Goal: Task Accomplishment & Management: Use online tool/utility

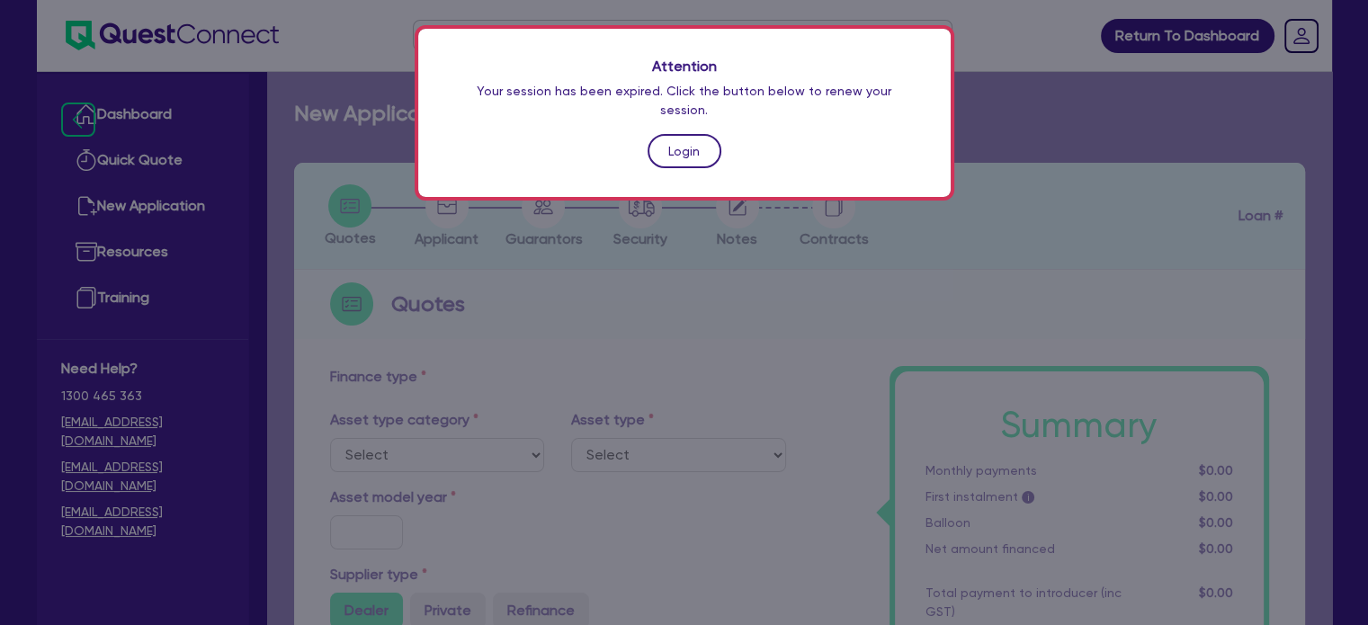
click at [684, 138] on link "Login" at bounding box center [684, 151] width 74 height 34
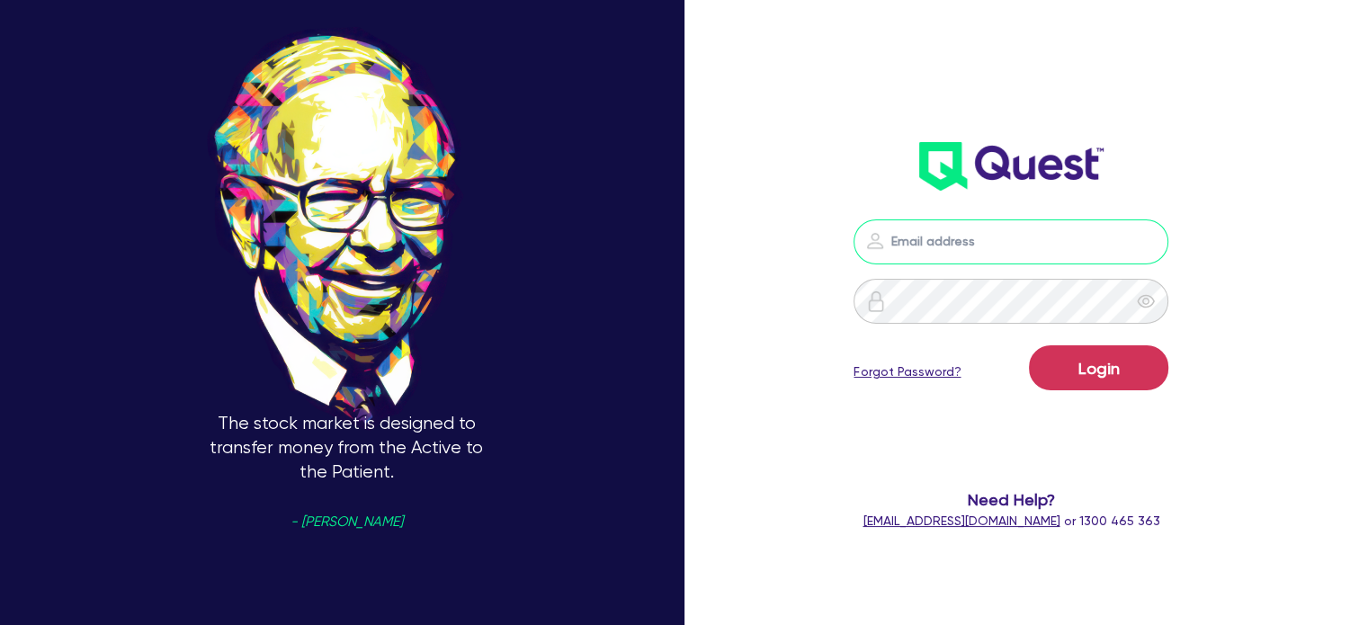
click at [923, 259] on input "email" at bounding box center [1010, 241] width 315 height 45
type input "[EMAIL_ADDRESS][PERSON_NAME][DOMAIN_NAME]"
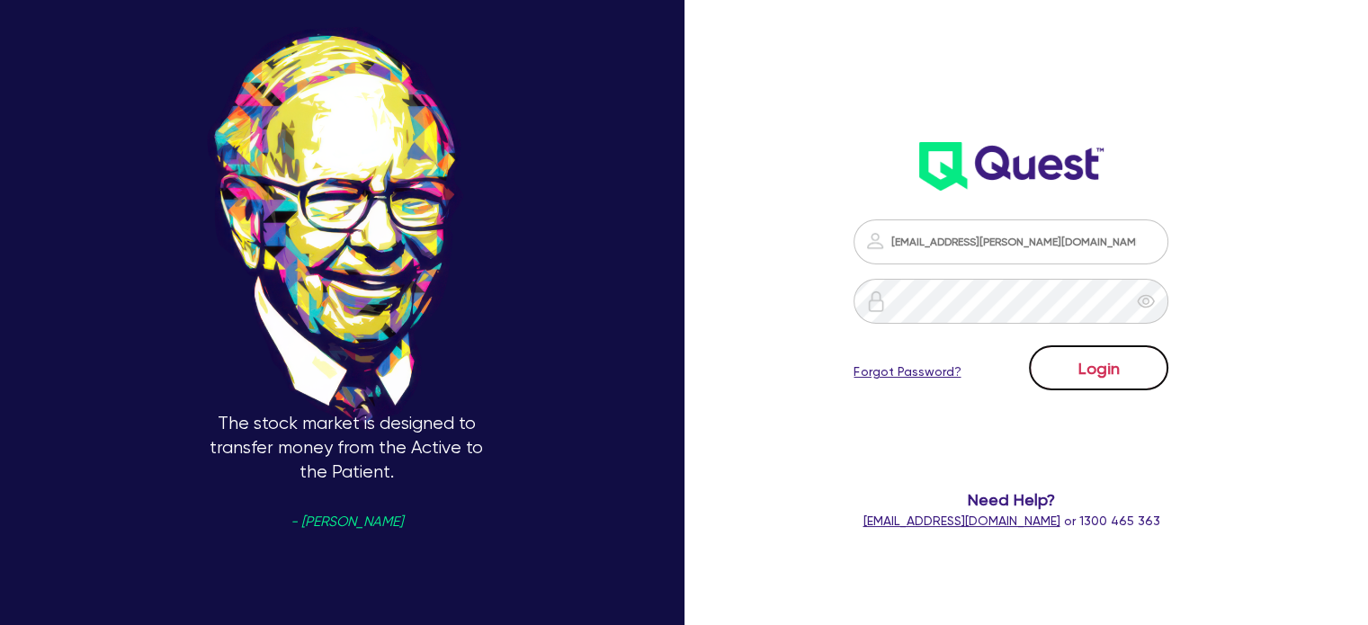
click at [1127, 360] on button "Login" at bounding box center [1098, 367] width 139 height 45
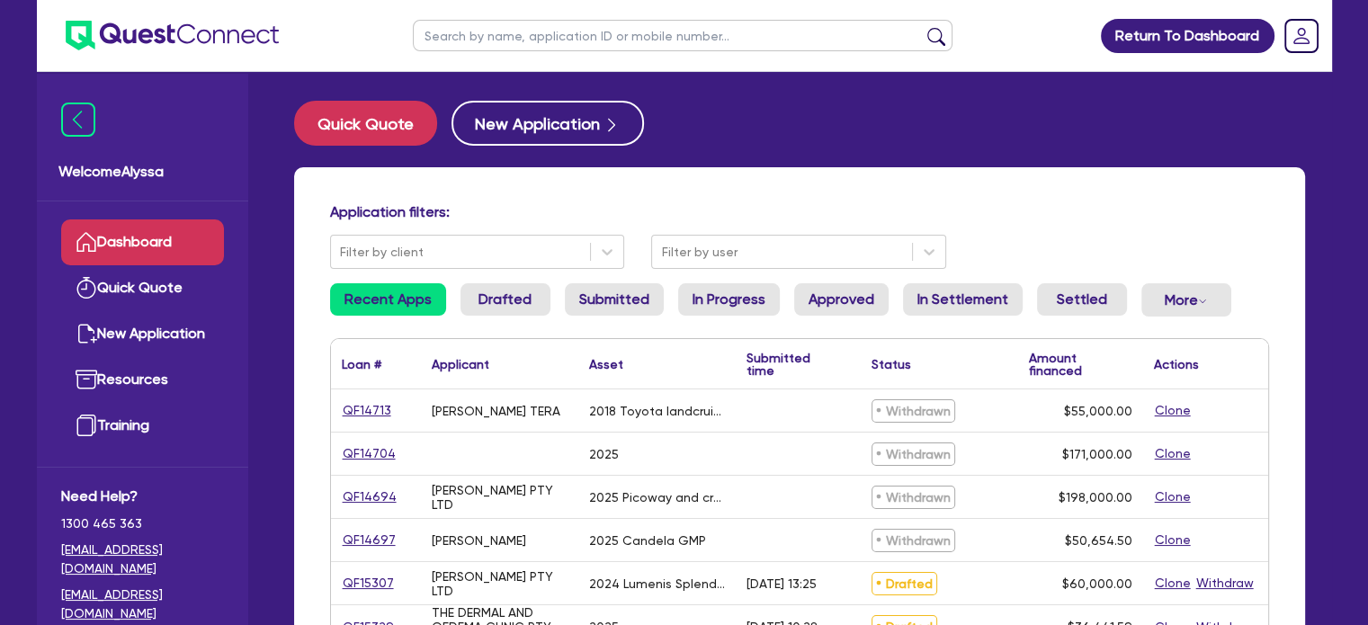
click at [470, 28] on input "text" at bounding box center [683, 35] width 540 height 31
type input "[PERSON_NAME]"
click at [922, 27] on button "submit" at bounding box center [936, 39] width 29 height 25
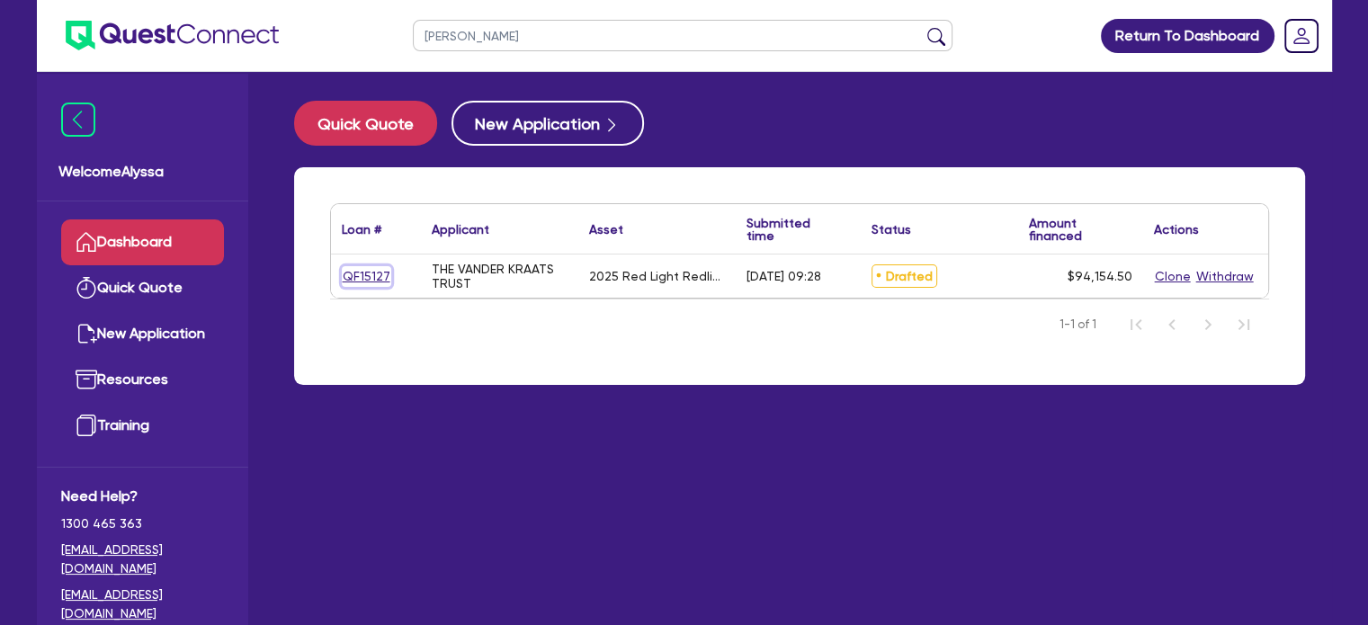
click at [359, 280] on link "QF15127" at bounding box center [366, 276] width 49 height 21
select select "SECONDARY_ASSETS"
select select "MEDICAL_DENTAL_LABORATORY_EQUIPMENT"
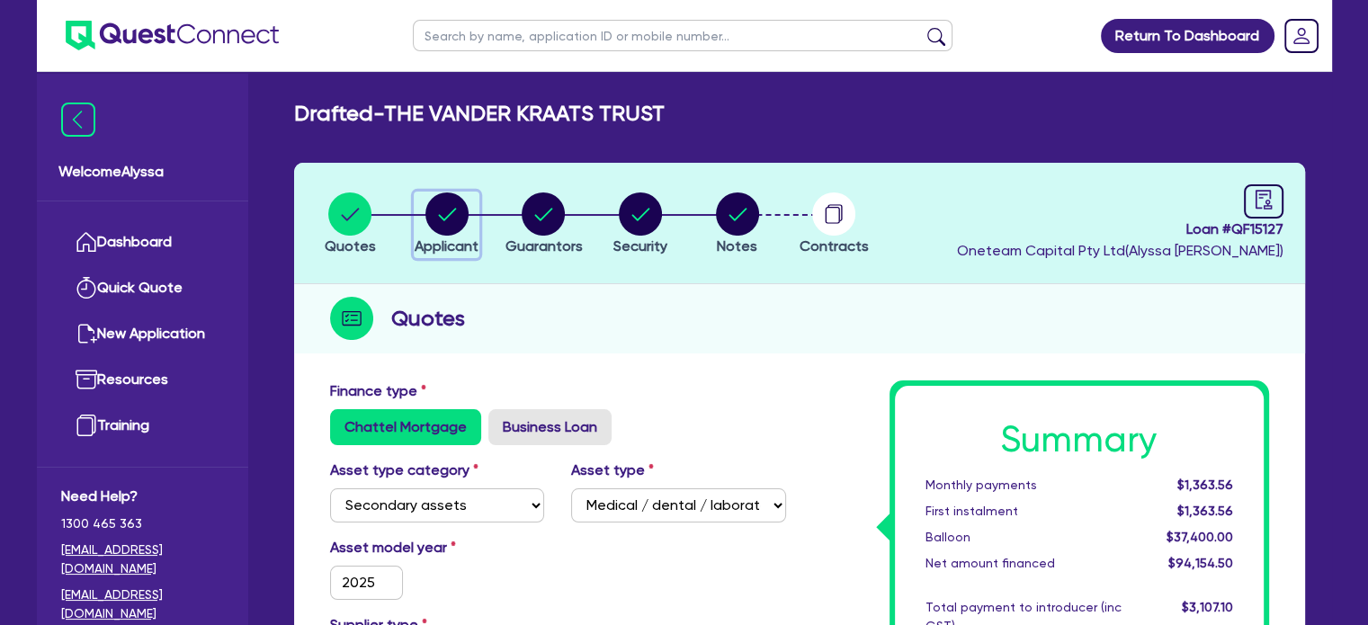
click at [441, 224] on circle "button" at bounding box center [446, 213] width 43 height 43
select select "TRUST"
select select "COMPANY"
select select "HEALTH_BEAUTY"
select select "GENERAL_PRACTICE_MEDICAL_SERVICES"
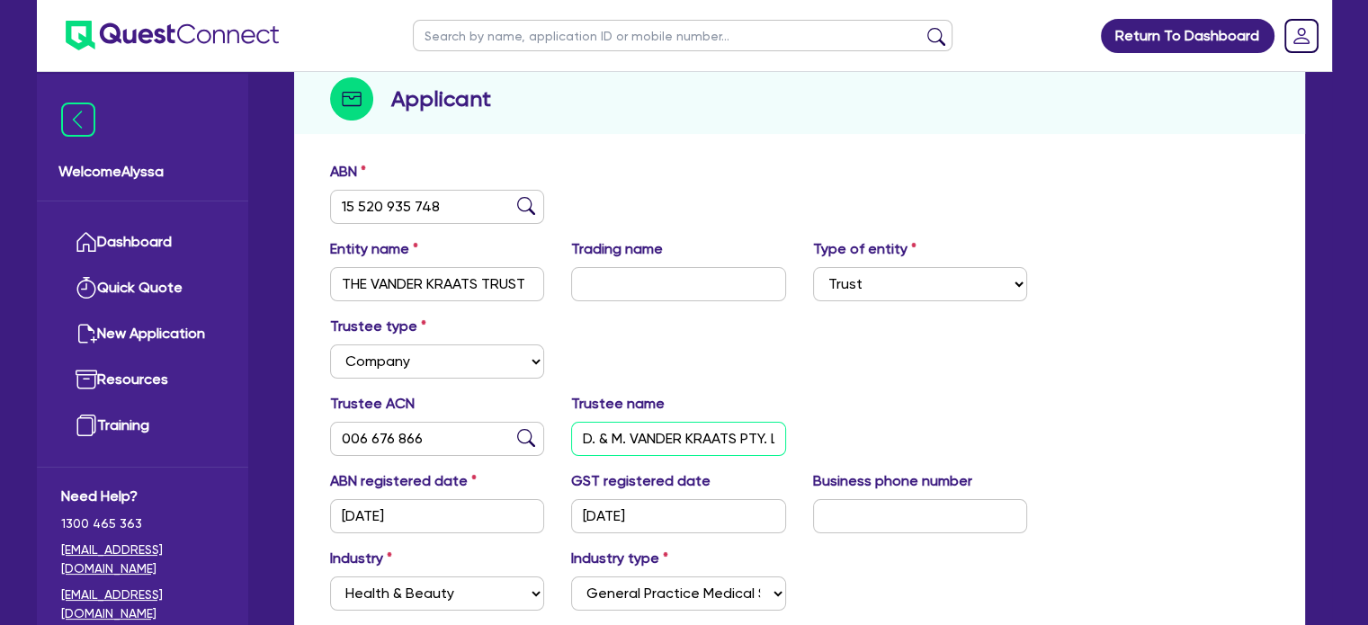
scroll to position [0, 50]
drag, startPoint x: 583, startPoint y: 435, endPoint x: 800, endPoint y: 467, distance: 219.9
click at [800, 467] on div "Trustee ACN 006 676 866 Trustee name D. & M. VANDER KRAATS PTY. LIMITED" at bounding box center [800, 431] width 966 height 77
drag, startPoint x: 537, startPoint y: 282, endPoint x: 304, endPoint y: 274, distance: 233.0
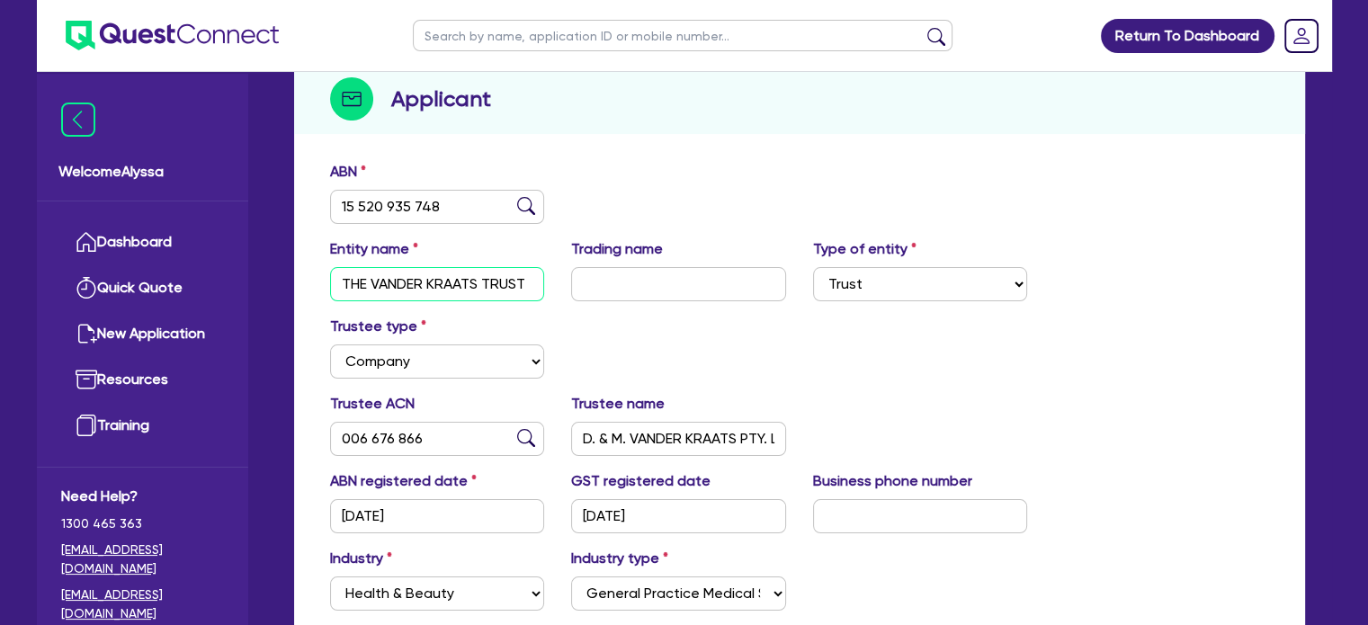
click at [304, 274] on div "ABN 15 520 935 748 Entity name THE [PERSON_NAME] TRUST Trading name Type of ent…" at bounding box center [799, 466] width 1011 height 628
drag, startPoint x: 442, startPoint y: 201, endPoint x: 287, endPoint y: 183, distance: 156.6
click at [287, 183] on div "Quotes Applicant [GEOGRAPHIC_DATA] Security Notes Contracts Loan # QF15127 Onet…" at bounding box center [800, 372] width 1038 height 858
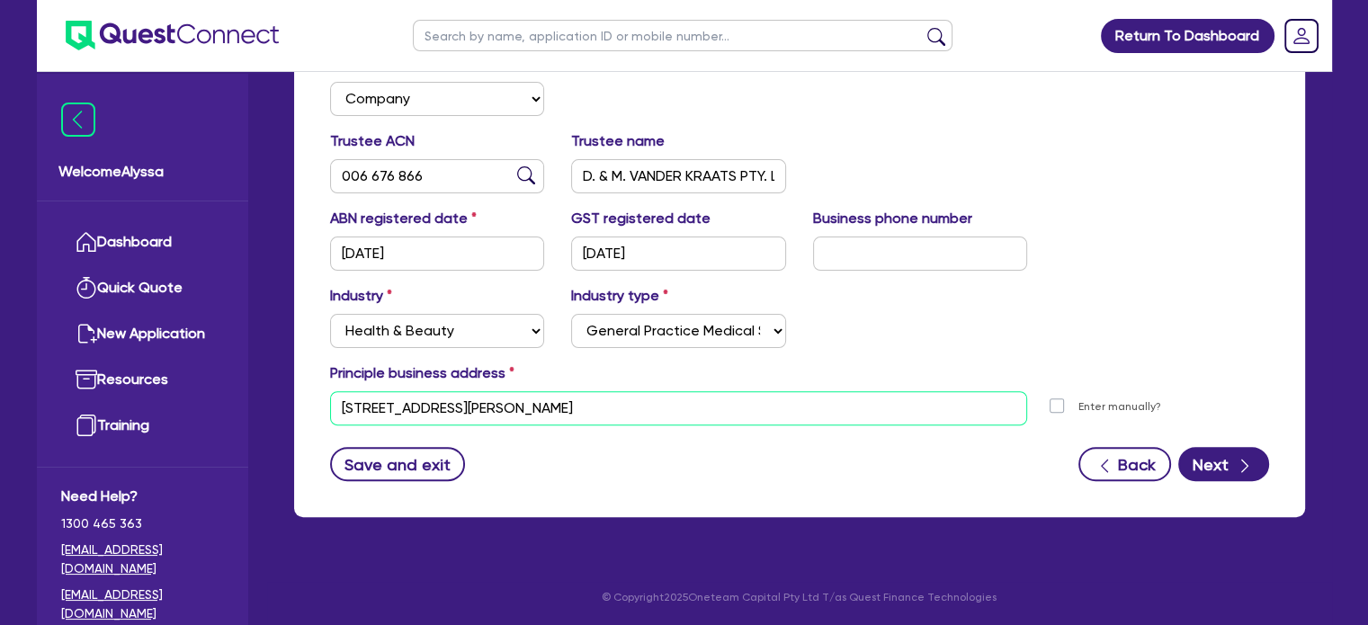
drag, startPoint x: 652, startPoint y: 400, endPoint x: 334, endPoint y: 376, distance: 319.2
click at [334, 376] on div "Principle business address [STREET_ADDRESS][PERSON_NAME] [STREET_ADDRESS] Posta…" at bounding box center [800, 393] width 966 height 63
click at [531, 31] on input "text" at bounding box center [683, 35] width 540 height 31
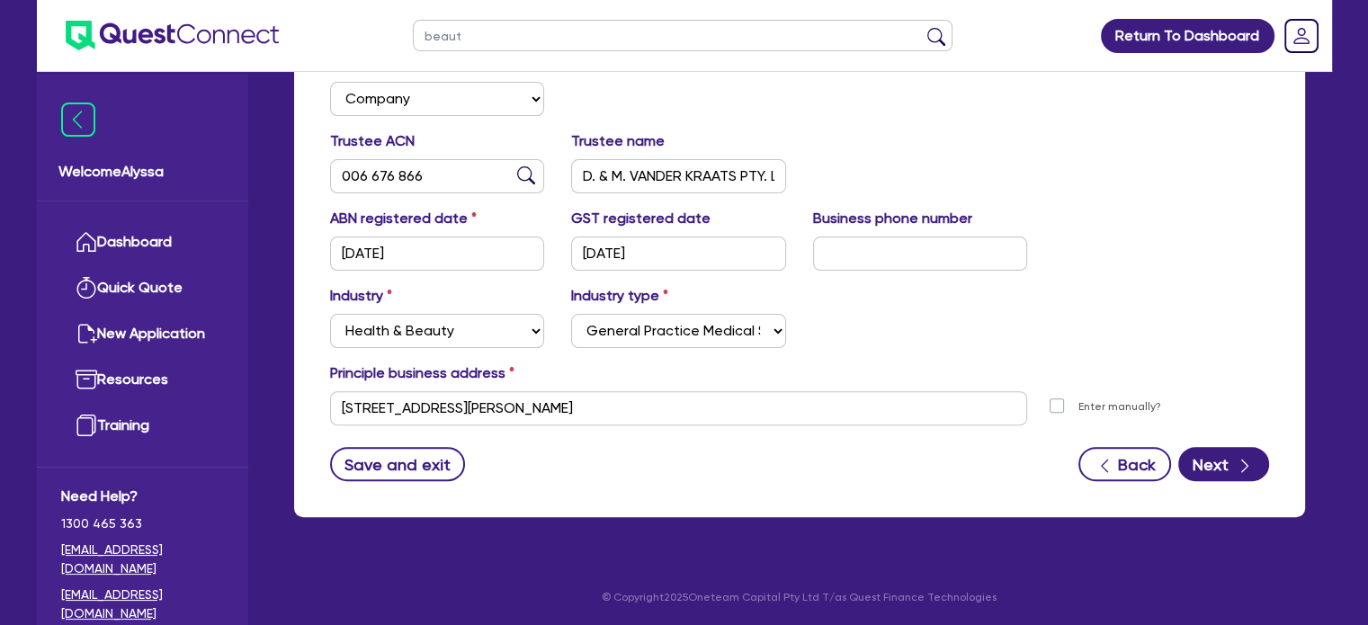
type input "beauty"
click button "submit" at bounding box center [936, 39] width 29 height 25
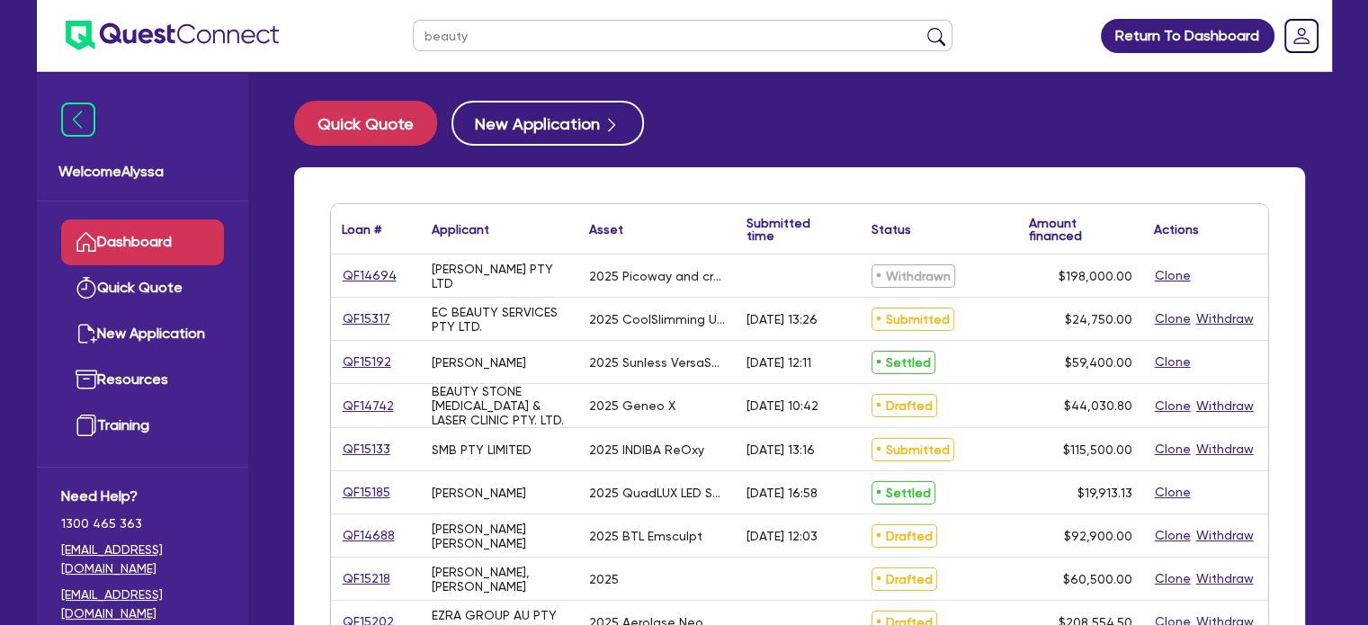
click at [493, 35] on input "beauty" at bounding box center [683, 35] width 540 height 31
type input "beauty stone"
click at [922, 27] on button "submit" at bounding box center [936, 39] width 29 height 25
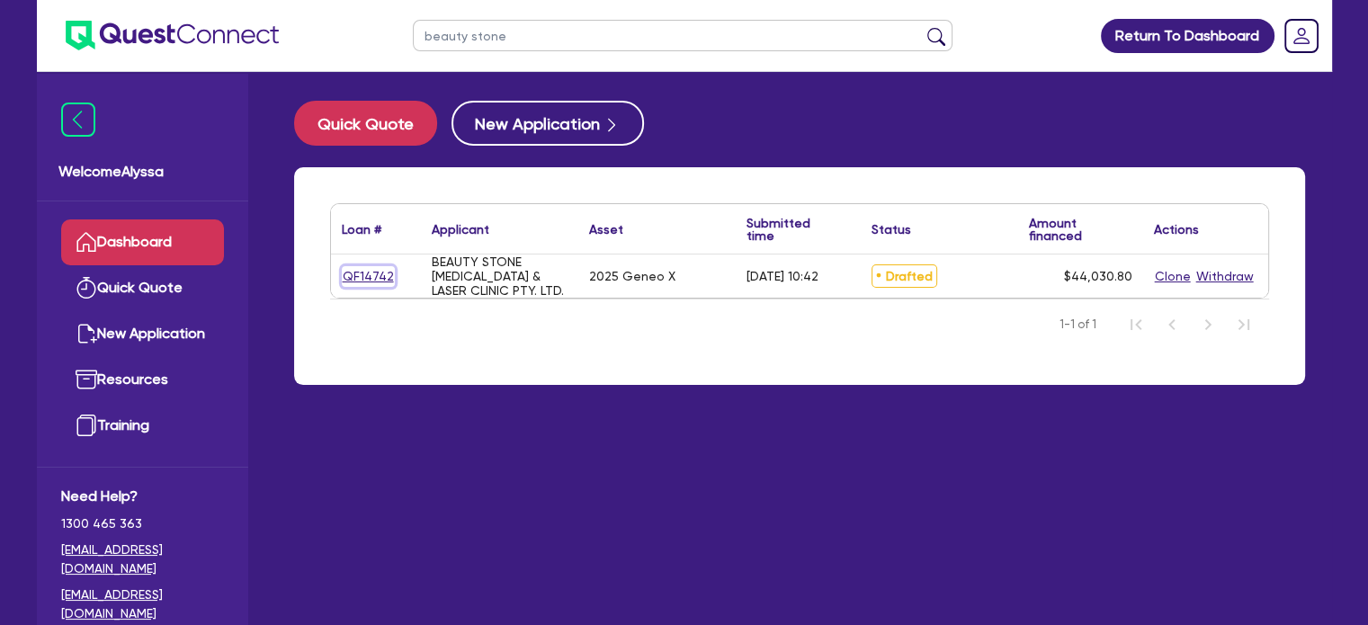
click at [370, 271] on link "QF14742" at bounding box center [368, 276] width 53 height 21
select select "TERTIARY_ASSETS"
select select "BEAUTY_EQUIPMENT"
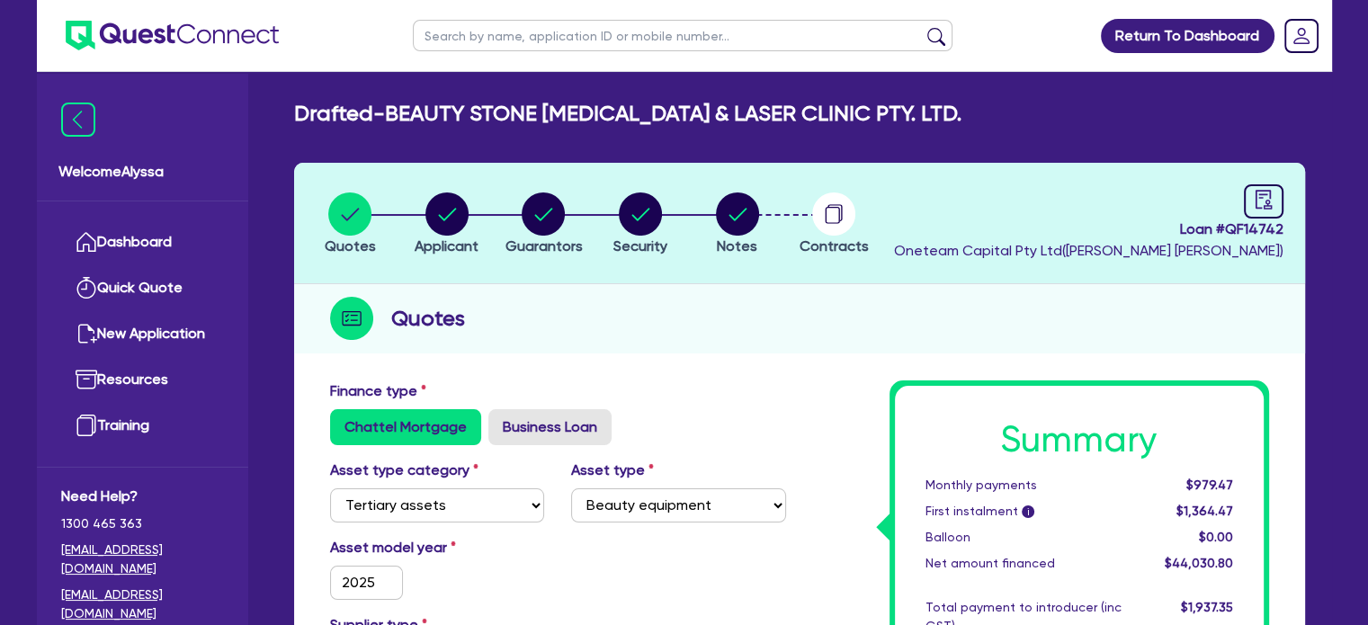
click at [493, 42] on input "text" at bounding box center [683, 35] width 540 height 31
type input "[PERSON_NAME]"
click button "submit" at bounding box center [936, 39] width 29 height 25
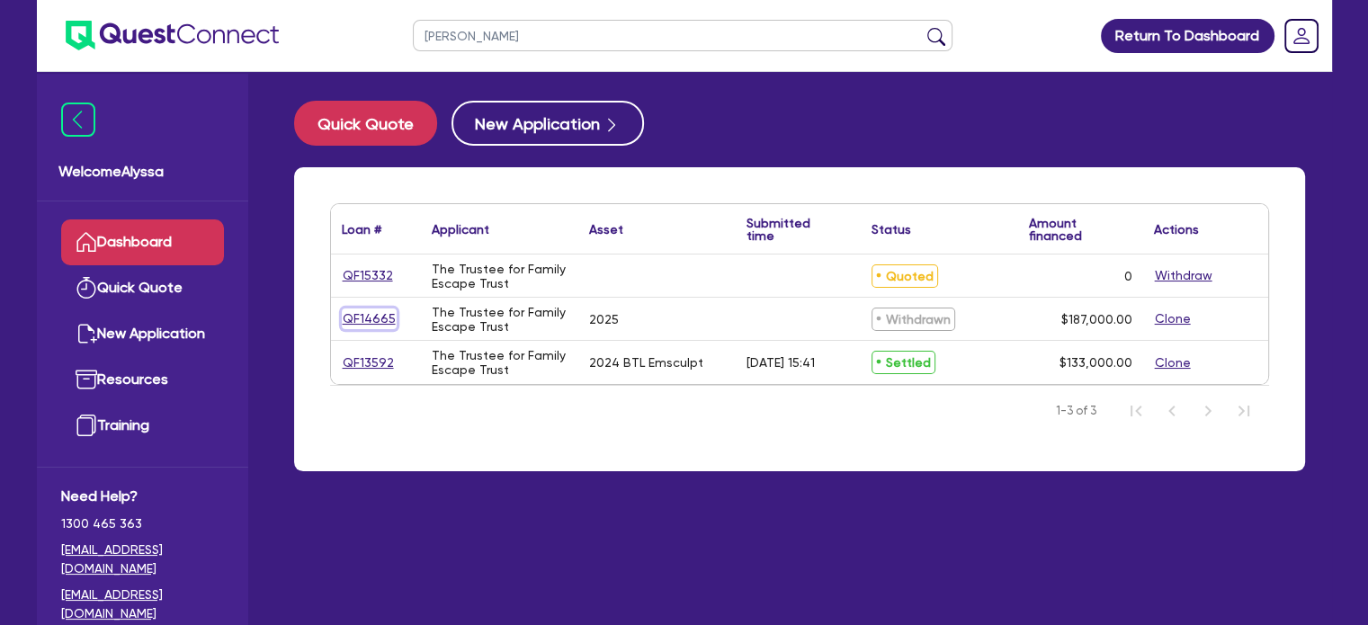
click at [371, 314] on link "QF14665" at bounding box center [369, 318] width 55 height 21
select select "TERTIARY_ASSETS"
select select "BEAUTY_EQUIPMENT"
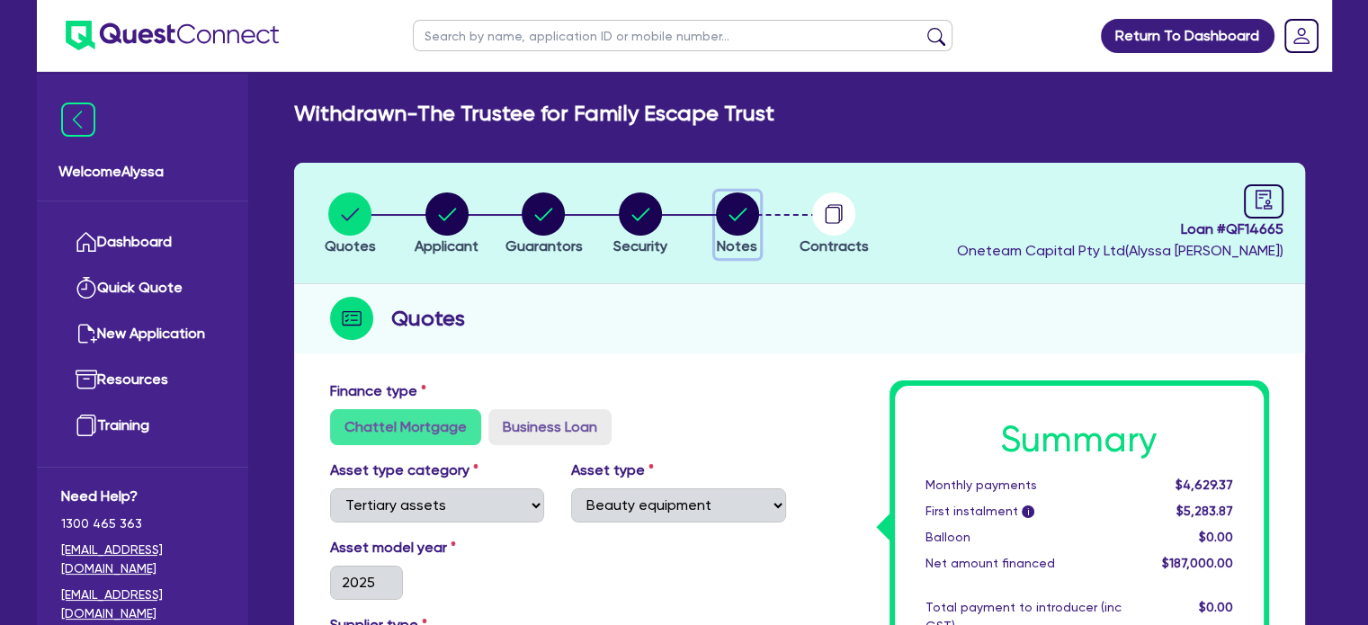
click at [758, 204] on icon "button" at bounding box center [737, 213] width 43 height 43
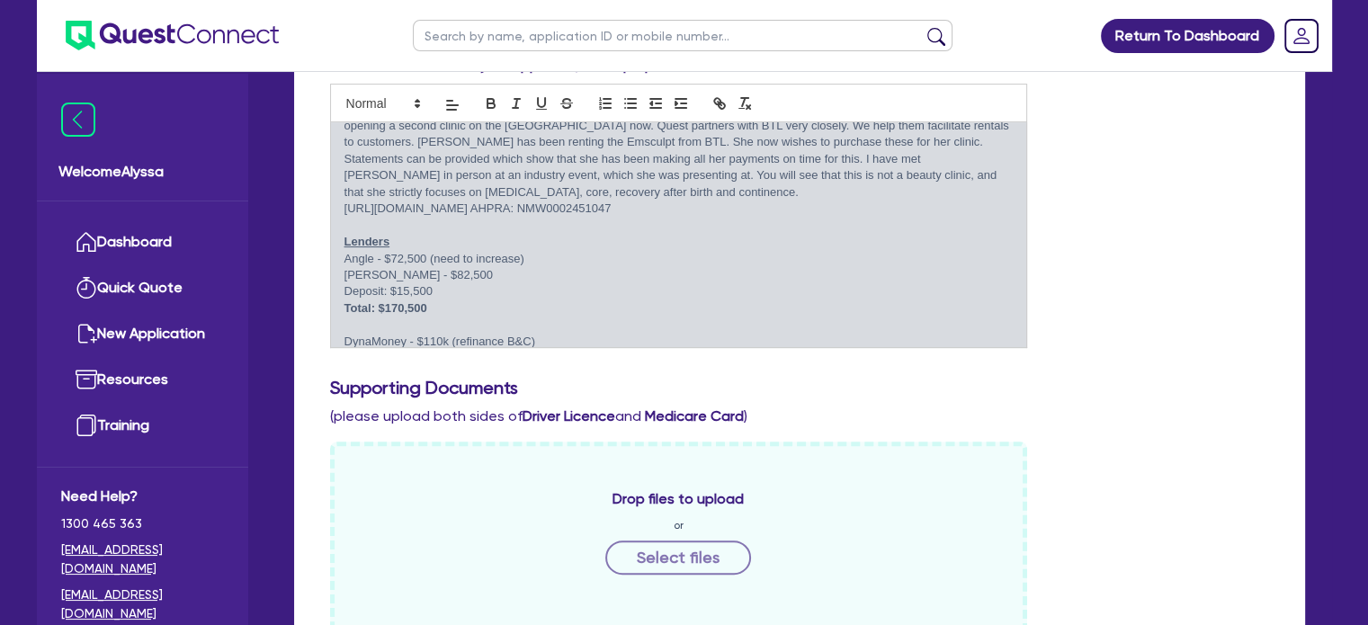
scroll to position [78, 0]
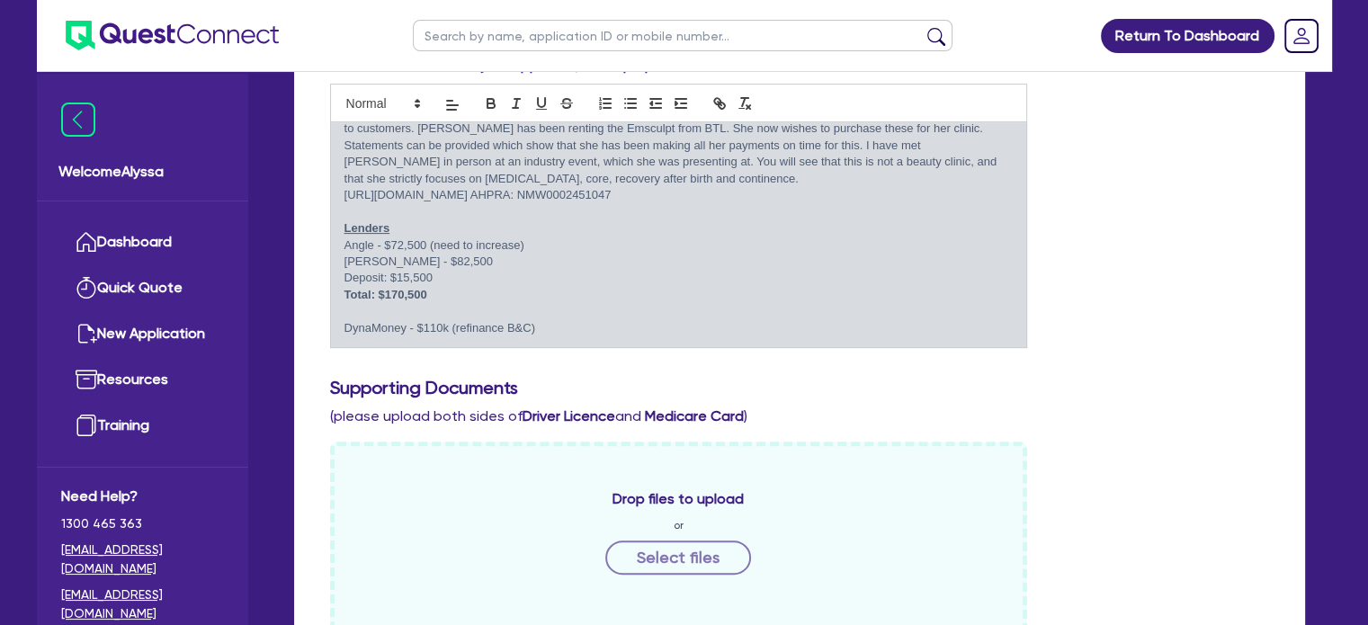
click at [469, 42] on input "text" at bounding box center [683, 35] width 540 height 31
type input "[PERSON_NAME]"
click button "submit" at bounding box center [936, 39] width 29 height 25
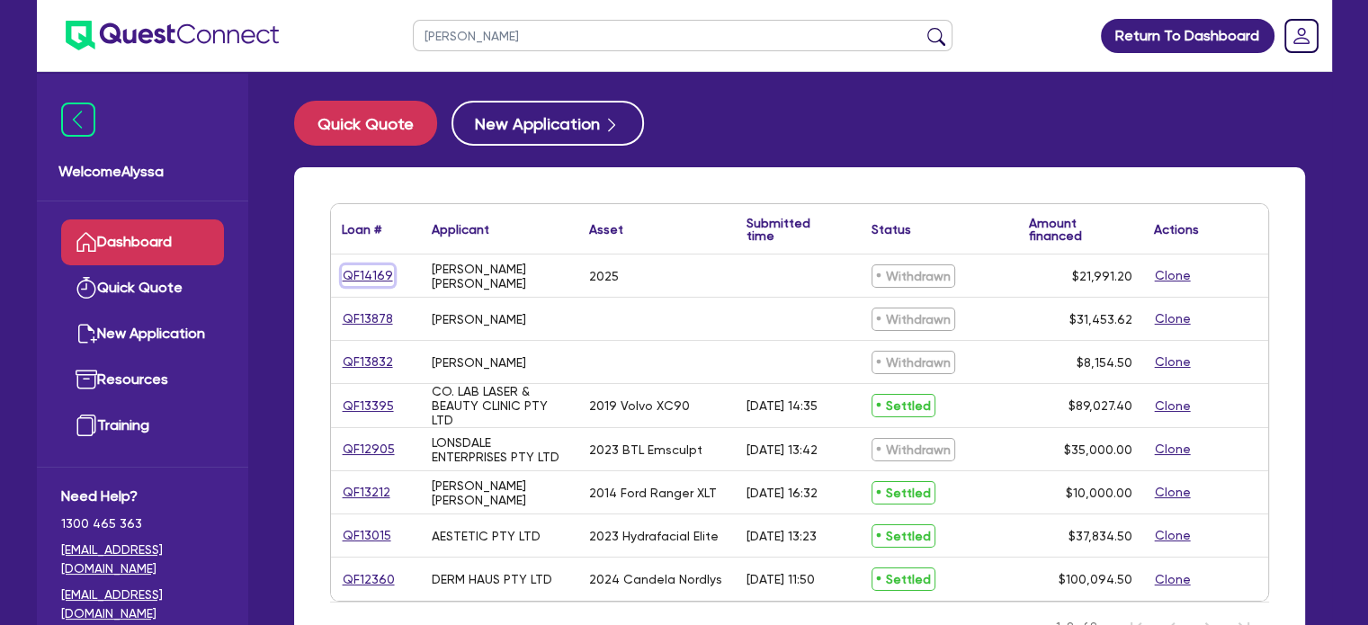
click at [373, 271] on link "QF14169" at bounding box center [368, 275] width 52 height 21
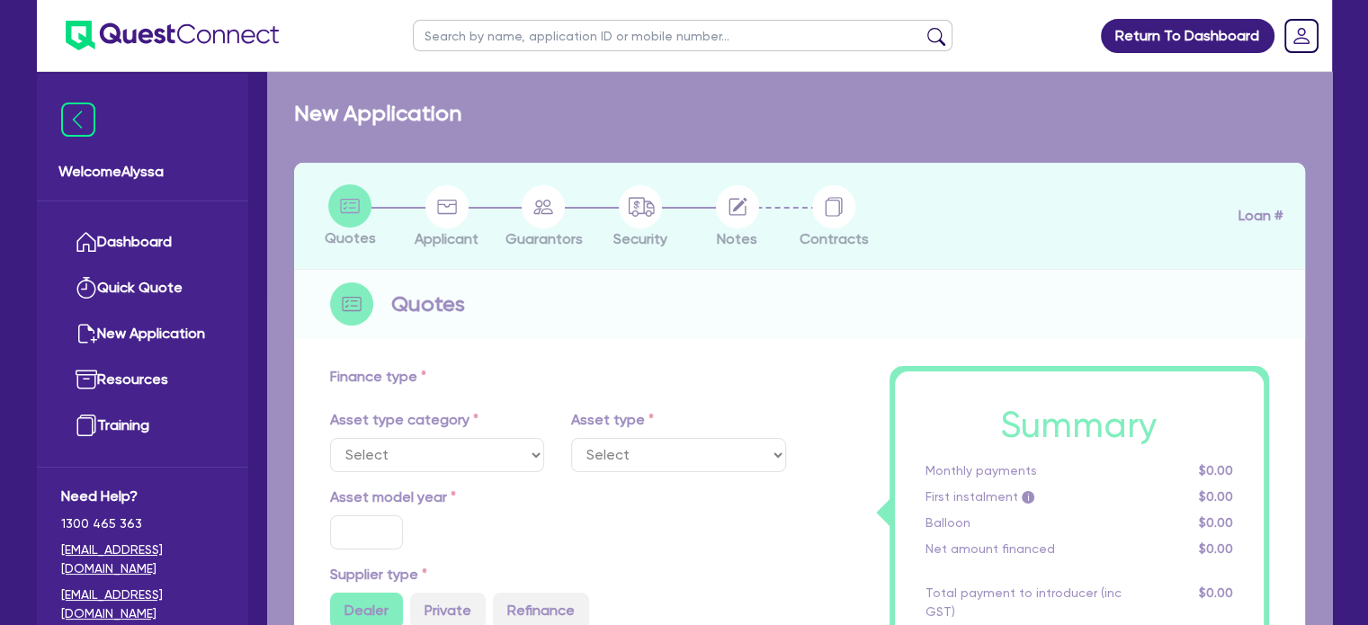
select select "TERTIARY_ASSETS"
type input "2025"
type input "27,489"
type input "5,497.8"
type input "4"
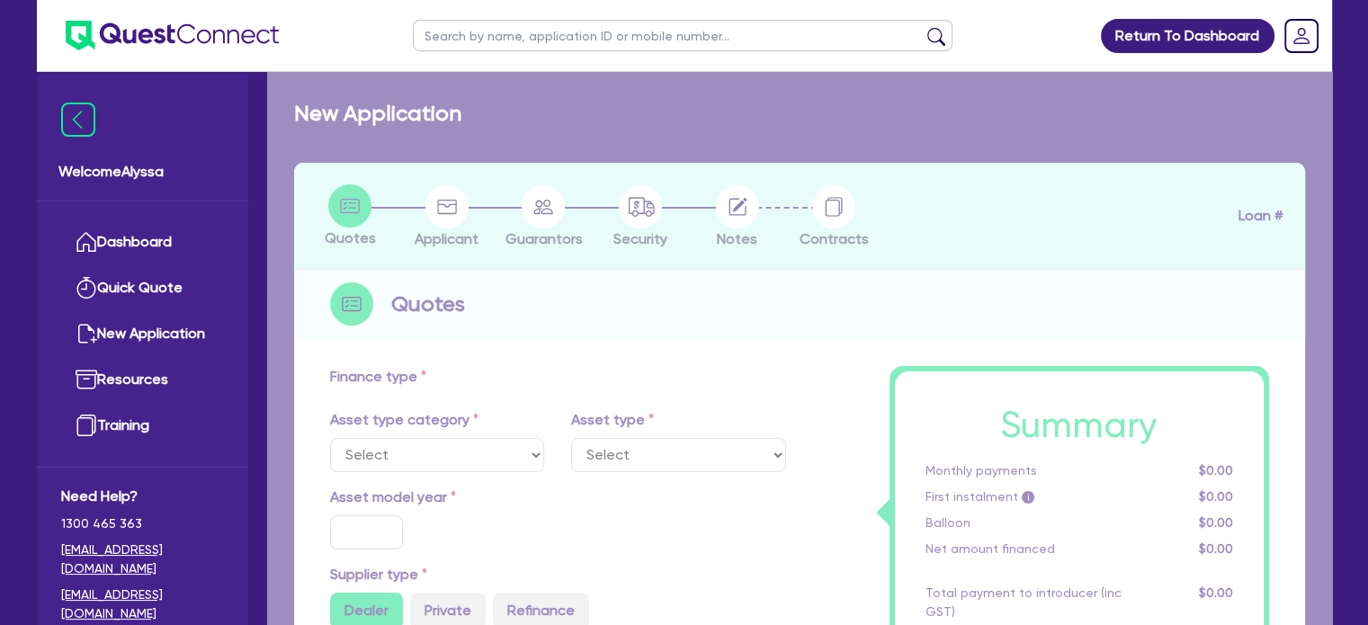
type input "879.65"
type input "16.95"
type input "500"
select select "BEAUTY_EQUIPMENT"
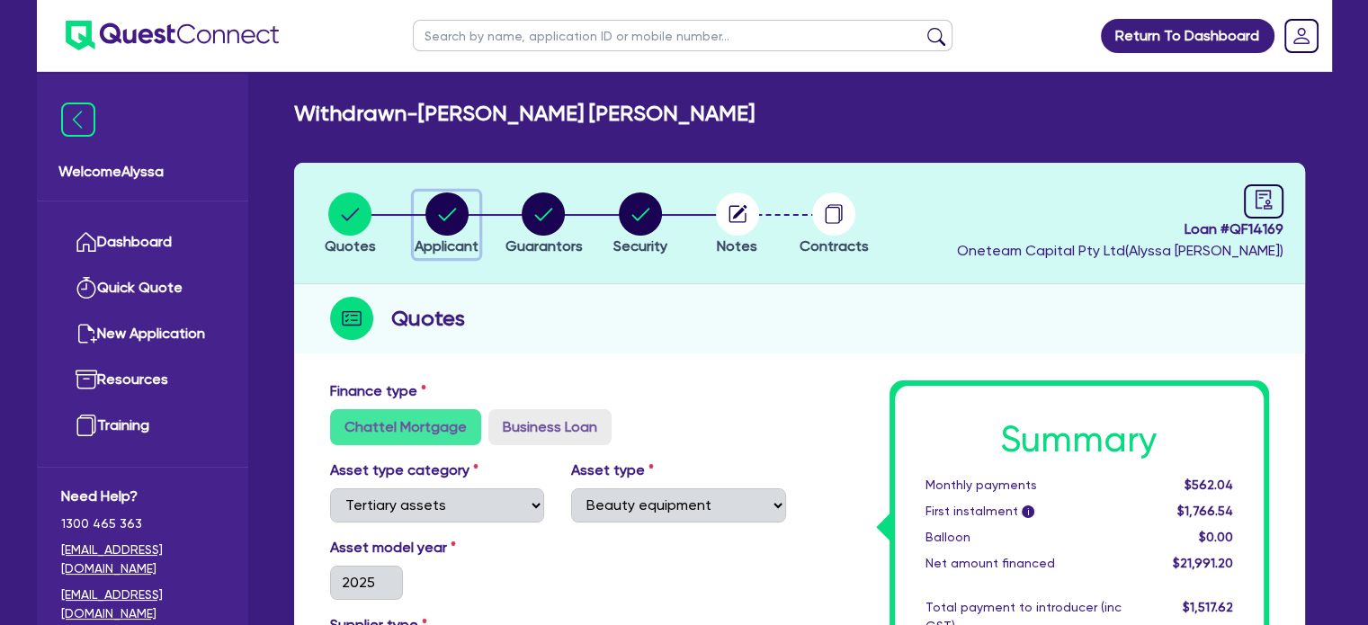
click at [457, 210] on circle "button" at bounding box center [446, 213] width 43 height 43
select select "SOLE_TRADER"
select select "HEALTH_BEAUTY"
select select "HAIR_BEAUTY_SALONS"
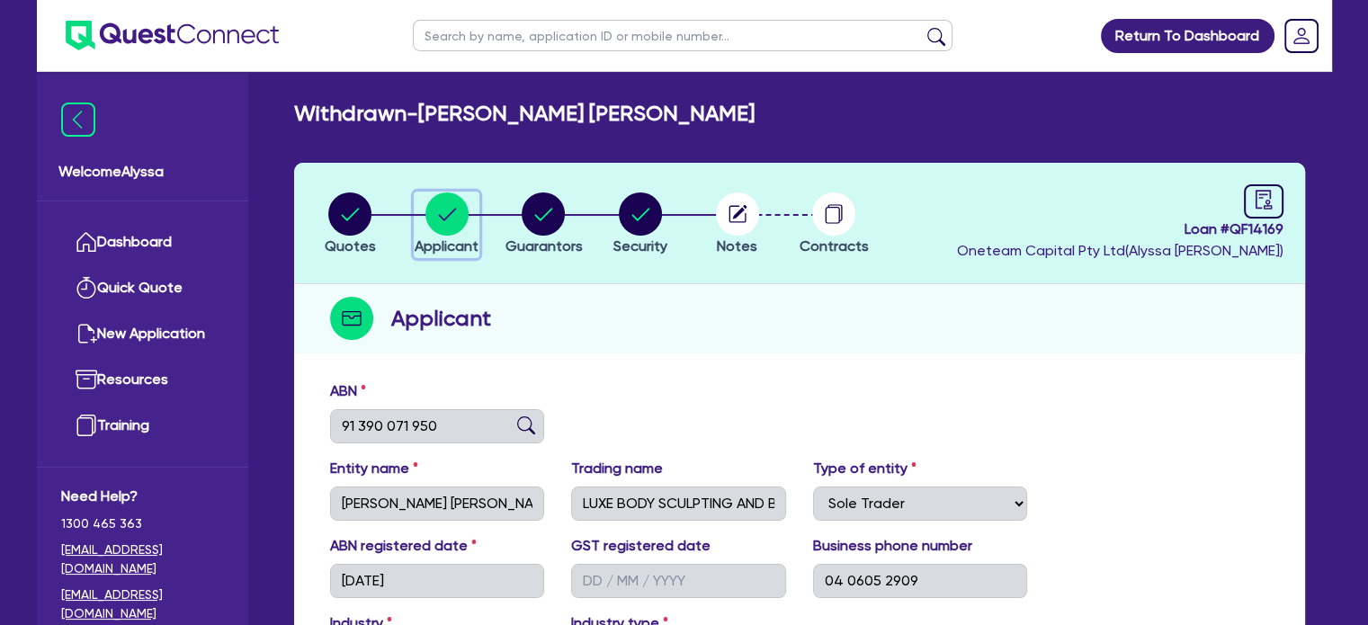
scroll to position [197, 0]
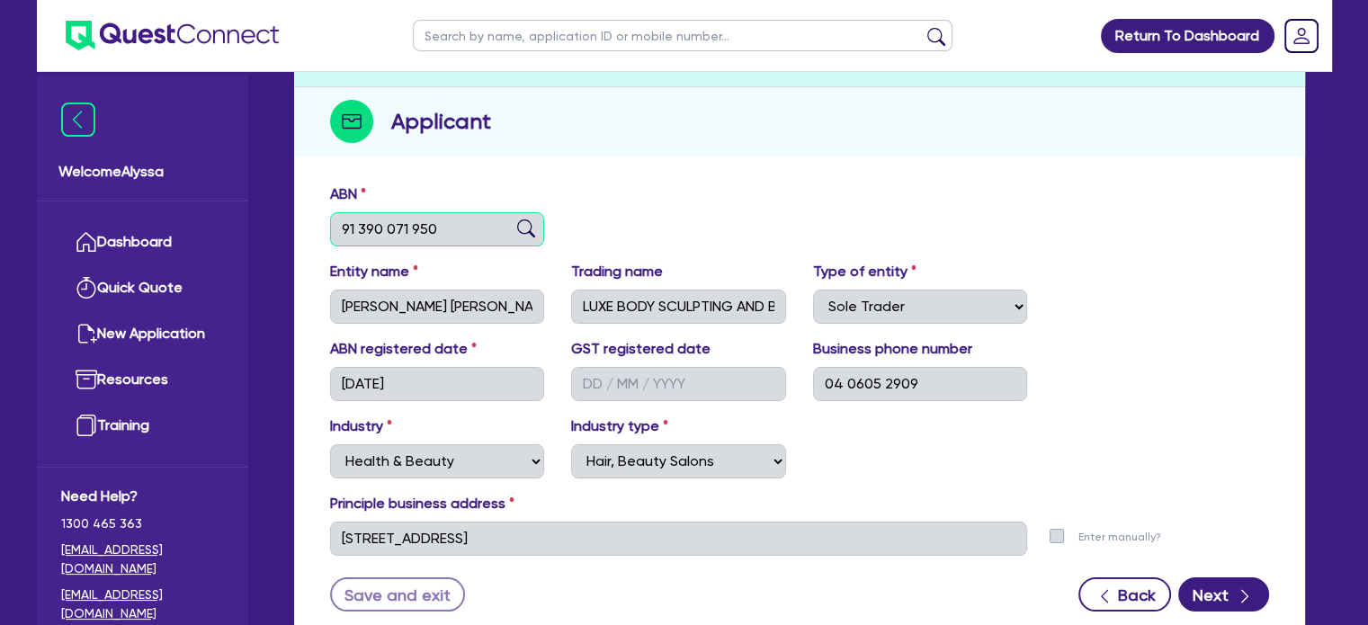
drag, startPoint x: 455, startPoint y: 221, endPoint x: 315, endPoint y: 201, distance: 141.7
click at [315, 201] on div "ABN 91 390 071 950 Entity name [PERSON_NAME] [PERSON_NAME] Trading name LUXE BO…" at bounding box center [799, 410] width 1011 height 473
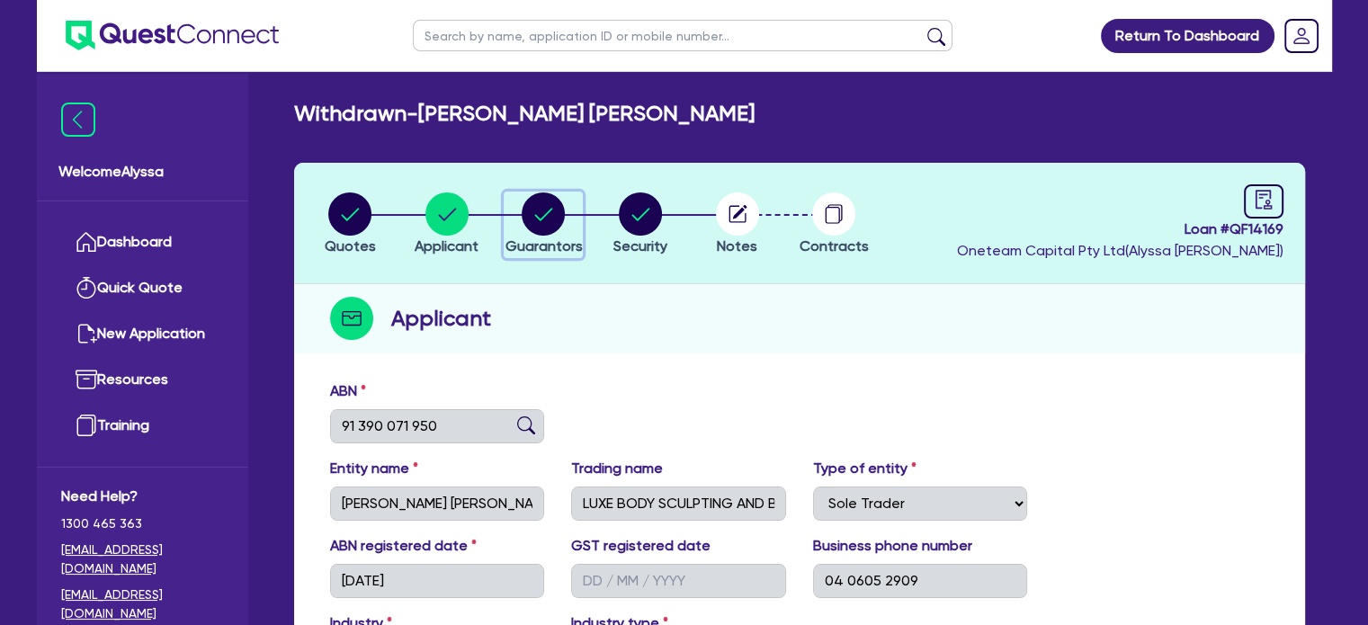
click at [548, 218] on circle "button" at bounding box center [543, 213] width 43 height 43
select select "MISS"
select select "QLD"
select select "MARRIED"
select select "VEHICLE"
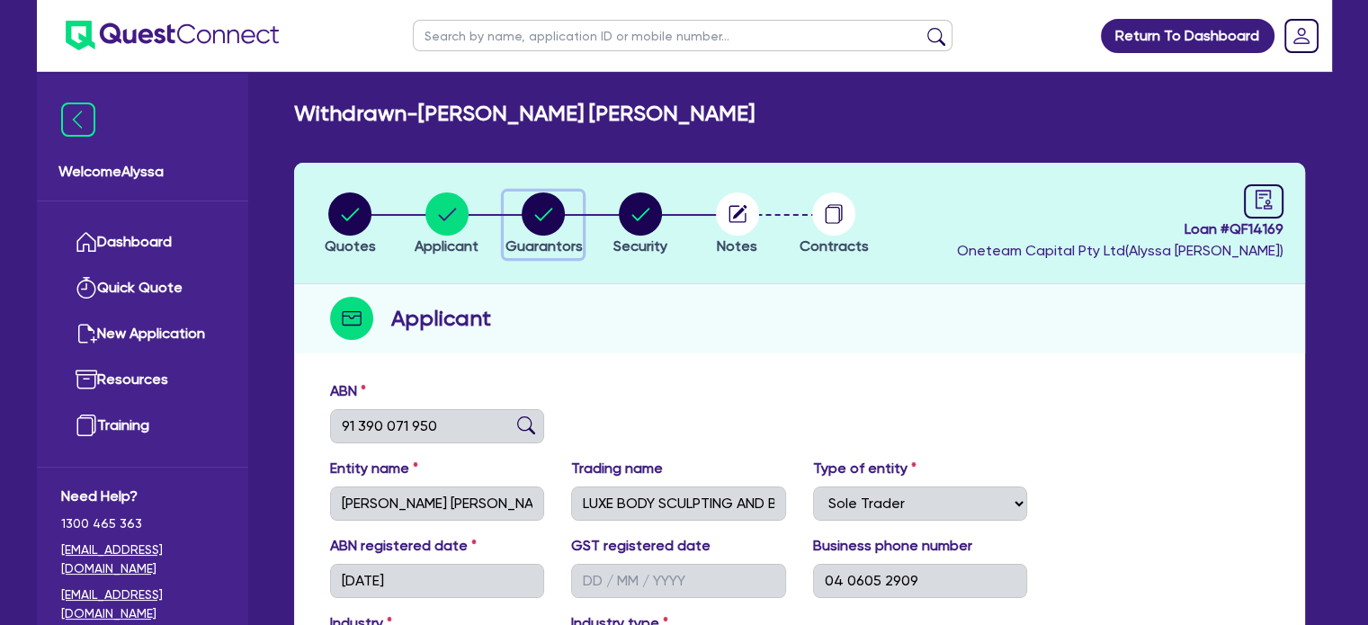
select select "VEHICLE"
select select "CASH"
select select "EQUIPMENT"
select select "VEHICLE_LOAN"
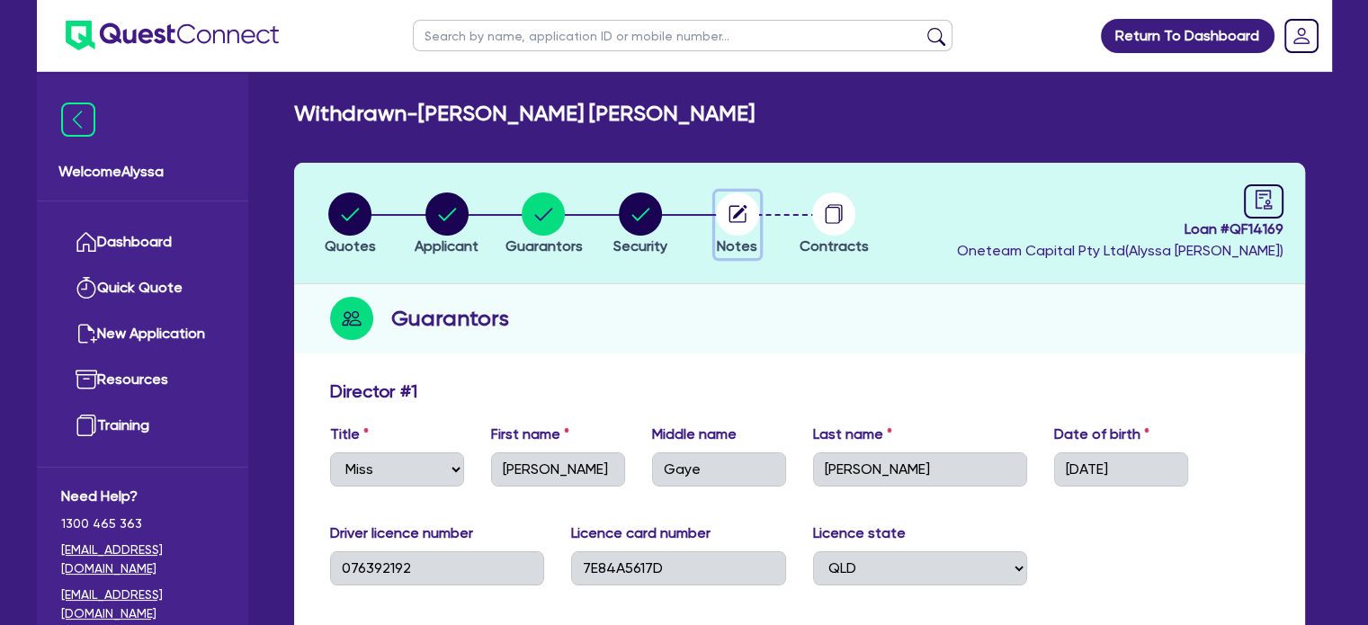
click at [752, 209] on circle "button" at bounding box center [737, 213] width 43 height 43
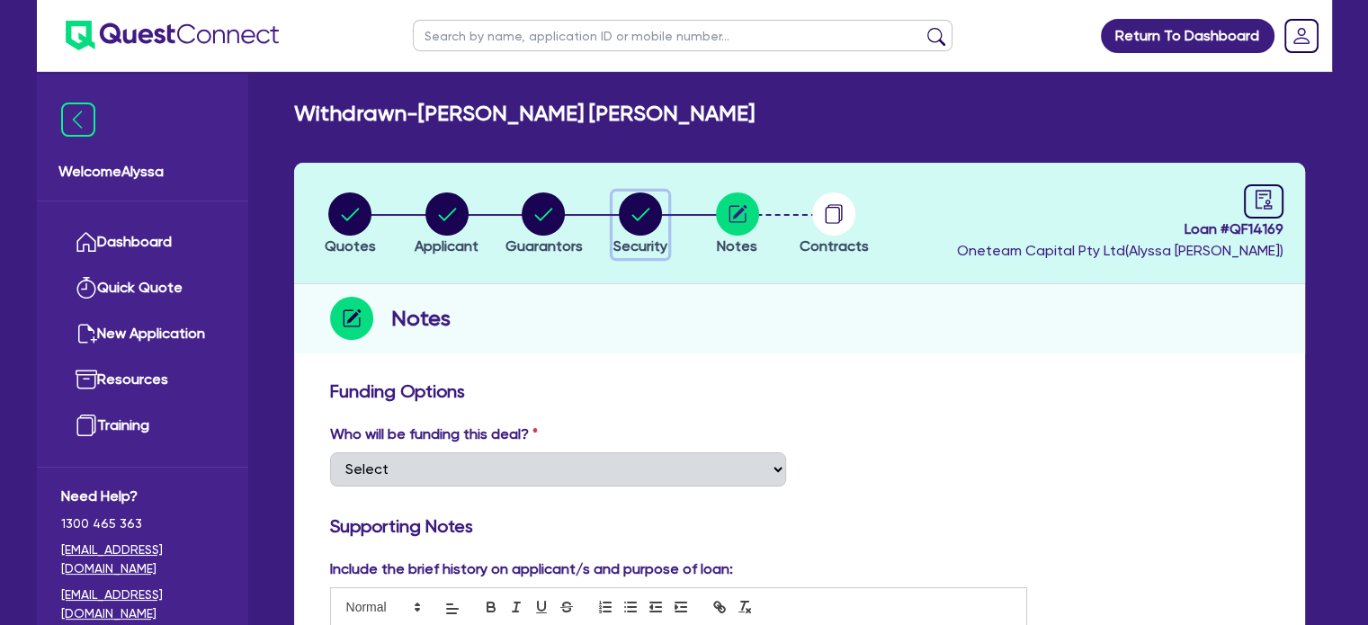
click at [628, 226] on circle "button" at bounding box center [640, 213] width 43 height 43
select select "TERTIARY_ASSETS"
select select "BEAUTY_EQUIPMENT"
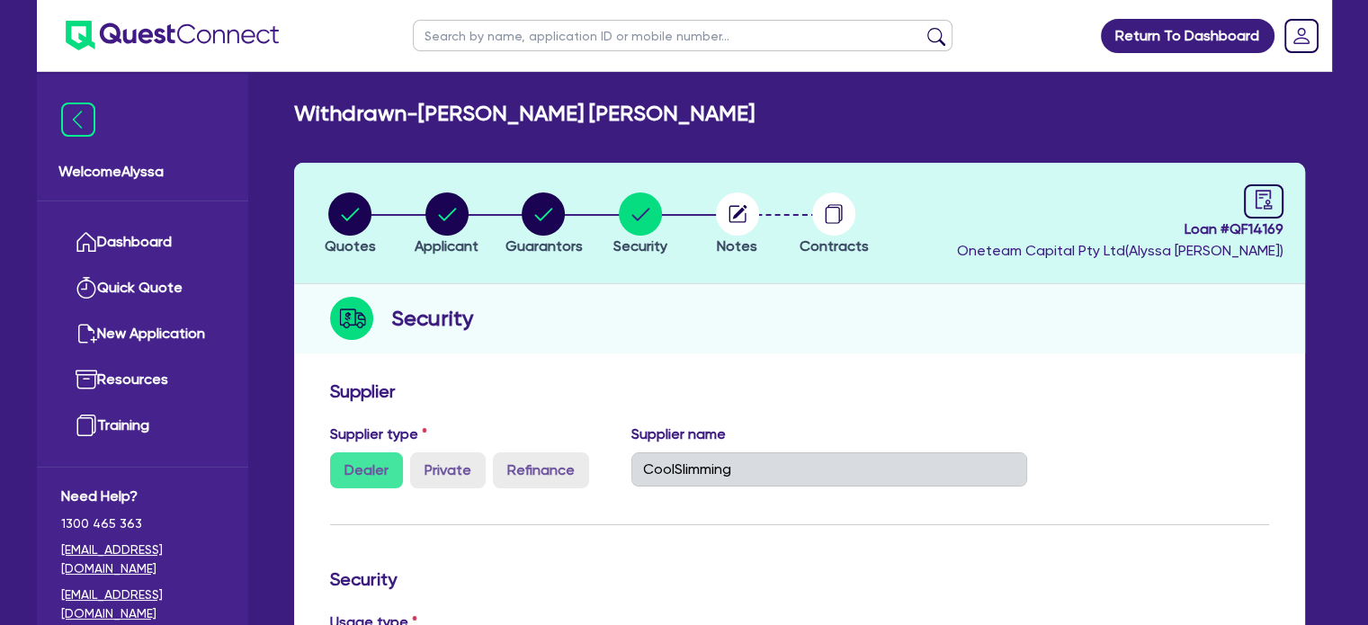
click at [323, 199] on li "Quotes" at bounding box center [350, 223] width 97 height 63
click at [450, 34] on input "text" at bounding box center [683, 35] width 540 height 31
type input "[PERSON_NAME]"
click button "submit" at bounding box center [936, 39] width 29 height 25
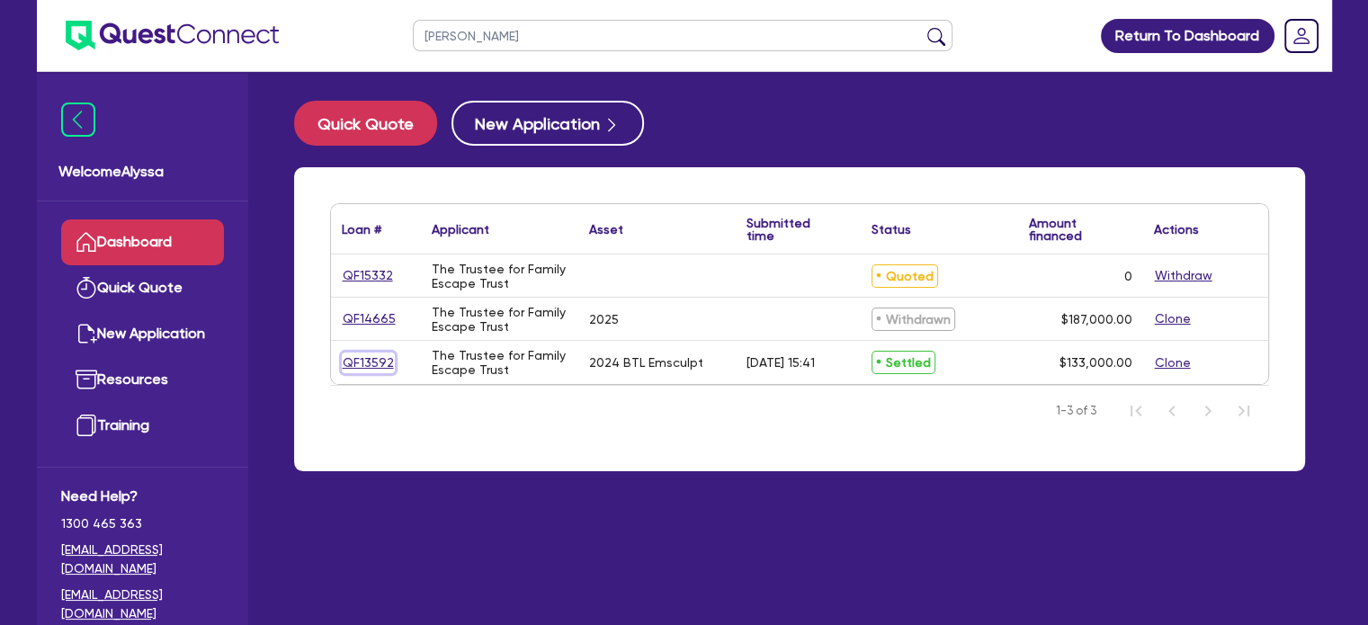
click at [369, 359] on link "QF13592" at bounding box center [368, 362] width 53 height 21
select select "TERTIARY_ASSETS"
select select "BEAUTY_EQUIPMENT"
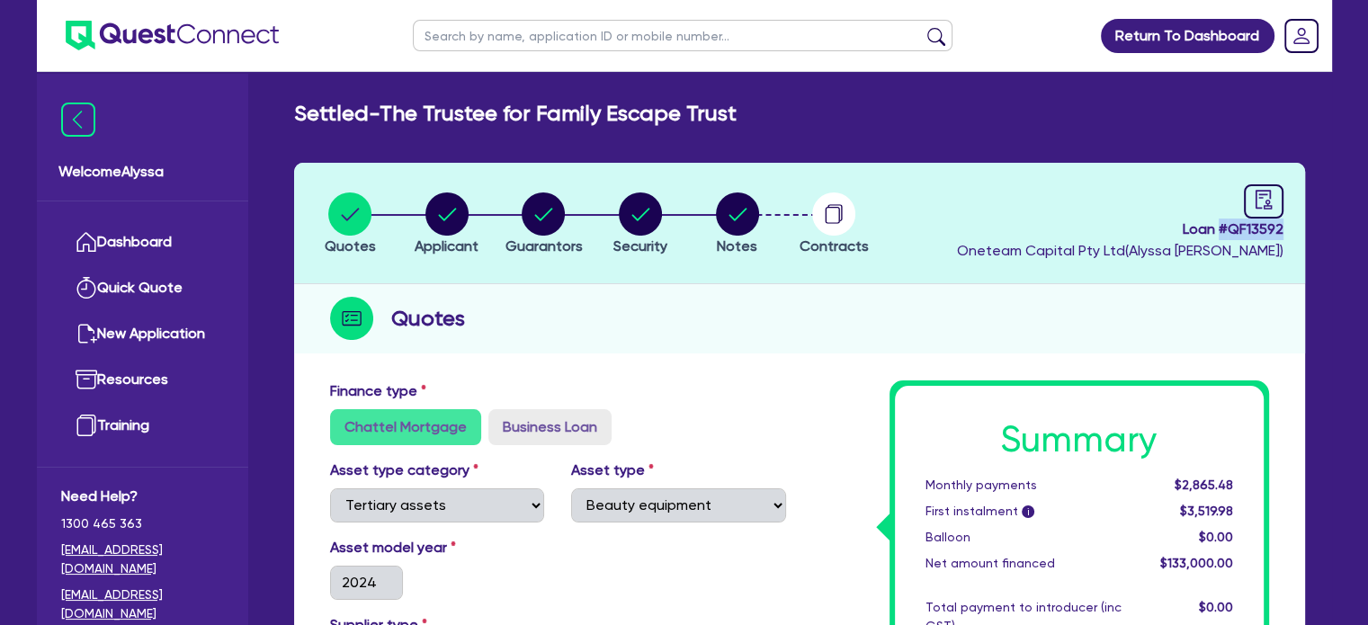
drag, startPoint x: 1284, startPoint y: 228, endPoint x: 1218, endPoint y: 228, distance: 66.5
click at [1218, 228] on header "Quotes Applicant [GEOGRAPHIC_DATA] Security Notes Contracts Loan # QF13592 Onet…" at bounding box center [799, 223] width 1011 height 121
copy span "# QF13592"
click at [484, 27] on input "text" at bounding box center [683, 35] width 540 height 31
paste input "QF14117"
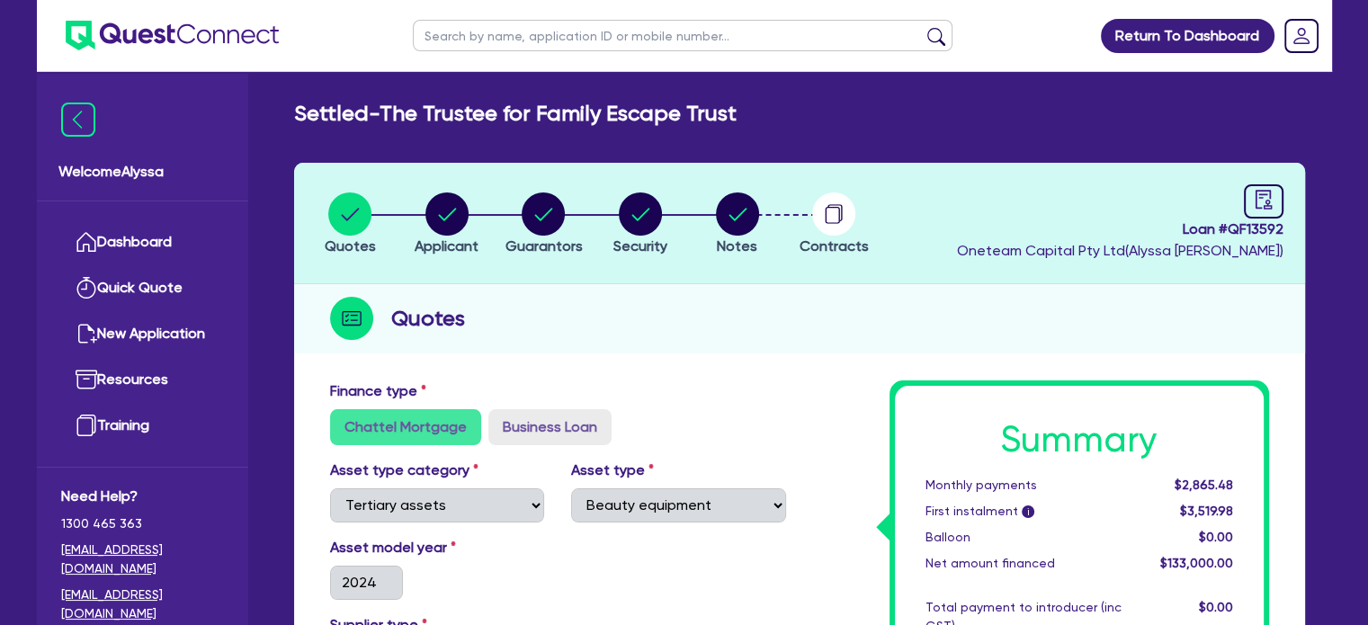
type input "QF14117"
click button "submit" at bounding box center [936, 39] width 29 height 25
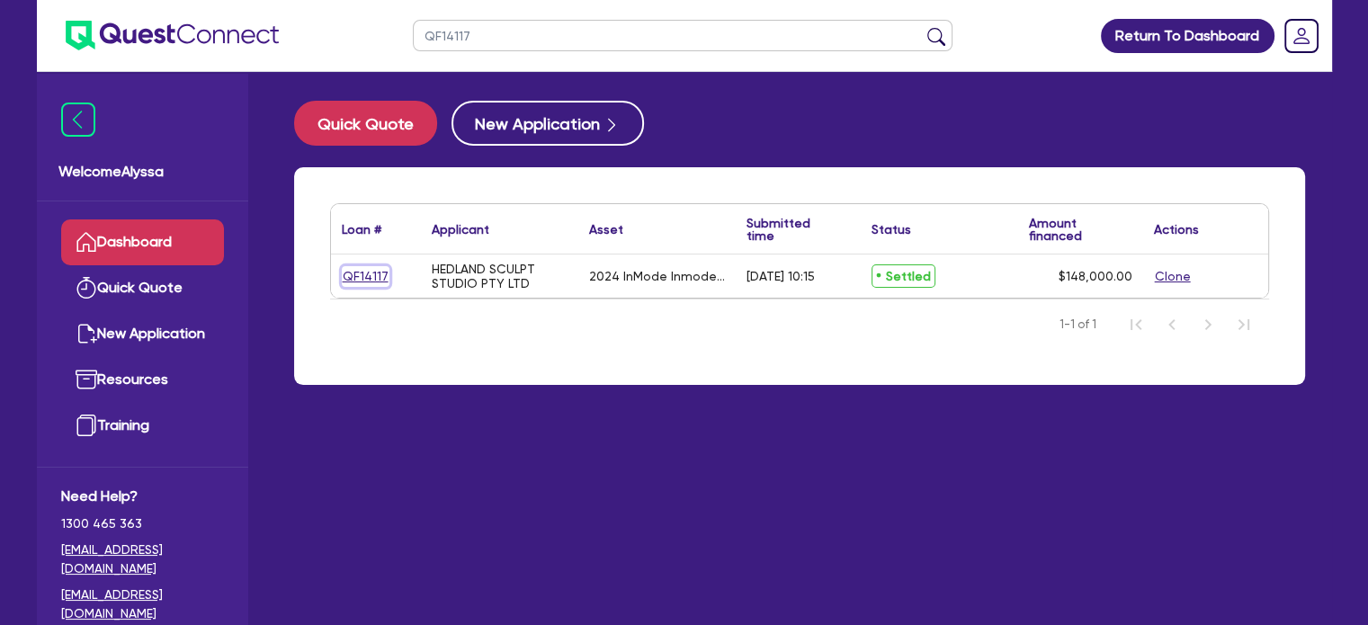
click at [365, 283] on link "QF14117" at bounding box center [366, 276] width 48 height 21
select select "TERTIARY_ASSETS"
select select "BEAUTY_EQUIPMENT"
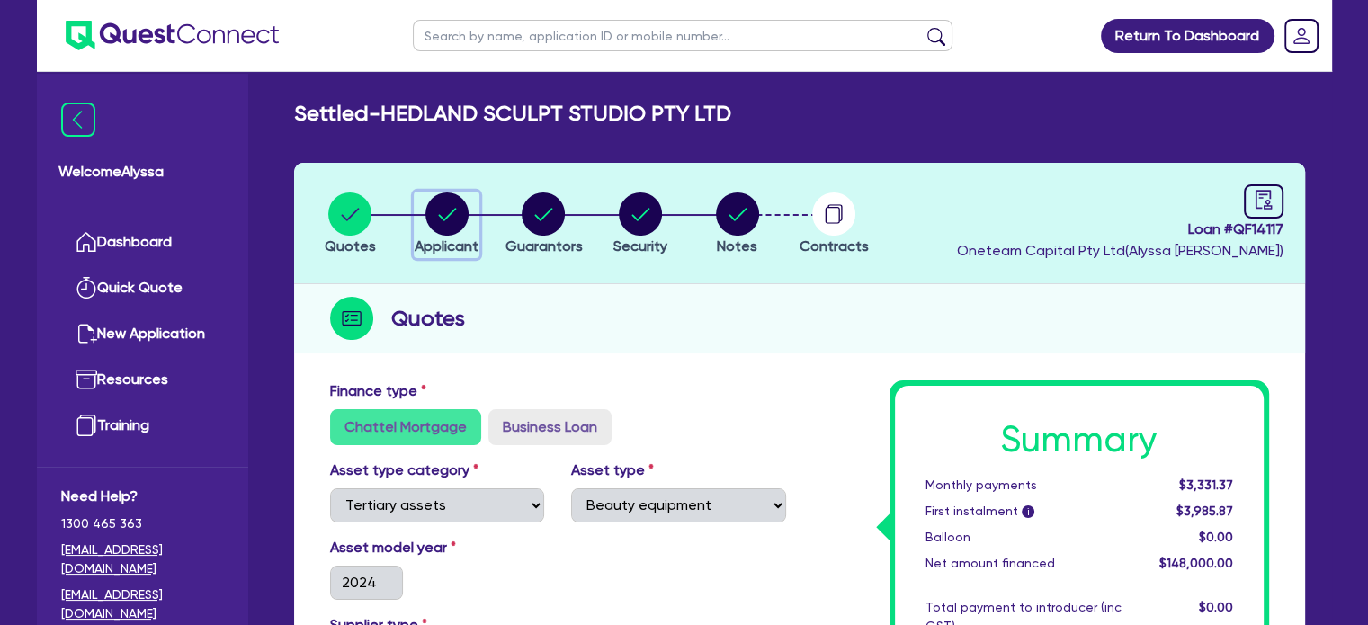
click at [466, 211] on circle "button" at bounding box center [446, 213] width 43 height 43
select select "COMPANY"
select select "HEALTH_BEAUTY"
select select "HAIR_BEAUTY_SALONS"
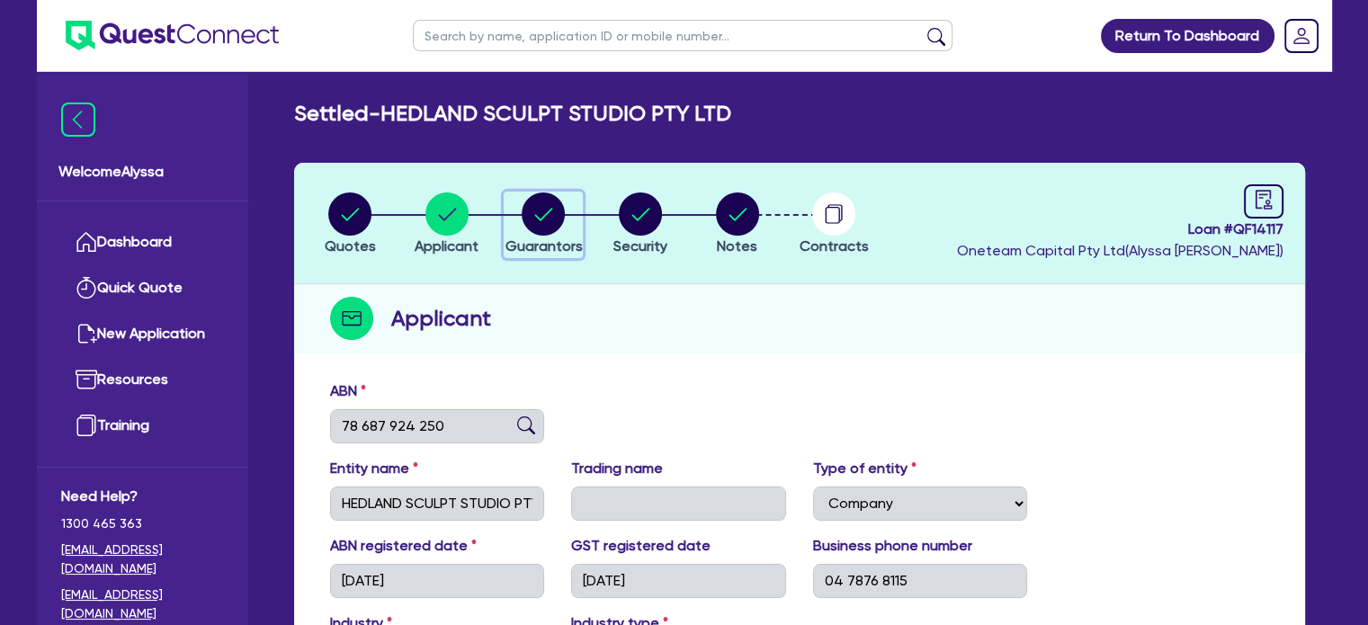
click at [547, 217] on circle "button" at bounding box center [543, 213] width 43 height 43
select select "MRS"
select select "WA"
select select "SINGLE"
select select "CASH"
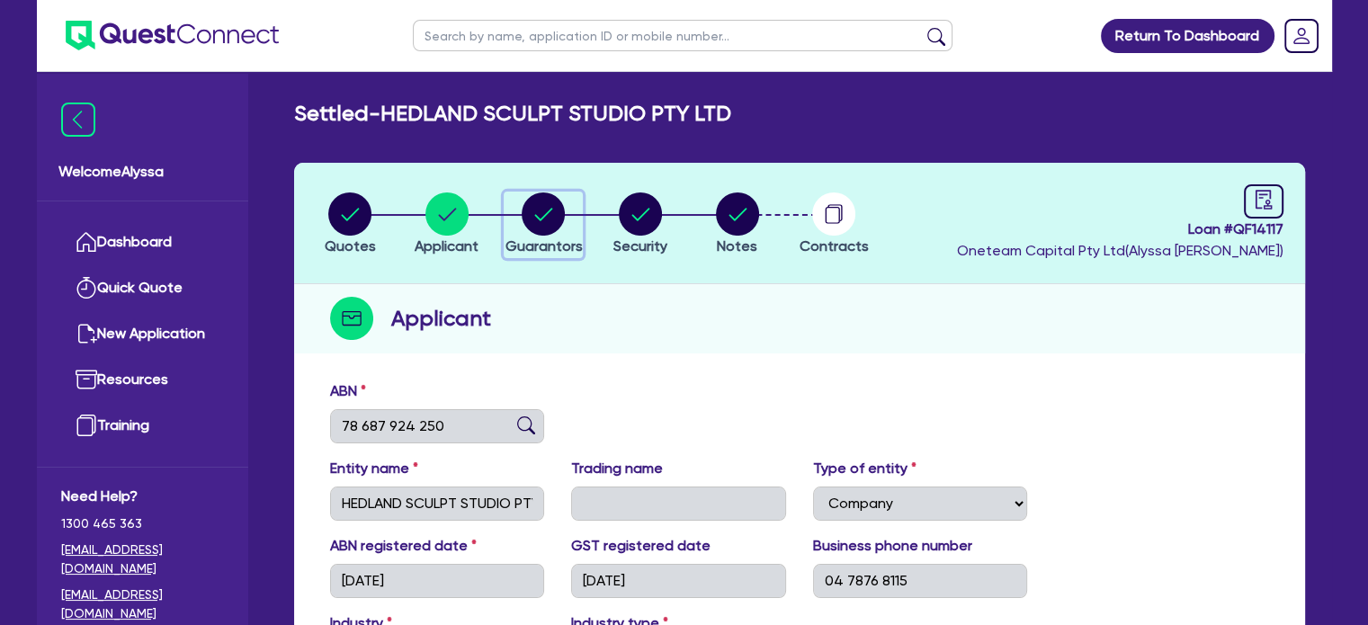
select select "VEHICLE"
select select "OTHER"
select select "HOUSEHOLD_PERSONAL"
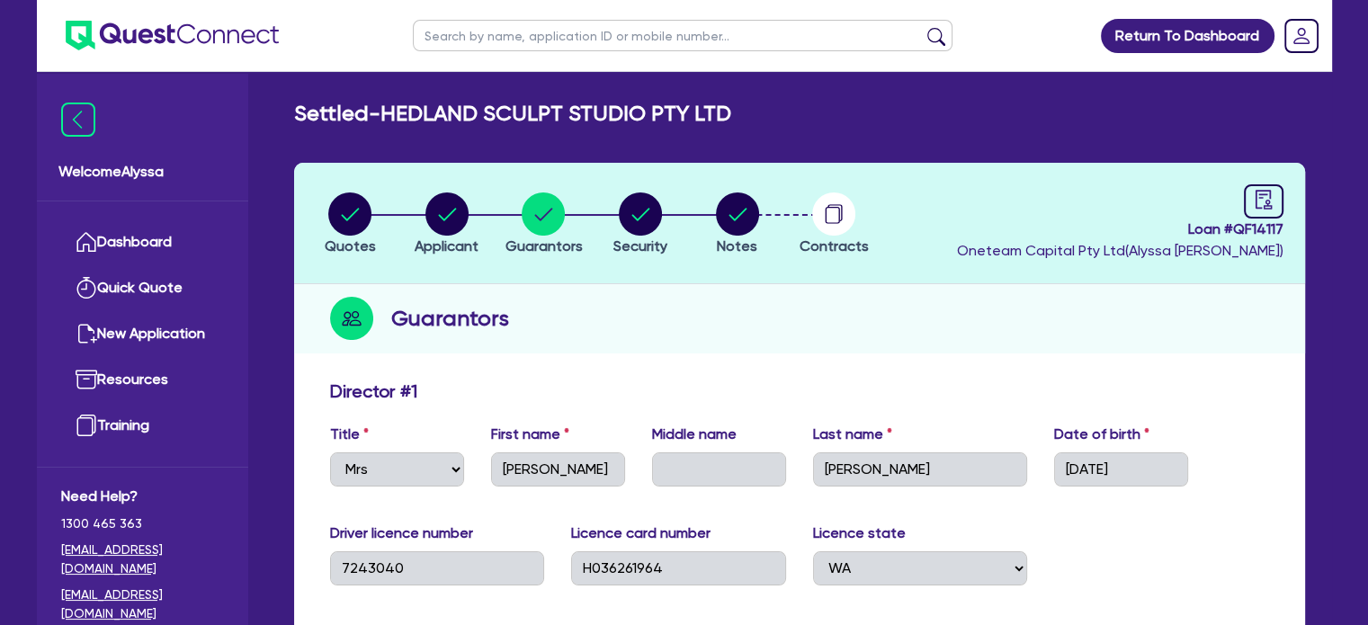
click at [444, 42] on input "text" at bounding box center [683, 35] width 540 height 31
type input "latari"
click button "submit" at bounding box center [936, 39] width 29 height 25
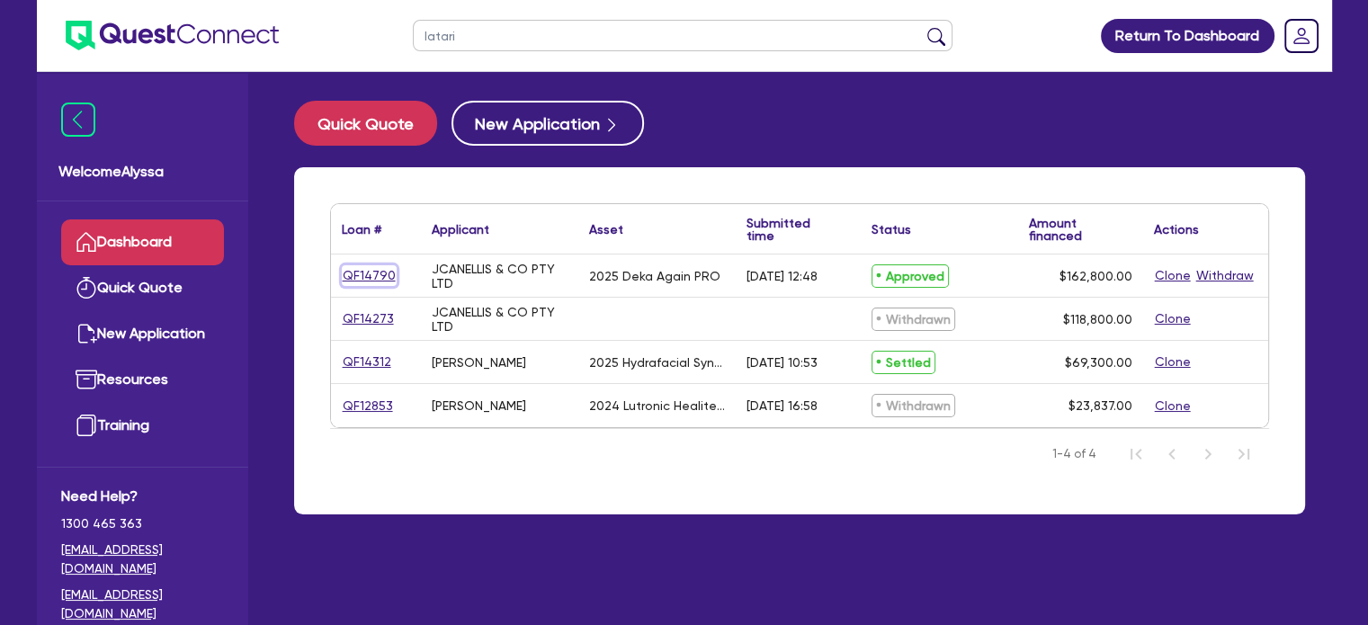
click at [352, 272] on link "QF14790" at bounding box center [369, 275] width 55 height 21
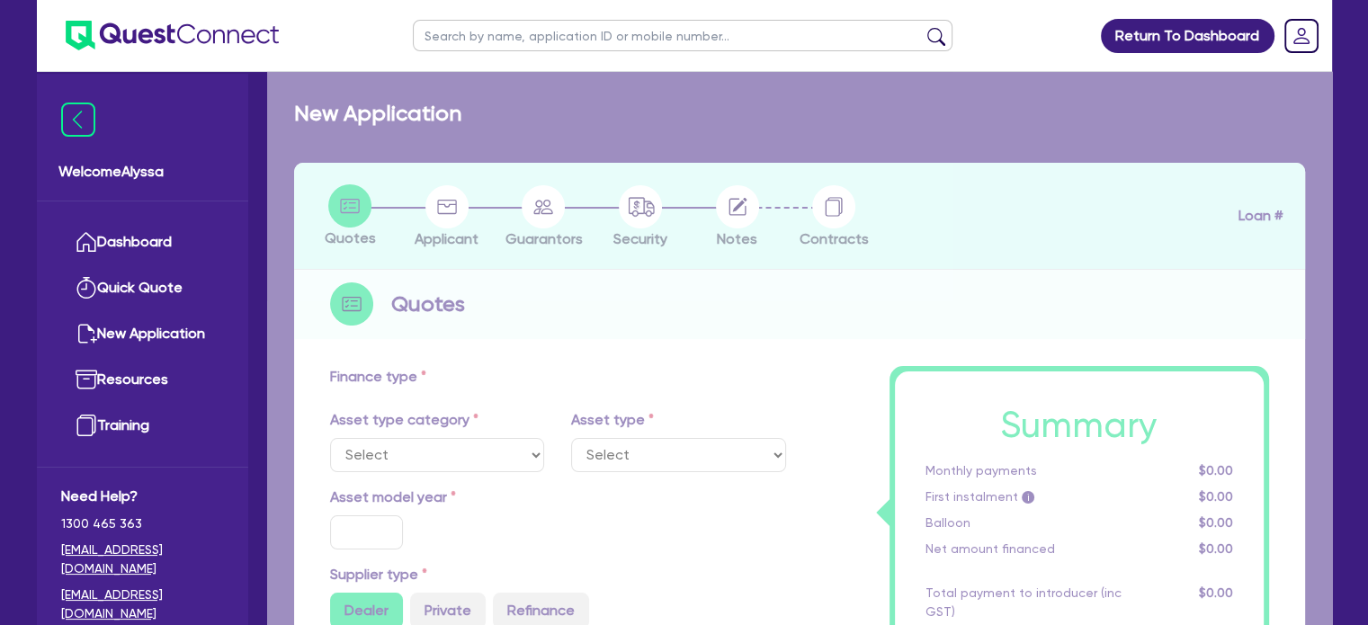
select select "TERTIARY_ASSETS"
type input "2025"
type input "203,500"
type input "40,700"
type input "8"
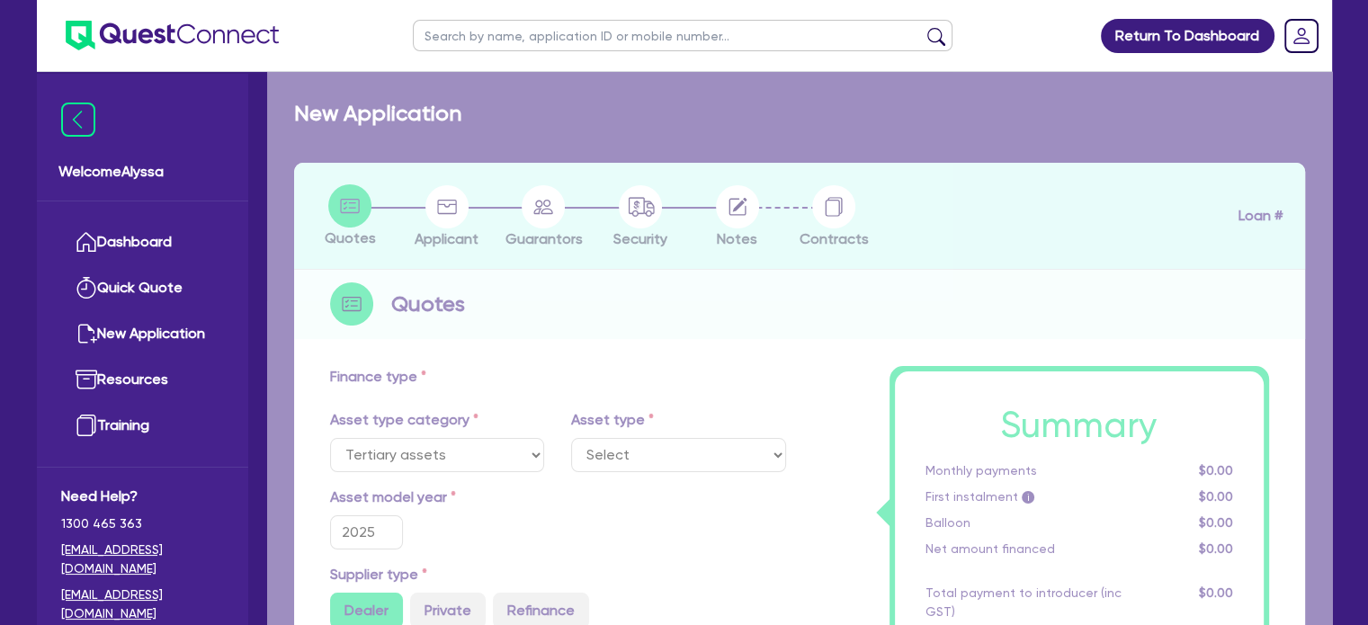
select select "BEAUTY_EQUIPMENT"
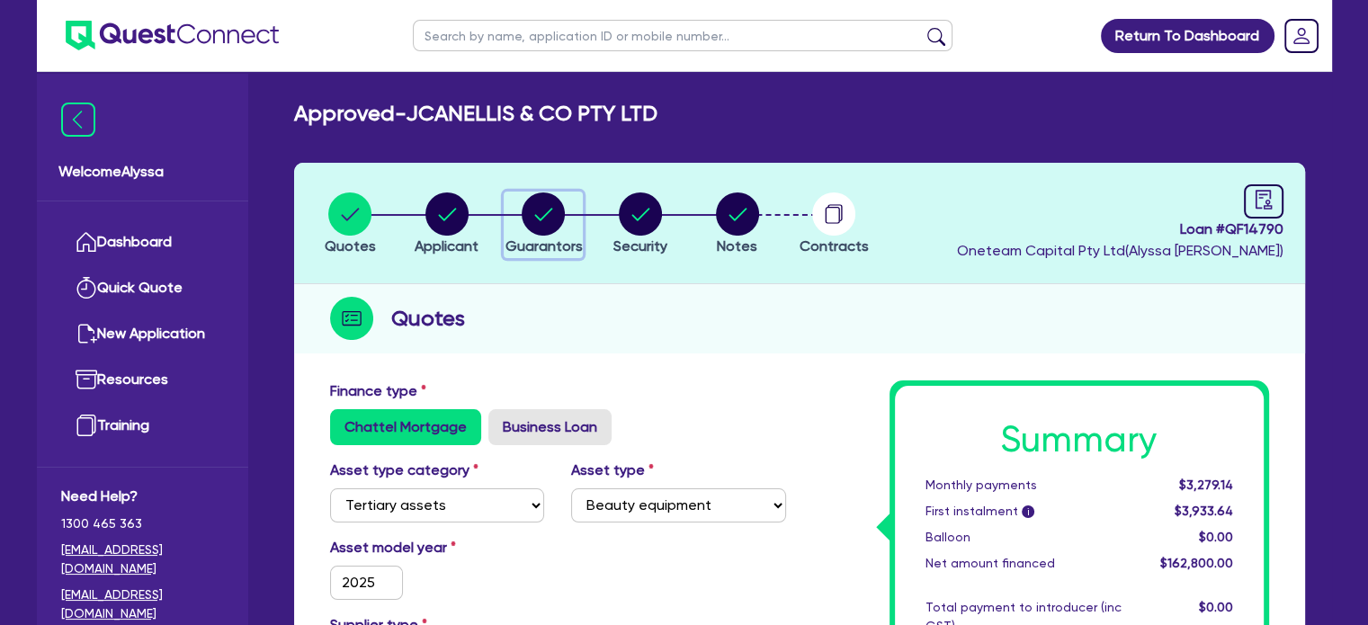
click at [535, 232] on circle "button" at bounding box center [543, 213] width 43 height 43
select select "MRS"
select select "QLD"
select select "DE_FACTO"
select select "CASH"
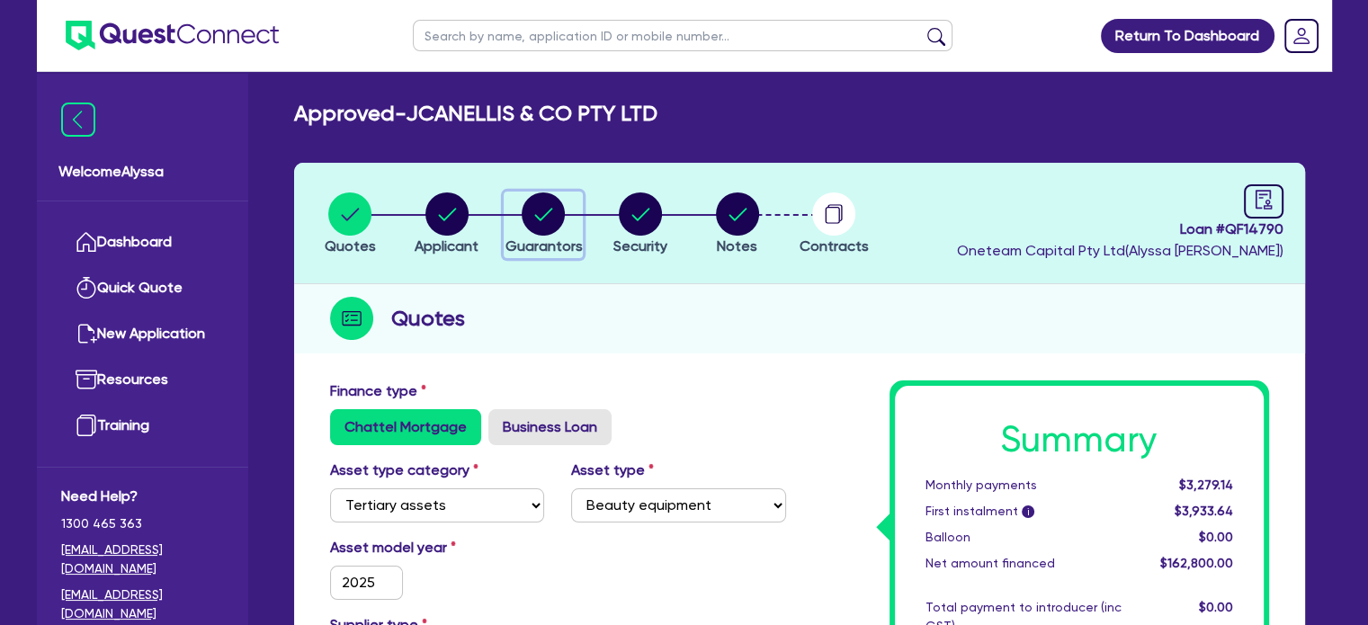
select select "VEHICLE"
select select "EQUIPMENT"
select select "HOUSEHOLD_PERSONAL"
select select "EQUIPMENT"
select select "CREDIT_CARD"
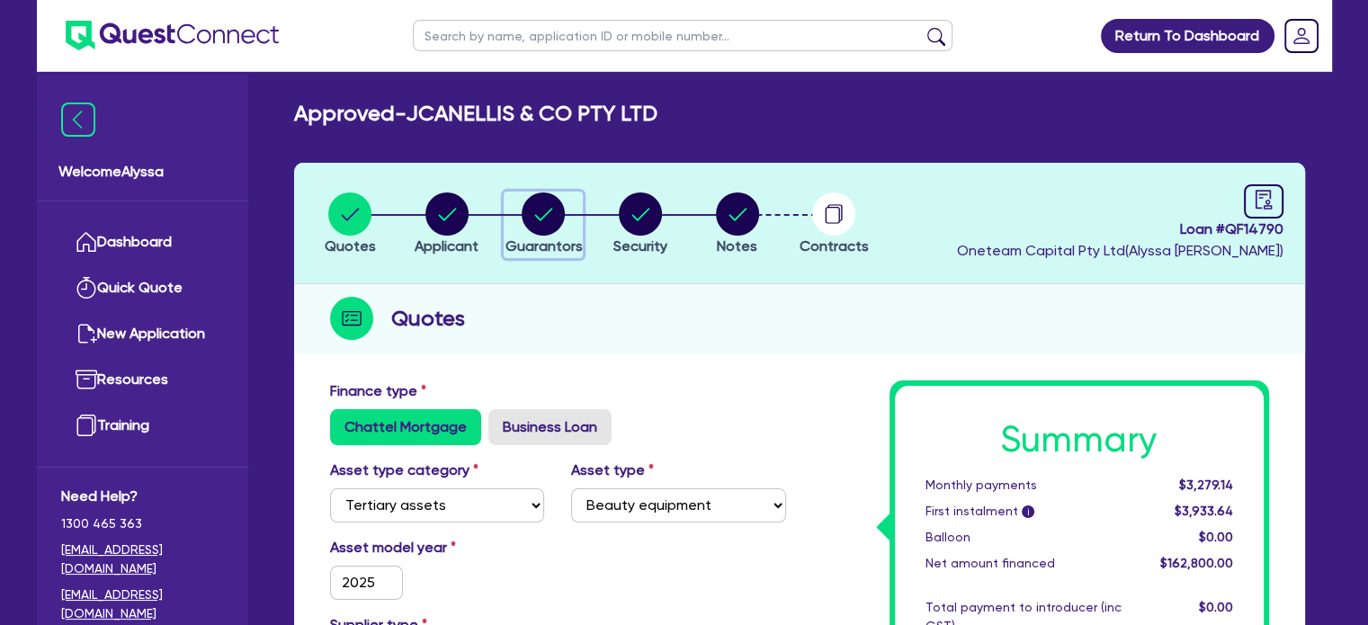
select select "EQUIPMENT_LOAN"
select select "MR"
select select "[GEOGRAPHIC_DATA]"
select select "DE_FACTO"
select select "PROPERTY"
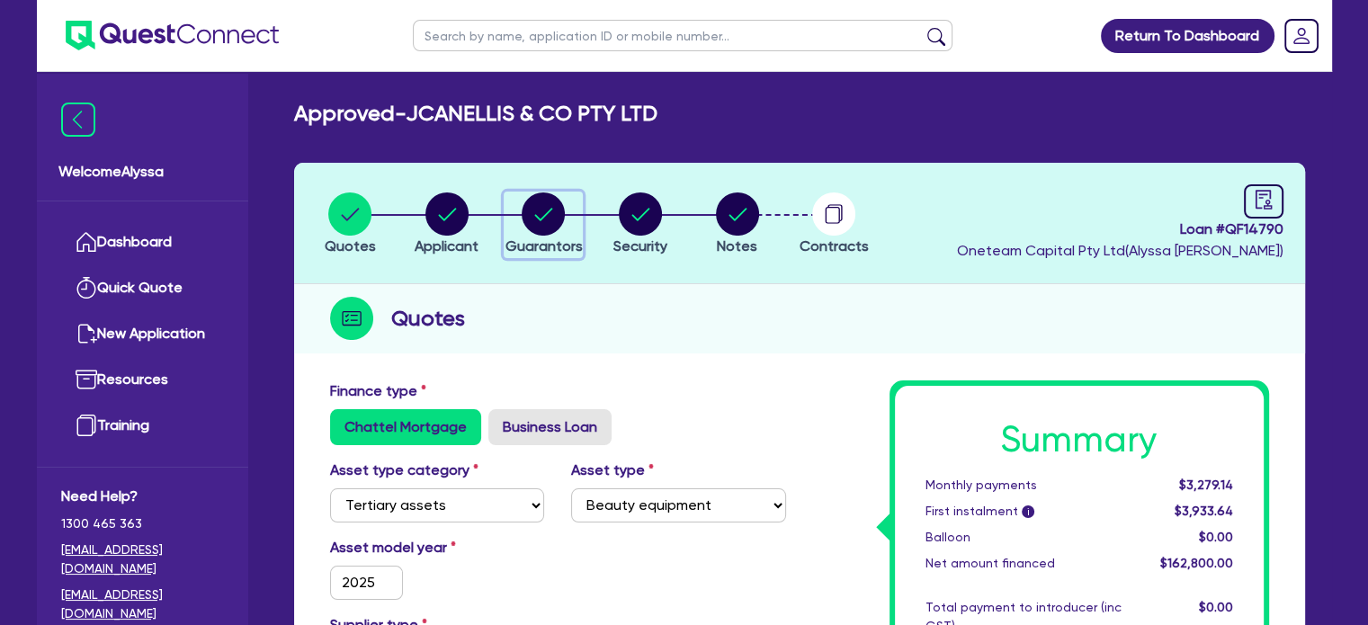
select select "MORTGAGE"
select select "CREDIT_CARD"
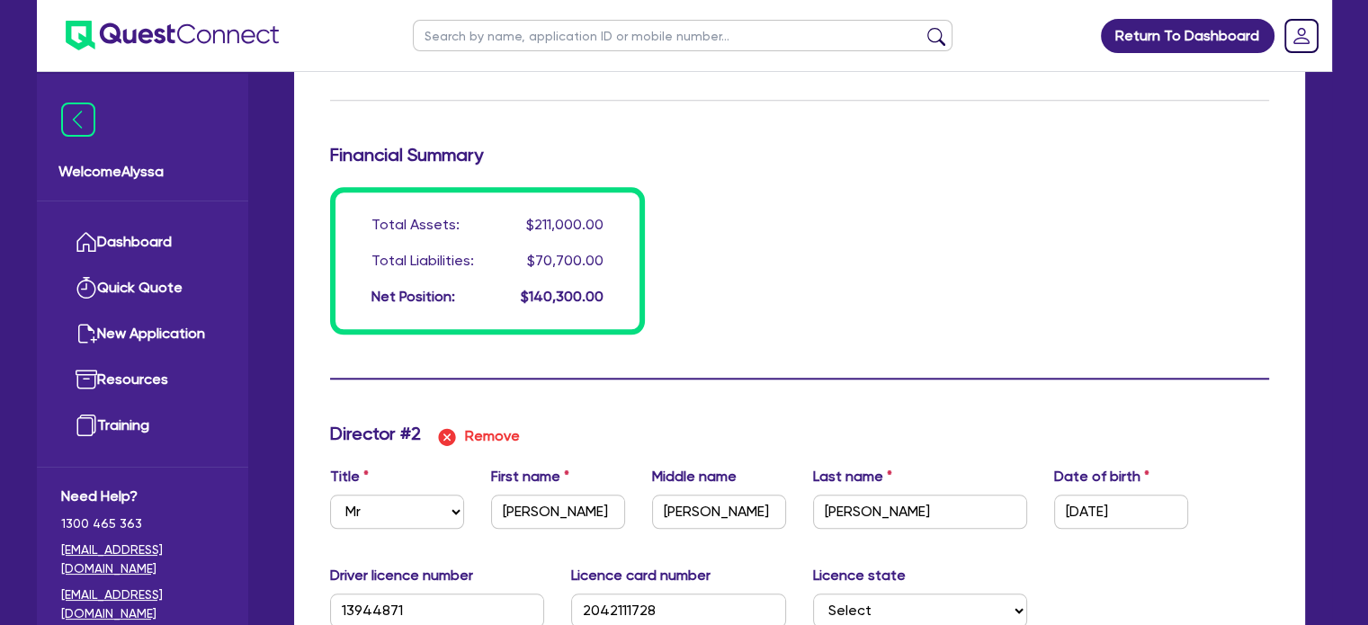
scroll to position [1741, 0]
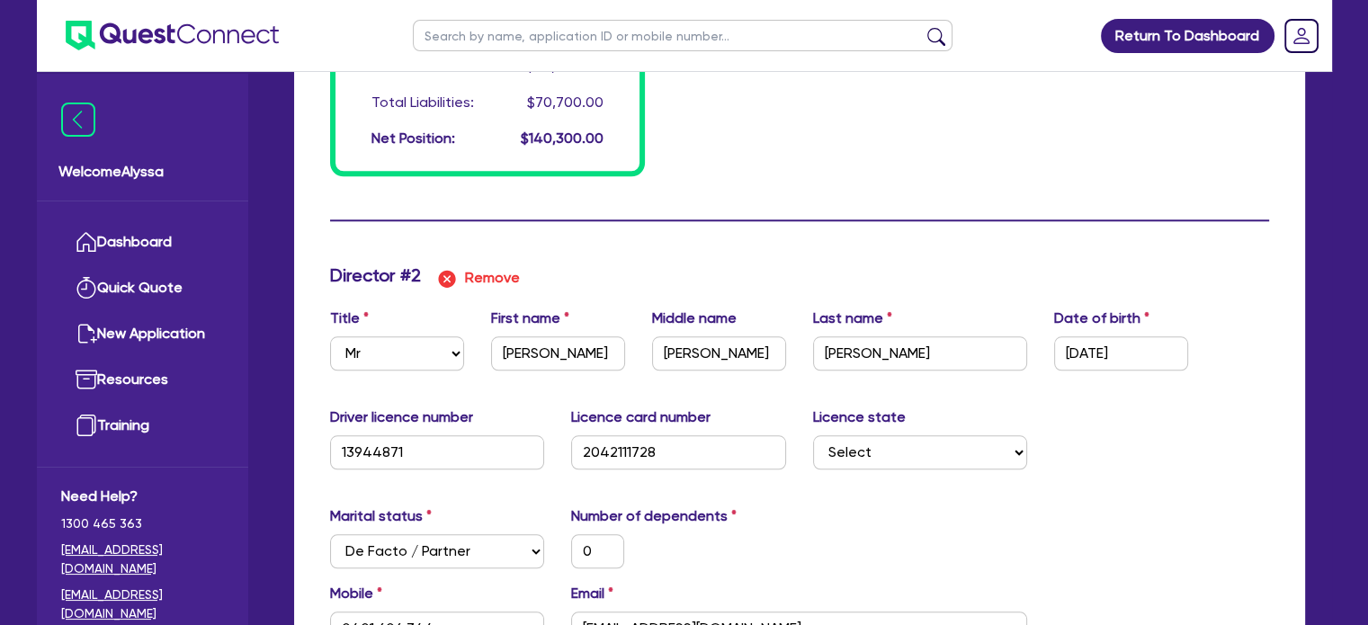
click at [505, 24] on input "text" at bounding box center [683, 35] width 540 height 31
type input "family escape"
click button "submit" at bounding box center [936, 39] width 29 height 25
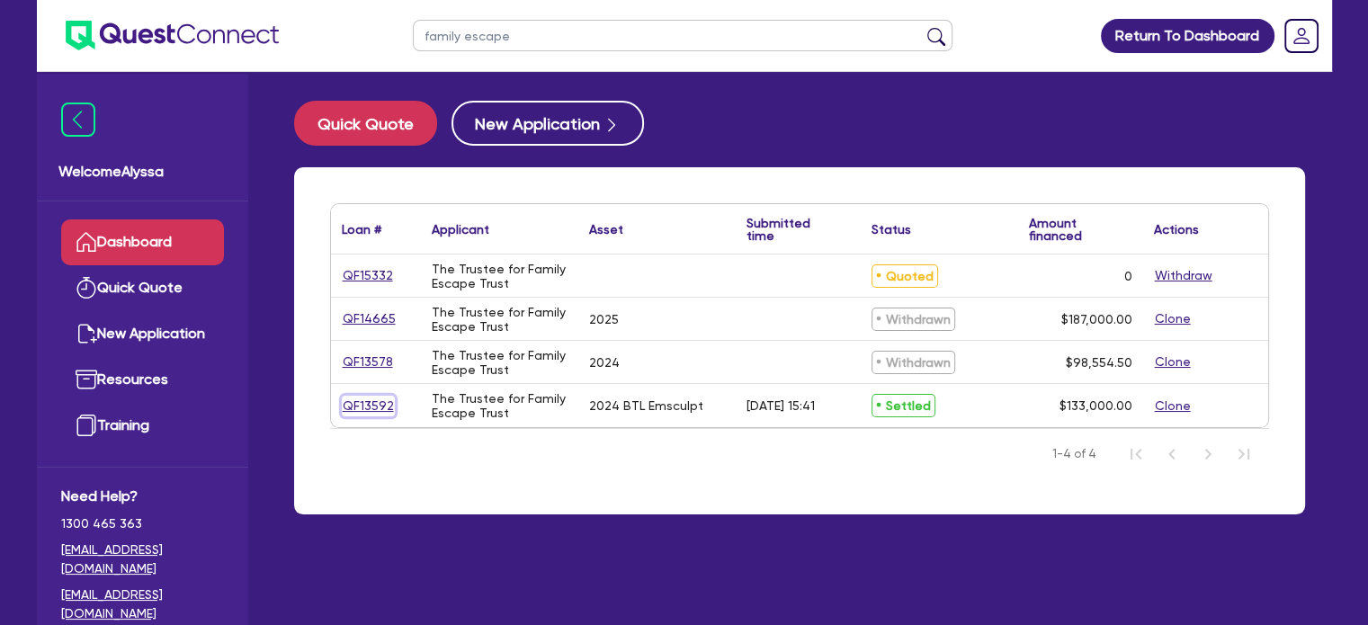
click at [369, 402] on link "QF13592" at bounding box center [368, 406] width 53 height 21
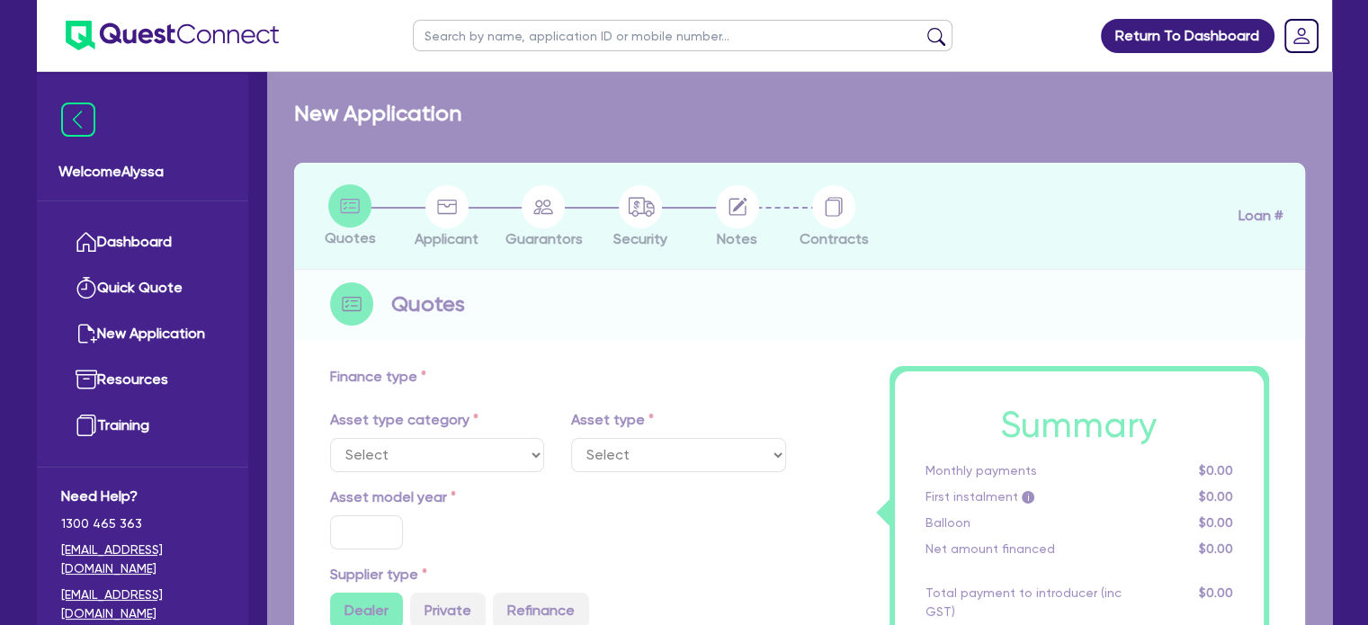
select select "TERTIARY_ASSETS"
type input "2024"
radio input "true"
type input "143,000"
type input "10,000"
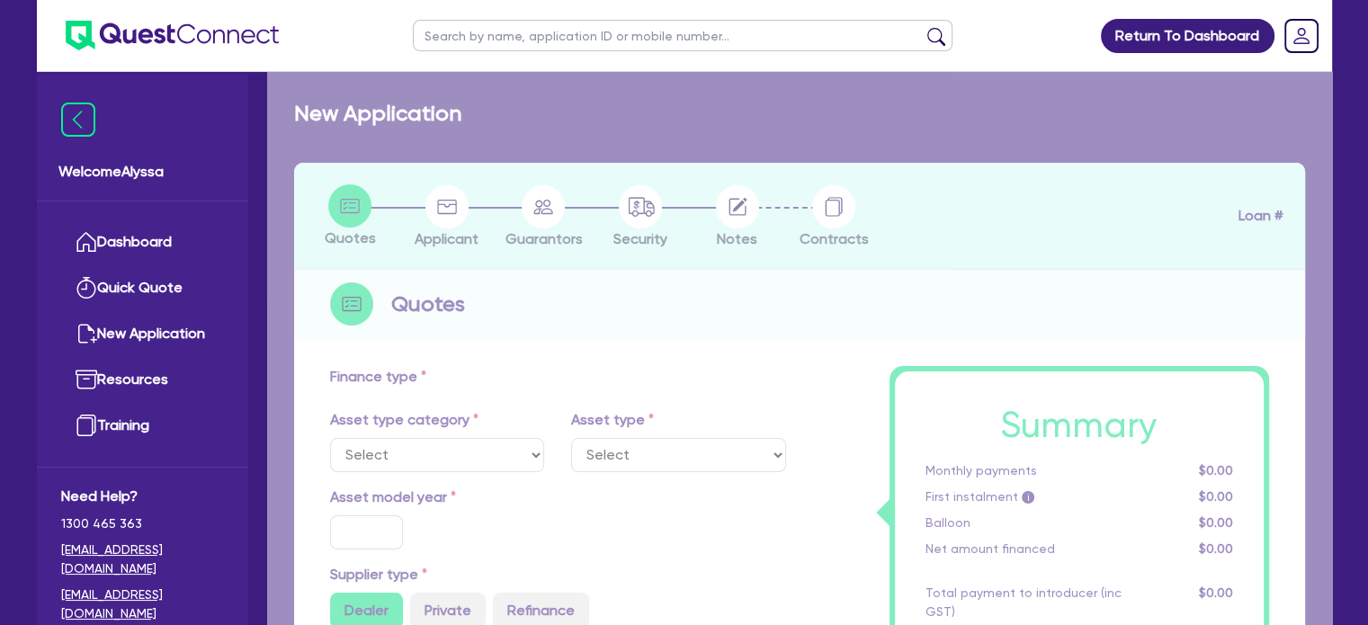
type input "11"
select select "BEAUTY_EQUIPMENT"
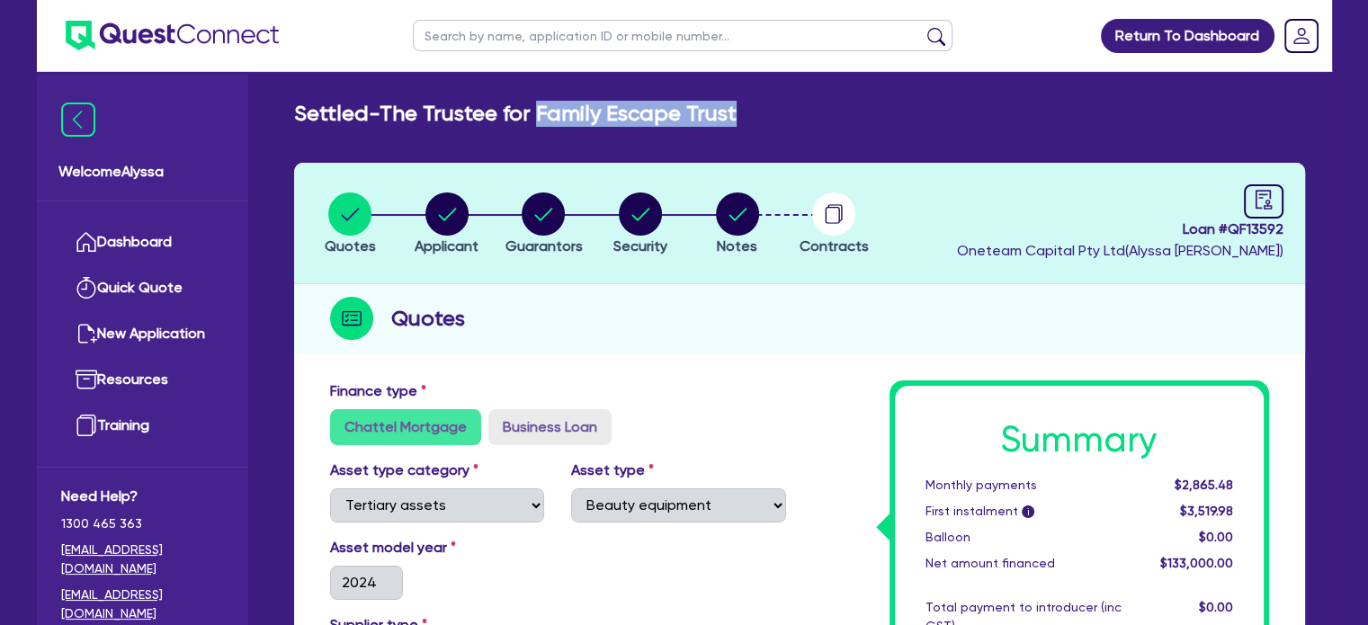
drag, startPoint x: 772, startPoint y: 114, endPoint x: 540, endPoint y: 111, distance: 232.0
click at [540, 111] on div "Settled - The Trustee for Family Escape Trust" at bounding box center [800, 114] width 1038 height 26
copy h2 "Family Escape Trust"
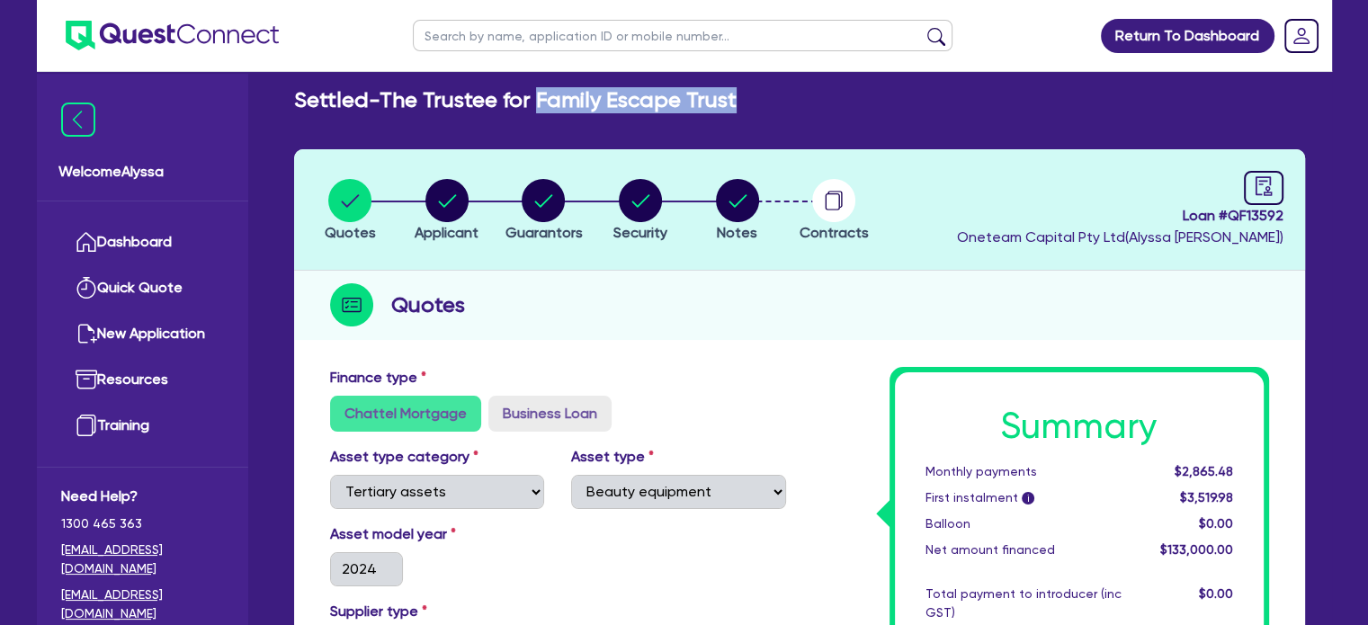
scroll to position [14, 0]
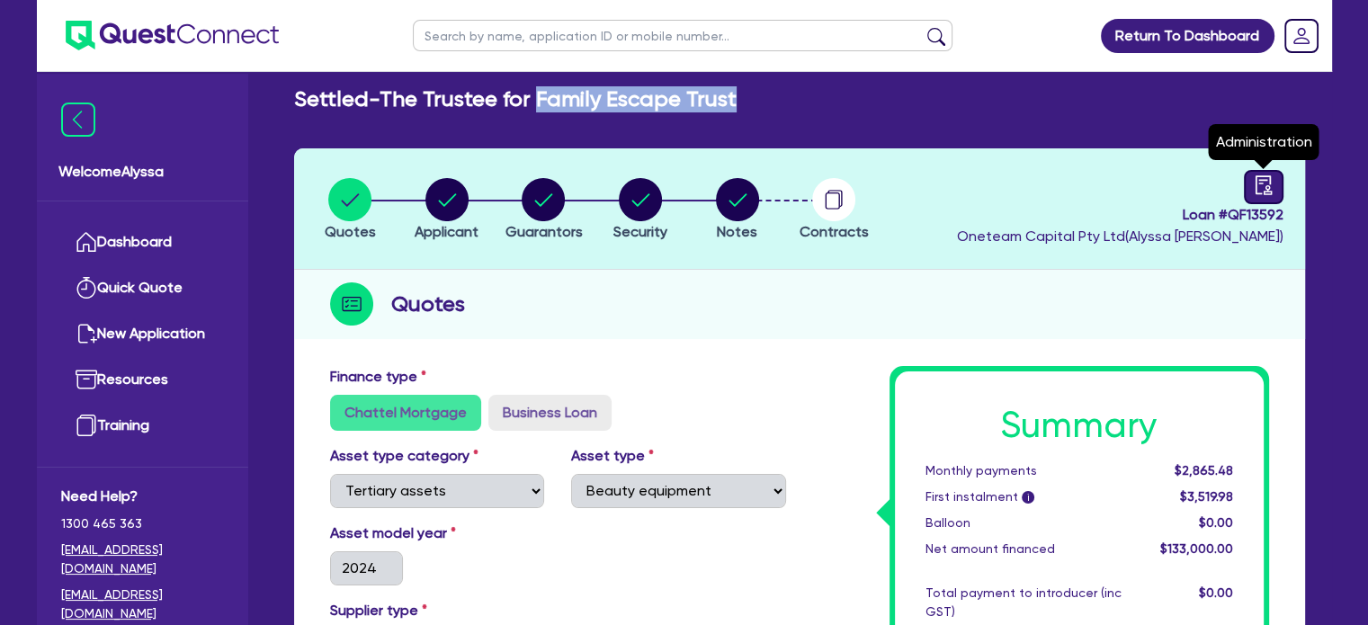
click at [1266, 197] on link at bounding box center [1264, 187] width 40 height 34
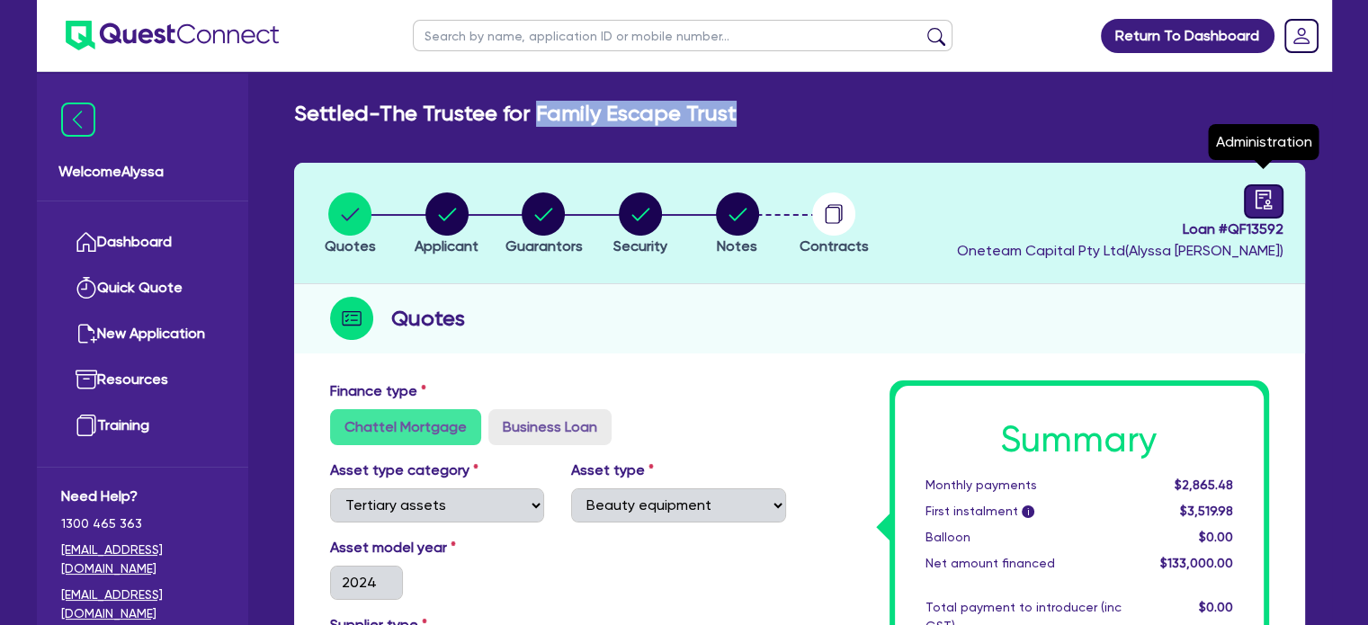
select select "SETTLED"
select select "Quest Finance - Bill & Collect"
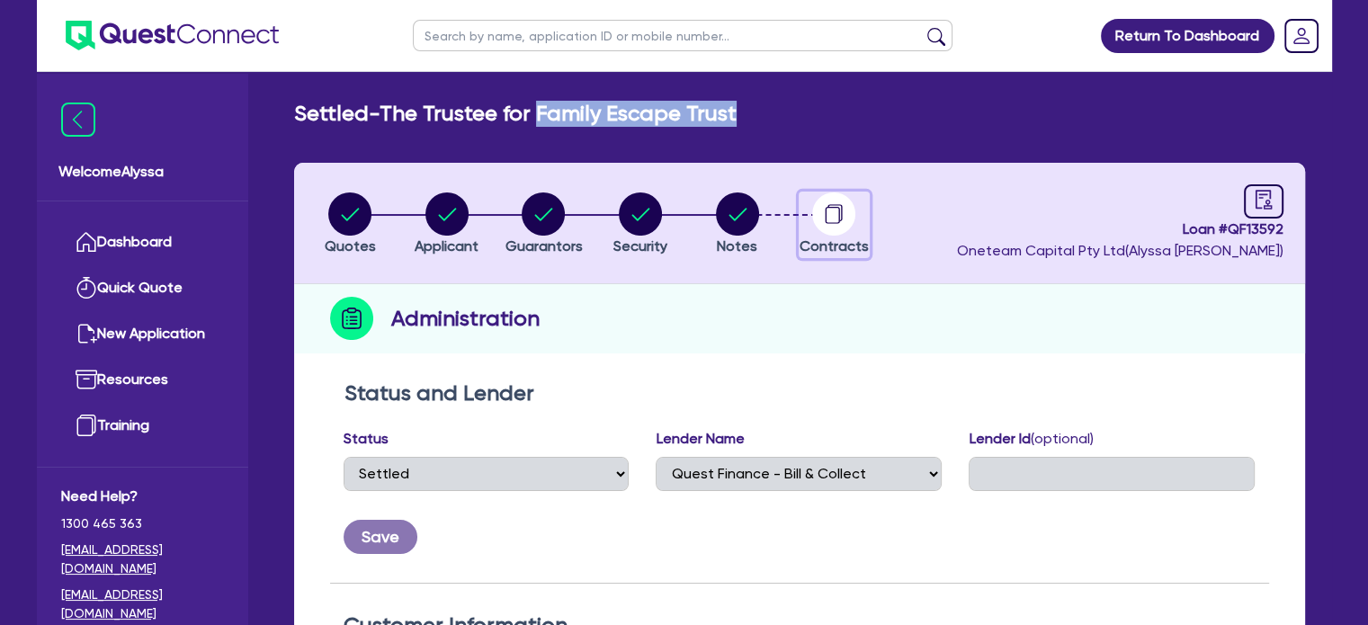
click at [834, 214] on circle "button" at bounding box center [833, 213] width 43 height 43
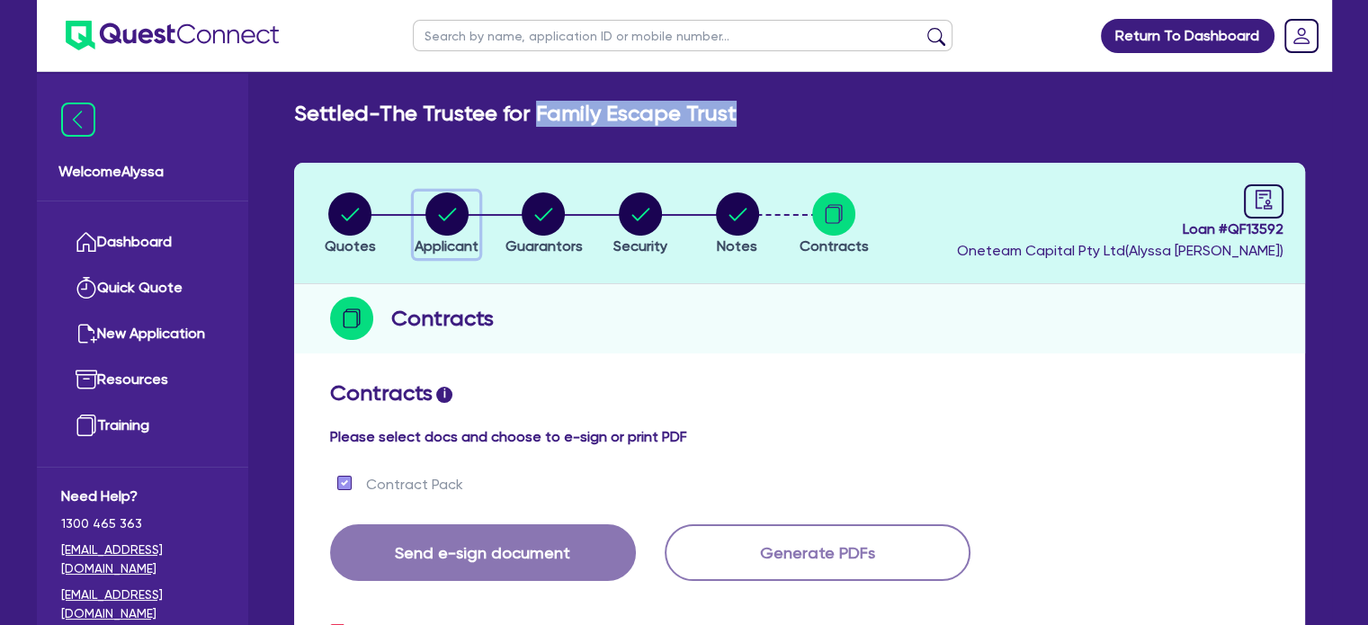
click at [435, 227] on circle "button" at bounding box center [446, 213] width 43 height 43
select select "TRUST"
select select "COMPANY"
select select "HEALTH_BEAUTY"
select select "HAIR_BEAUTY_SALONS"
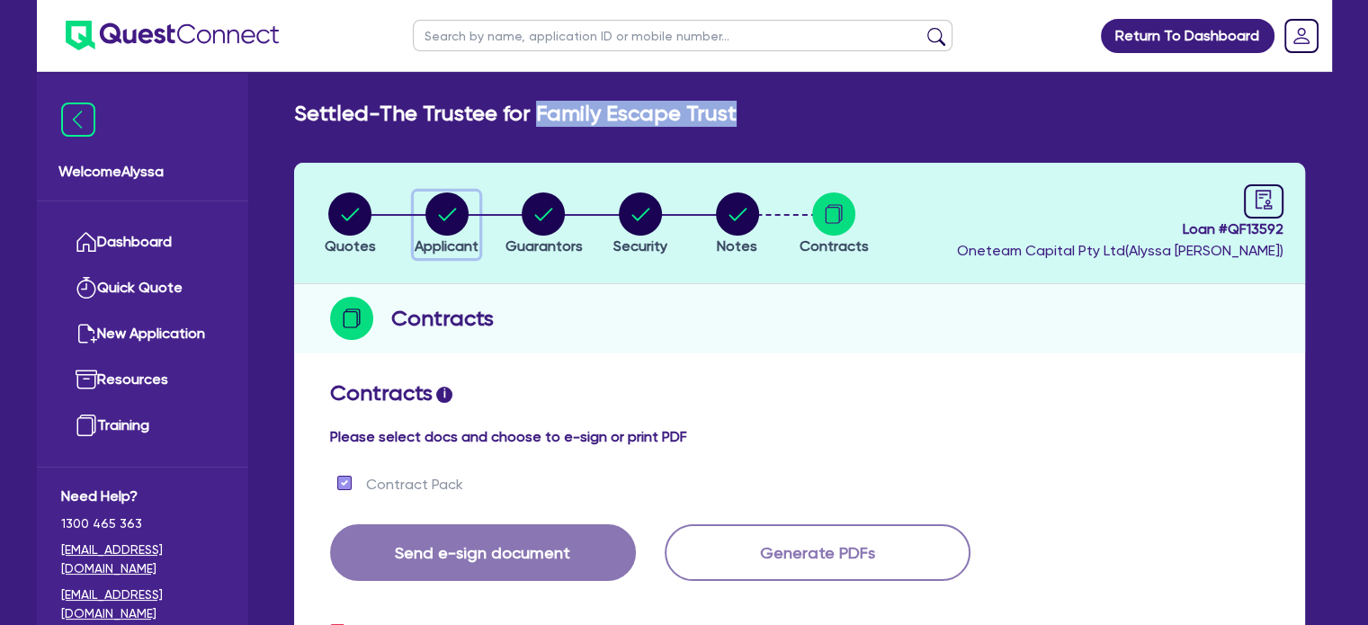
select select "QLD"
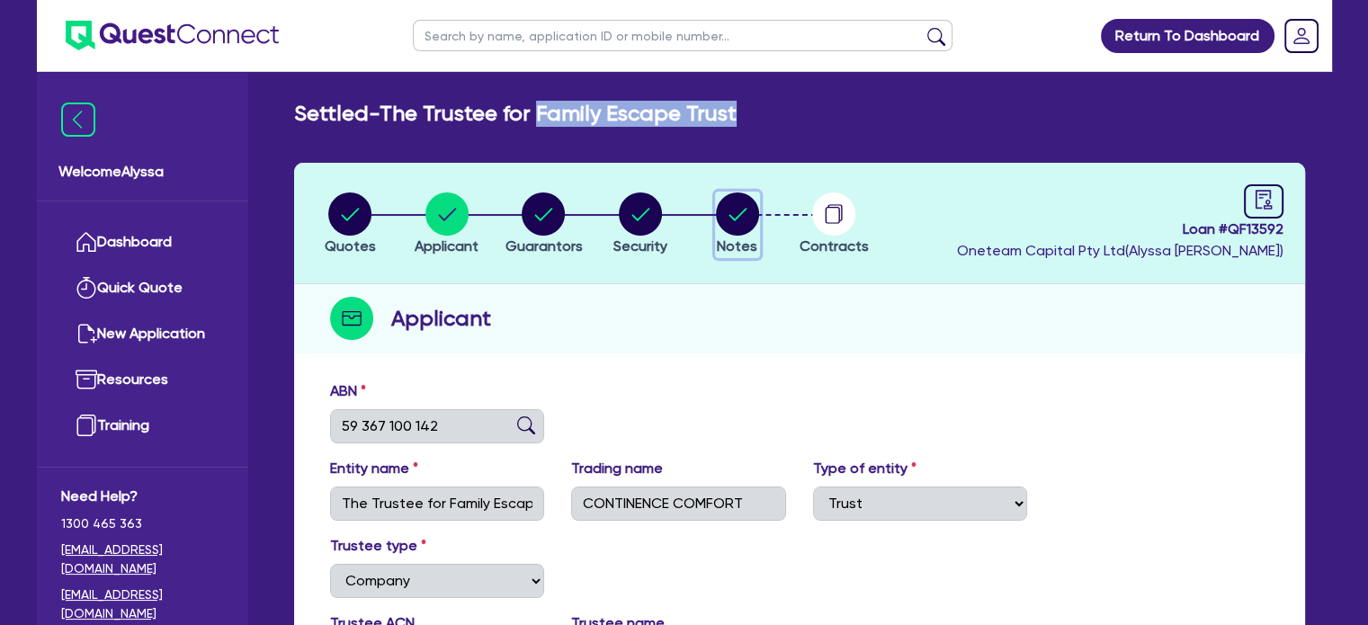
click at [747, 211] on circle "button" at bounding box center [737, 213] width 43 height 43
select select "Other"
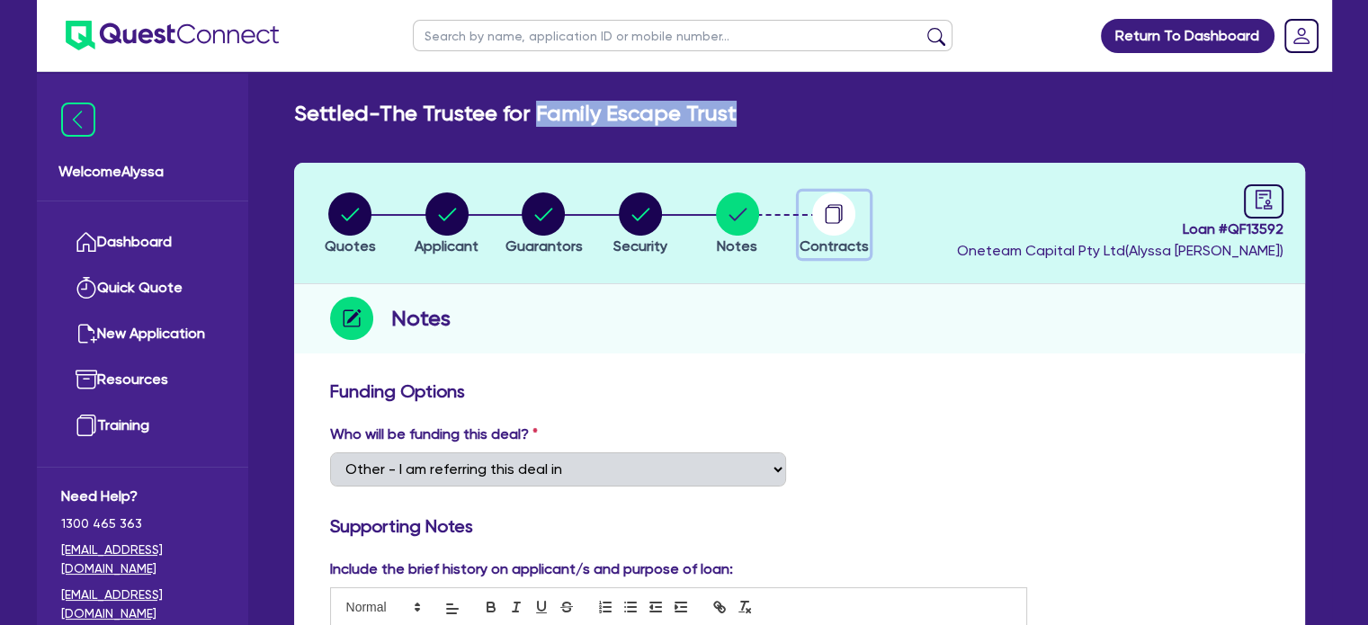
click at [807, 211] on div "button" at bounding box center [833, 213] width 69 height 43
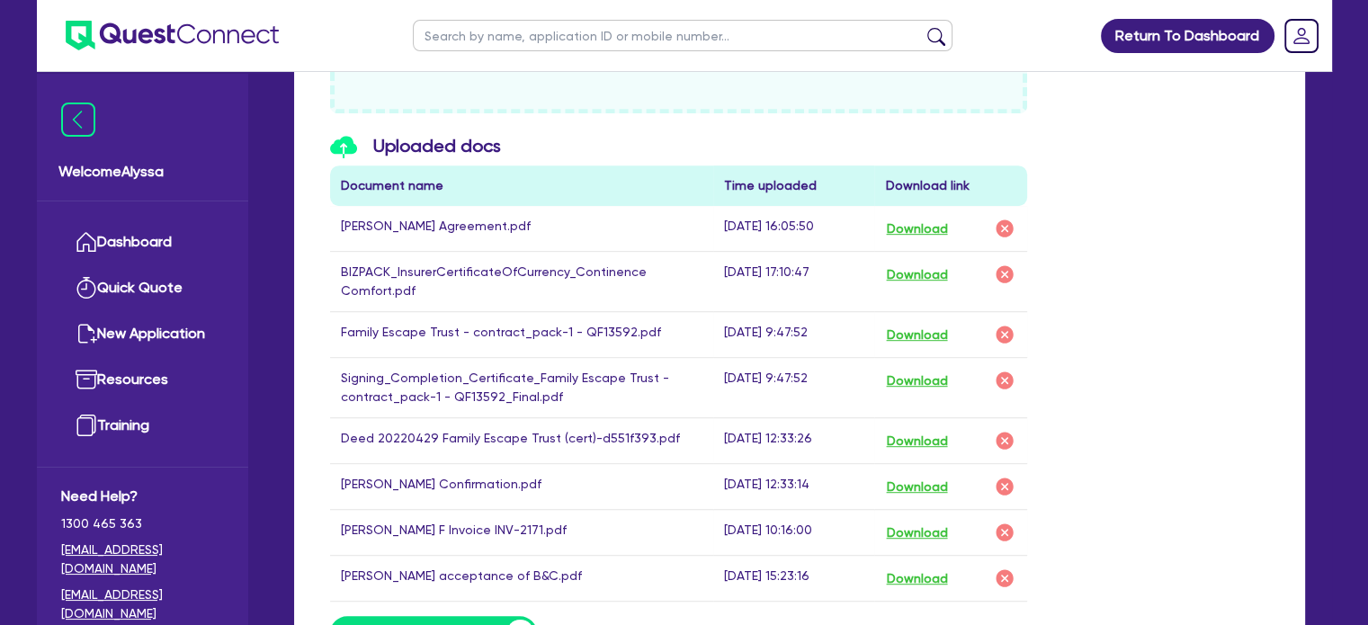
scroll to position [957, 0]
click at [481, 22] on input "text" at bounding box center [683, 35] width 540 height 31
type input "[PERSON_NAME]"
click button "submit" at bounding box center [936, 39] width 29 height 25
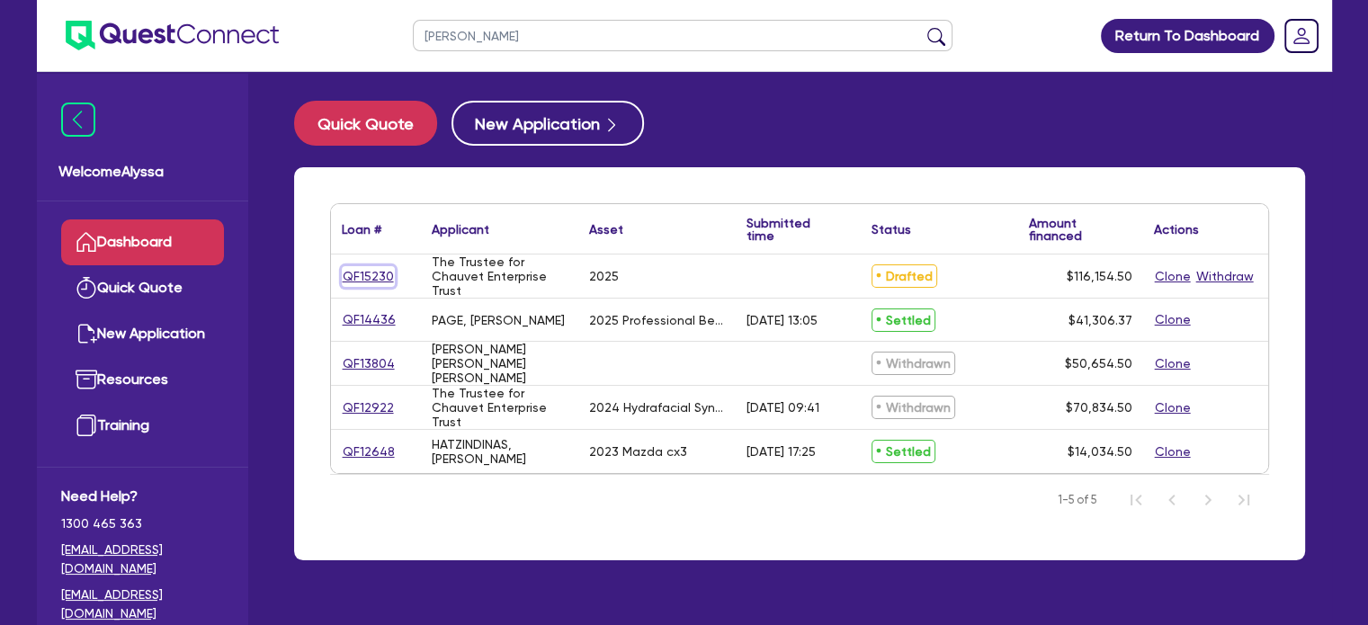
click at [357, 280] on link "QF15230" at bounding box center [368, 276] width 53 height 21
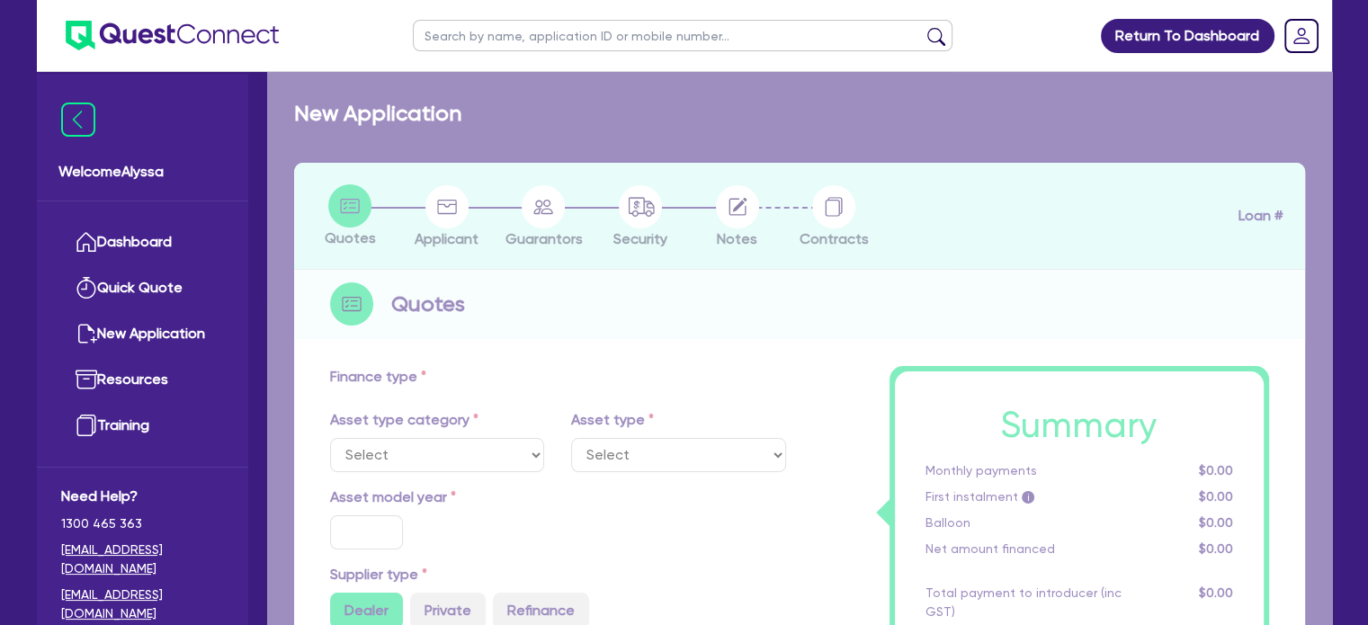
select select "SECONDARY_ASSETS"
type input "2025"
radio input "true"
type input "115,500"
type input "5"
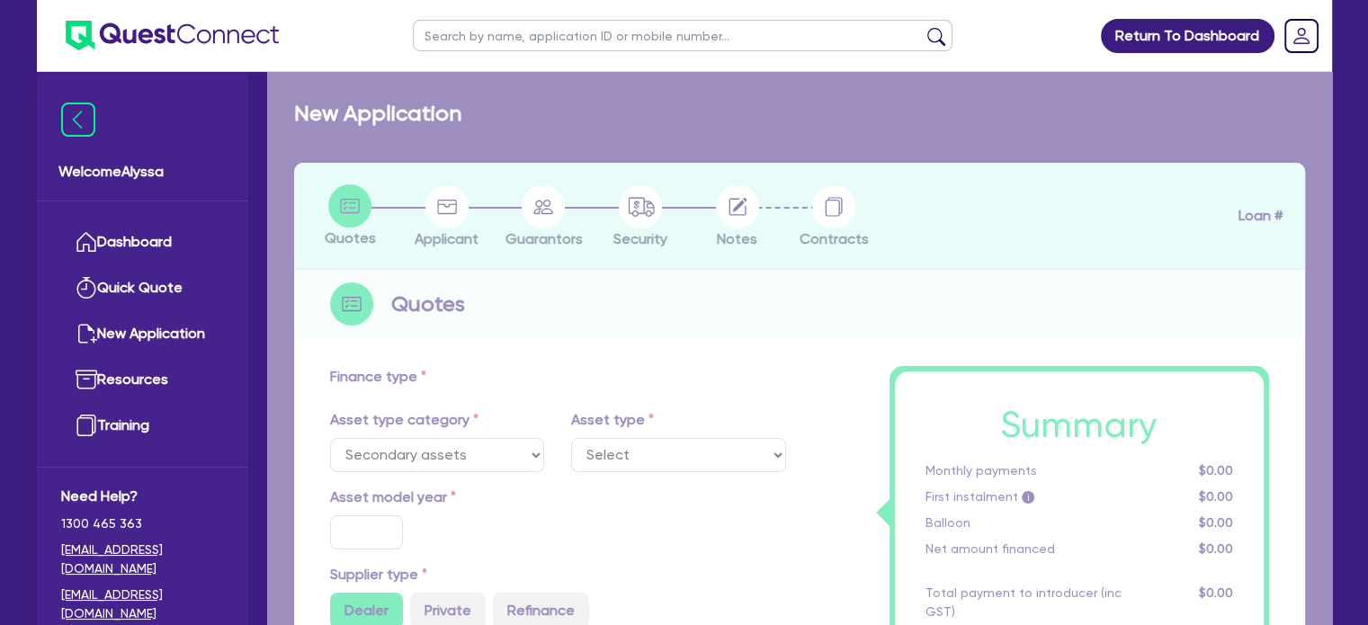
type input "5,807.73"
type input "7.49"
type input "900"
select select "MEDICAL_DENTAL_LABORATORY_EQUIPMENT"
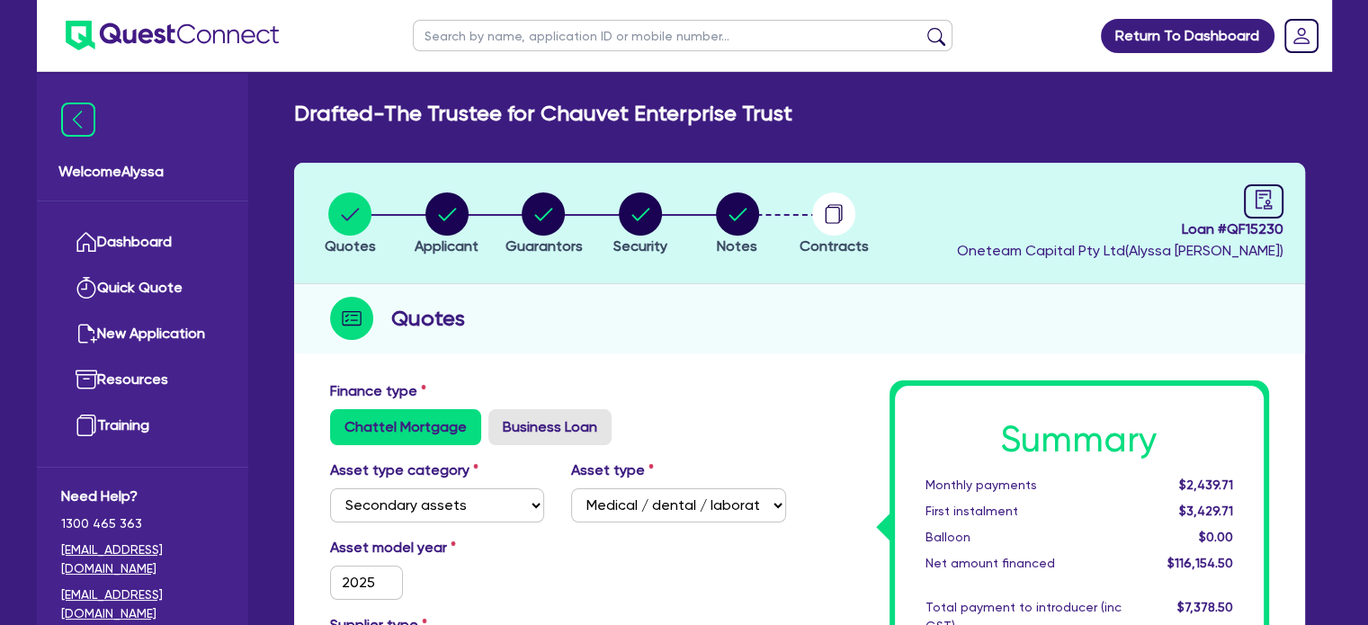
click at [1263, 236] on span "Loan # QF15230" at bounding box center [1120, 230] width 326 height 22
click at [1253, 202] on icon "audit" at bounding box center [1263, 200] width 20 height 20
select select "DRAFTED_NEW"
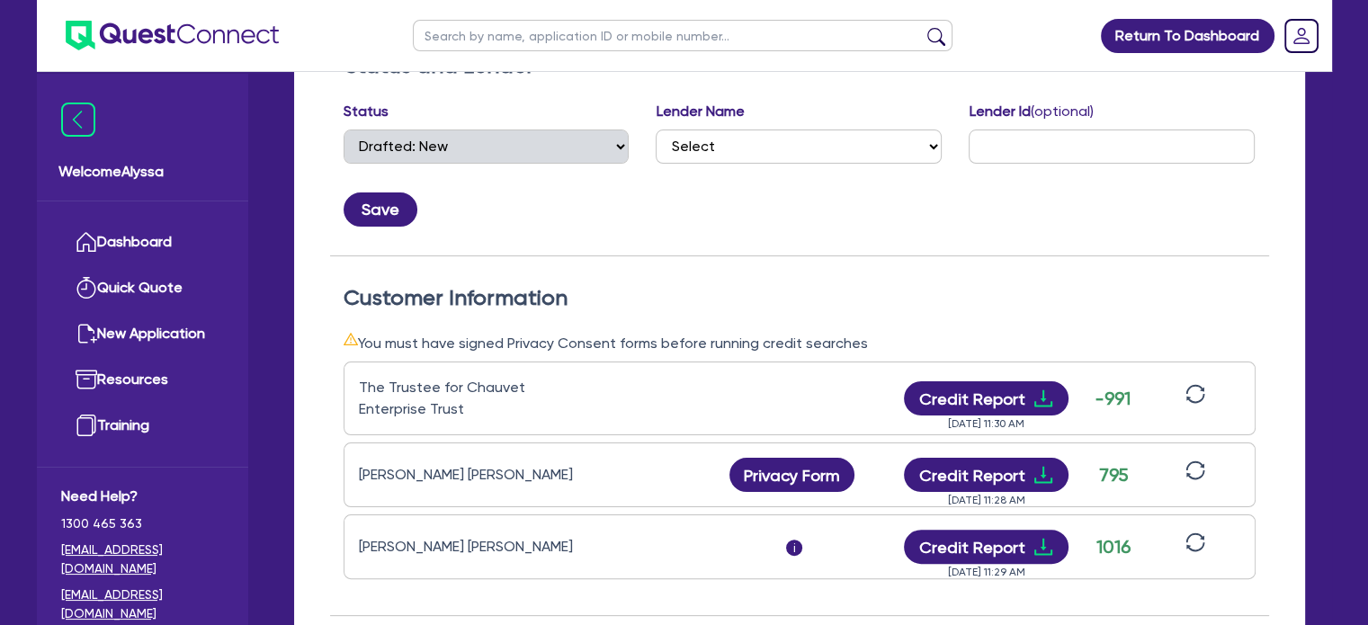
scroll to position [327, 0]
click at [1020, 390] on button "Credit Report" at bounding box center [986, 398] width 165 height 34
click at [461, 30] on input "text" at bounding box center [683, 35] width 540 height 31
type input "[PERSON_NAME]"
click button "submit" at bounding box center [936, 39] width 29 height 25
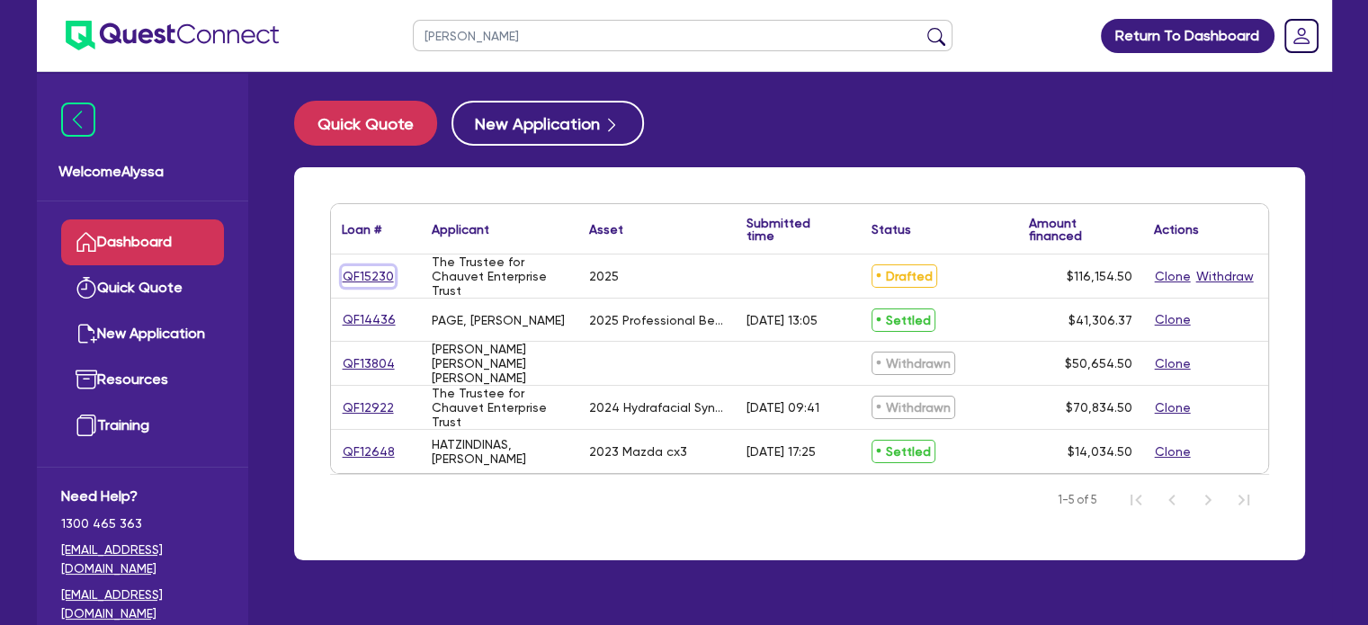
click at [374, 278] on link "QF15230" at bounding box center [368, 276] width 53 height 21
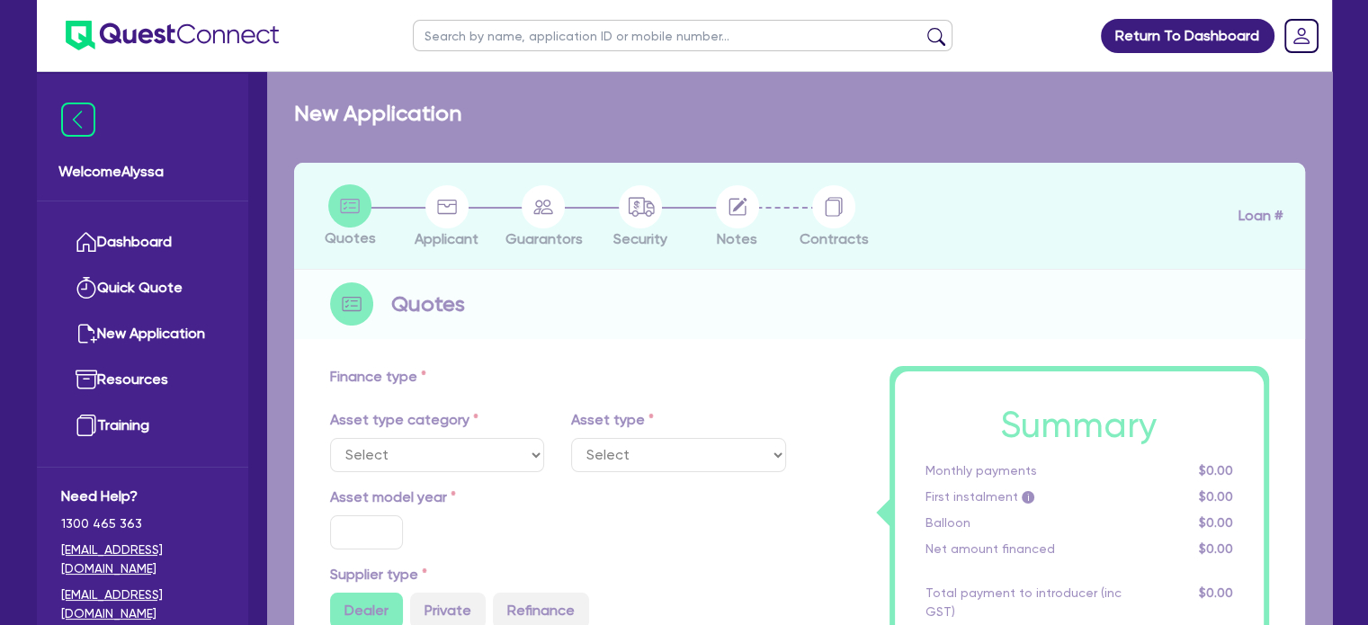
select select "SECONDARY_ASSETS"
type input "2025"
radio input "true"
type input "115,500"
type input "5"
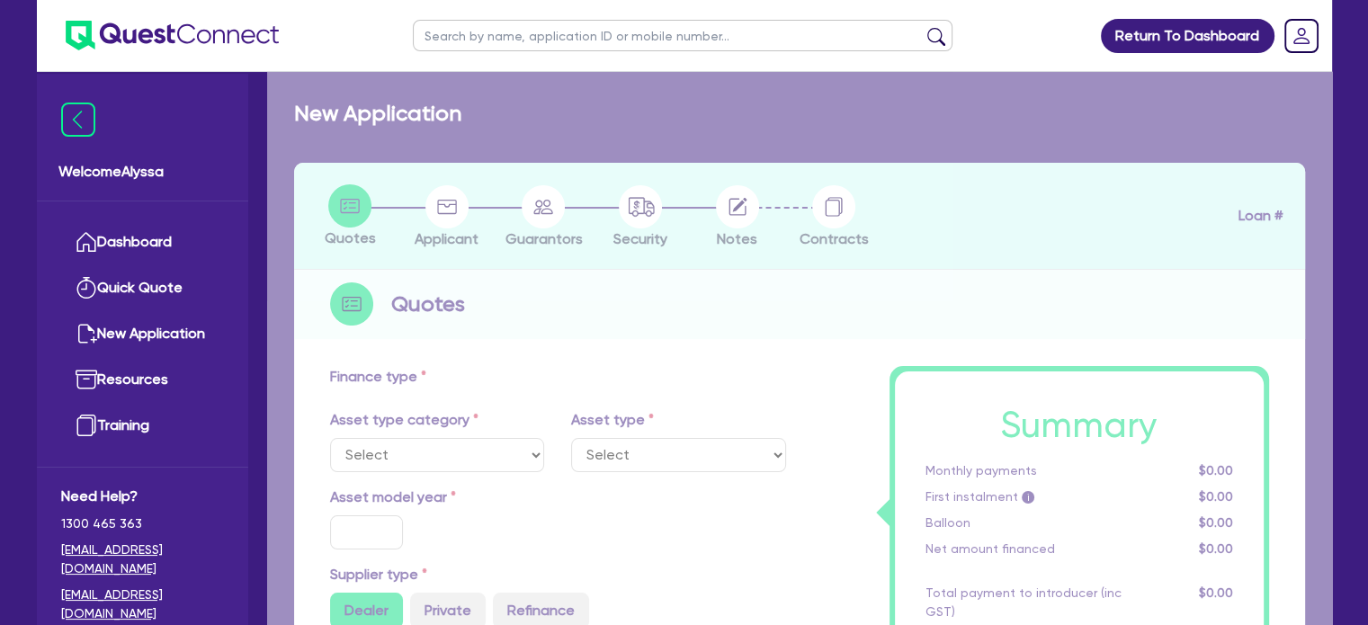
type input "5,807.73"
type input "7.49"
type input "900"
select select "MEDICAL_DENTAL_LABORATORY_EQUIPMENT"
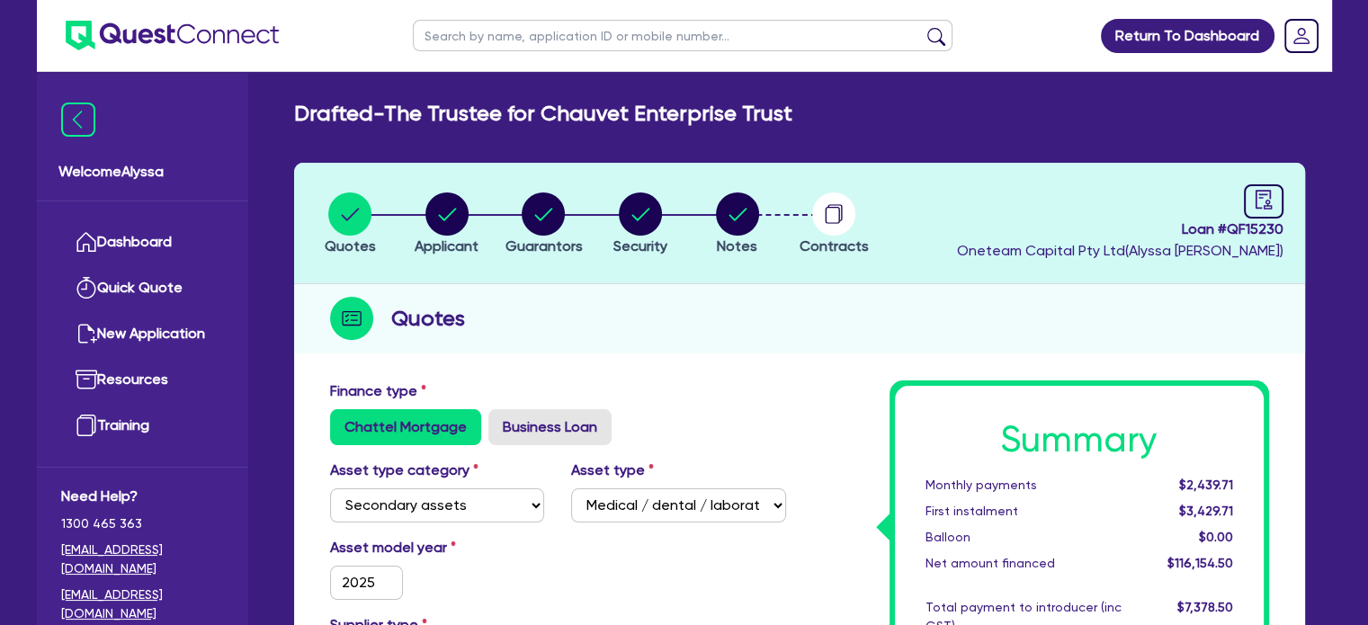
click at [442, 48] on input "text" at bounding box center [683, 35] width 540 height 31
type input "[PERSON_NAME]"
click button "submit" at bounding box center [936, 39] width 29 height 25
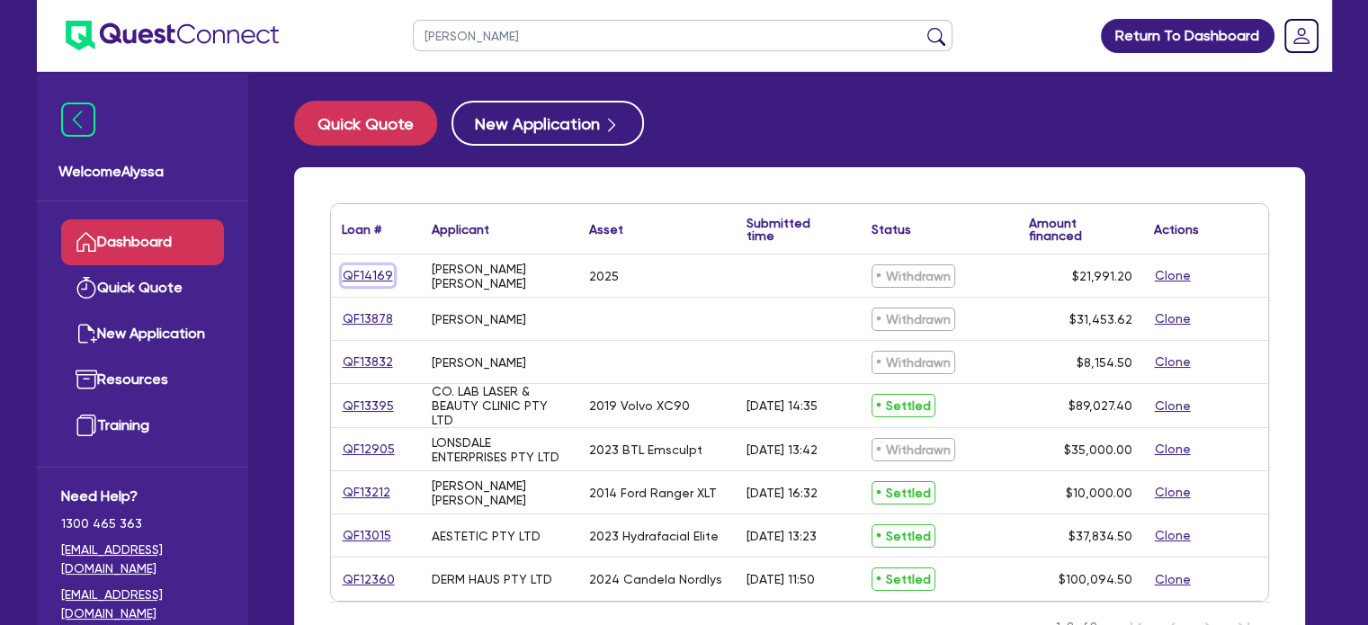
click at [370, 269] on link "QF14169" at bounding box center [368, 275] width 52 height 21
select select "TERTIARY_ASSETS"
select select "BEAUTY_EQUIPMENT"
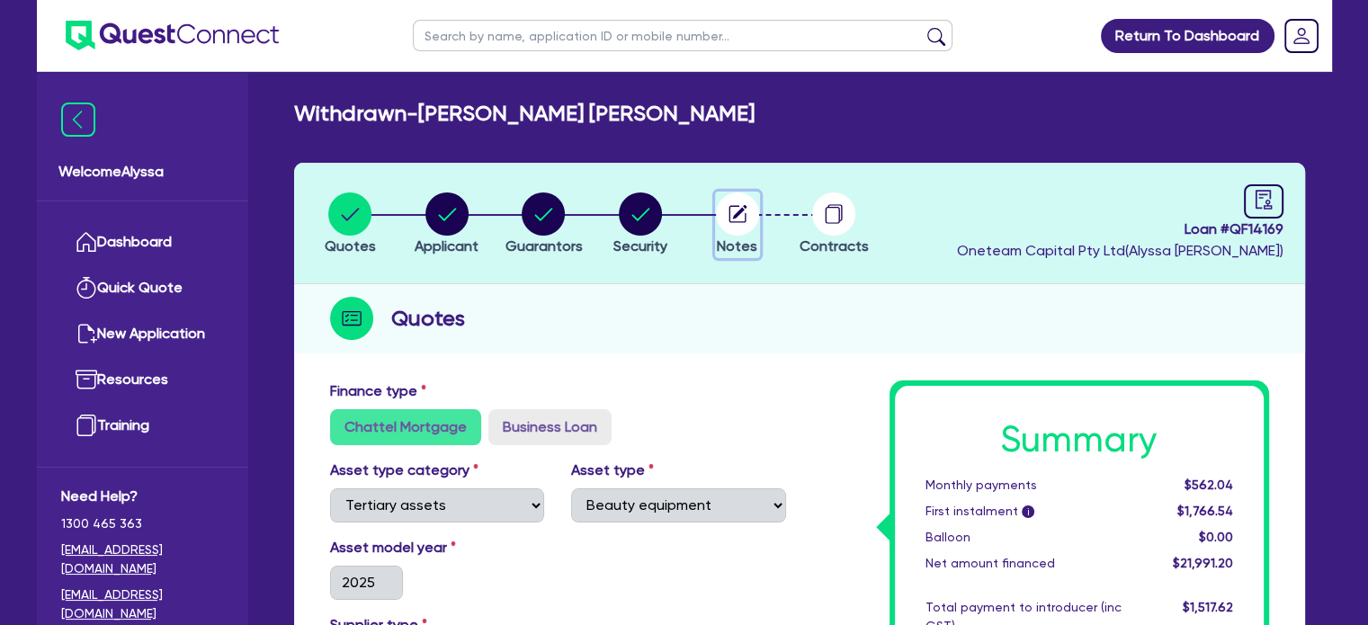
click at [735, 208] on circle "button" at bounding box center [737, 213] width 43 height 43
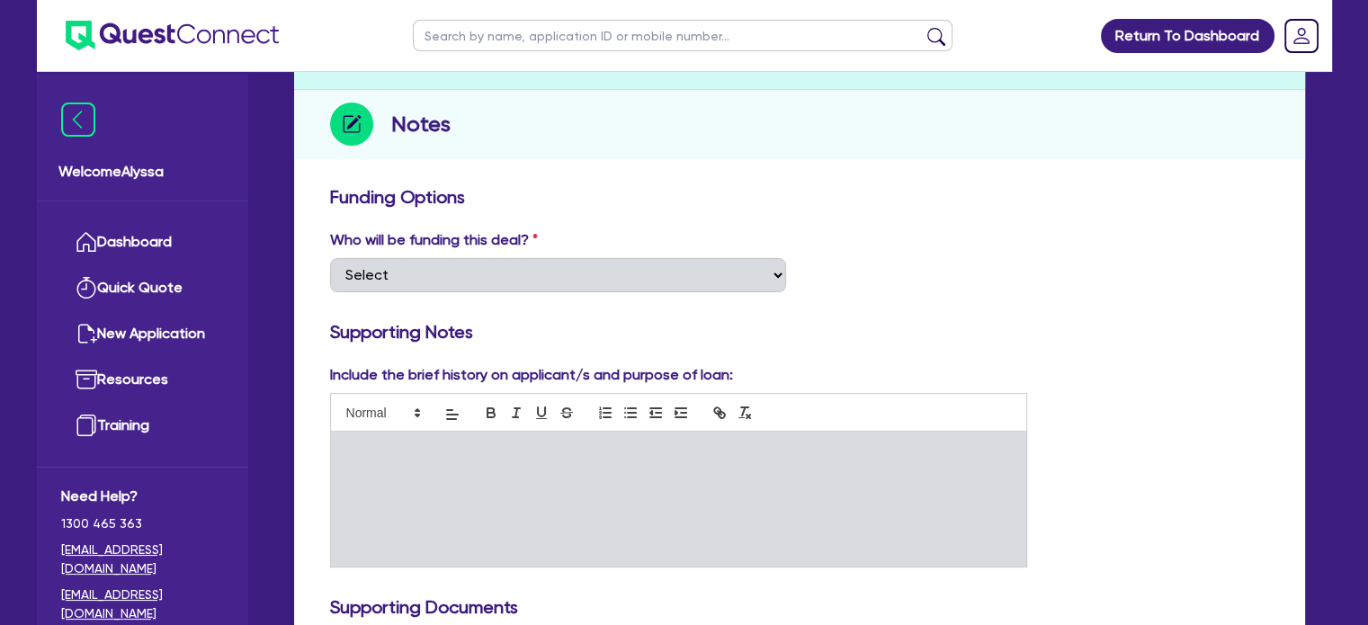
scroll to position [197, 0]
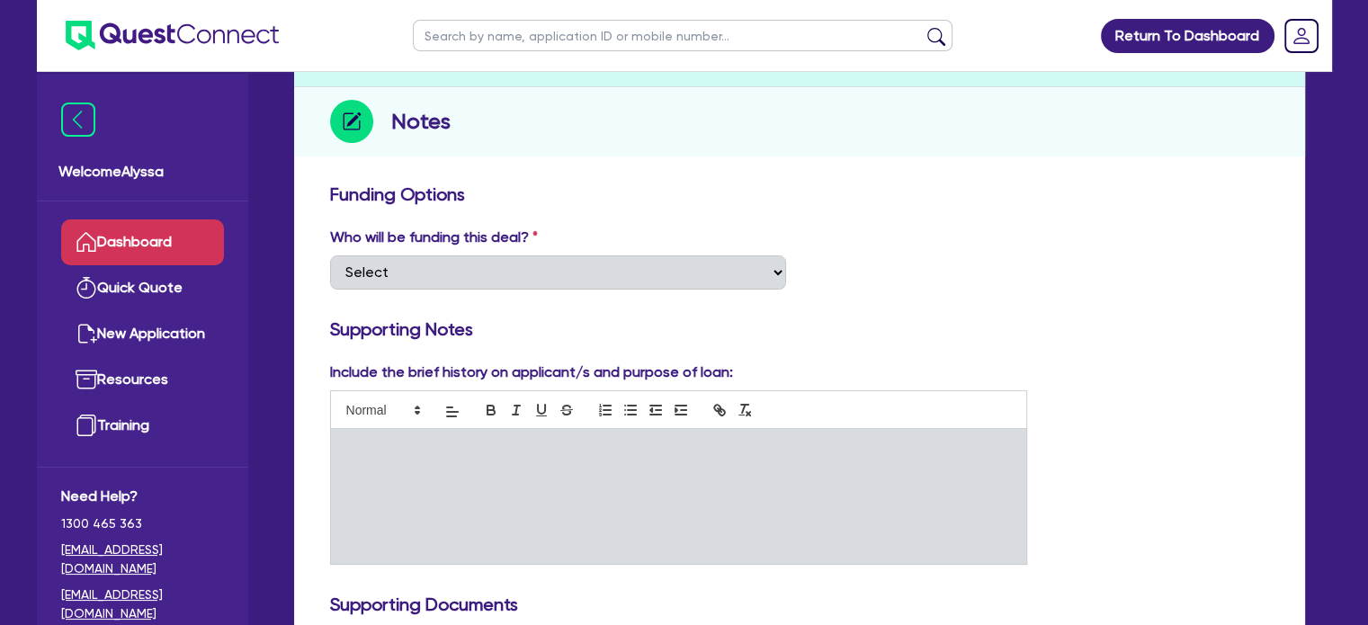
click at [155, 244] on link "Dashboard" at bounding box center [142, 242] width 163 height 46
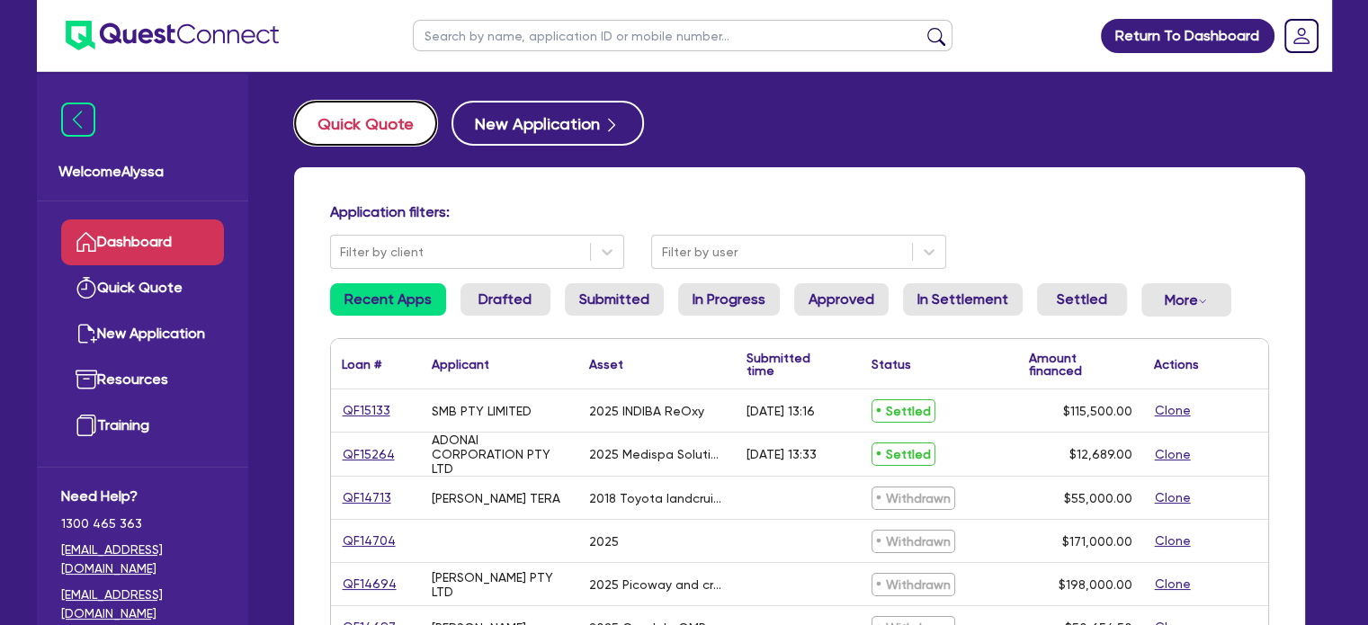
click at [328, 120] on button "Quick Quote" at bounding box center [365, 123] width 143 height 45
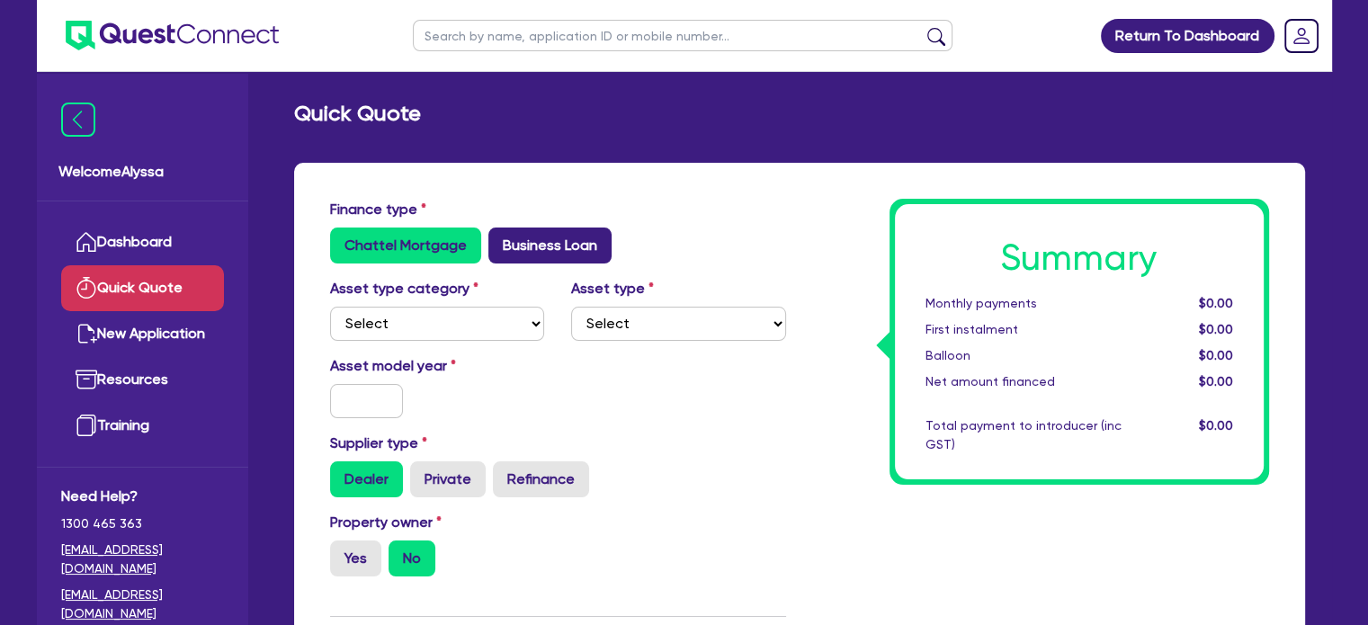
click at [512, 244] on label "Business Loan" at bounding box center [549, 245] width 123 height 36
click at [500, 239] on input "Business Loan" at bounding box center [494, 233] width 12 height 12
radio input "true"
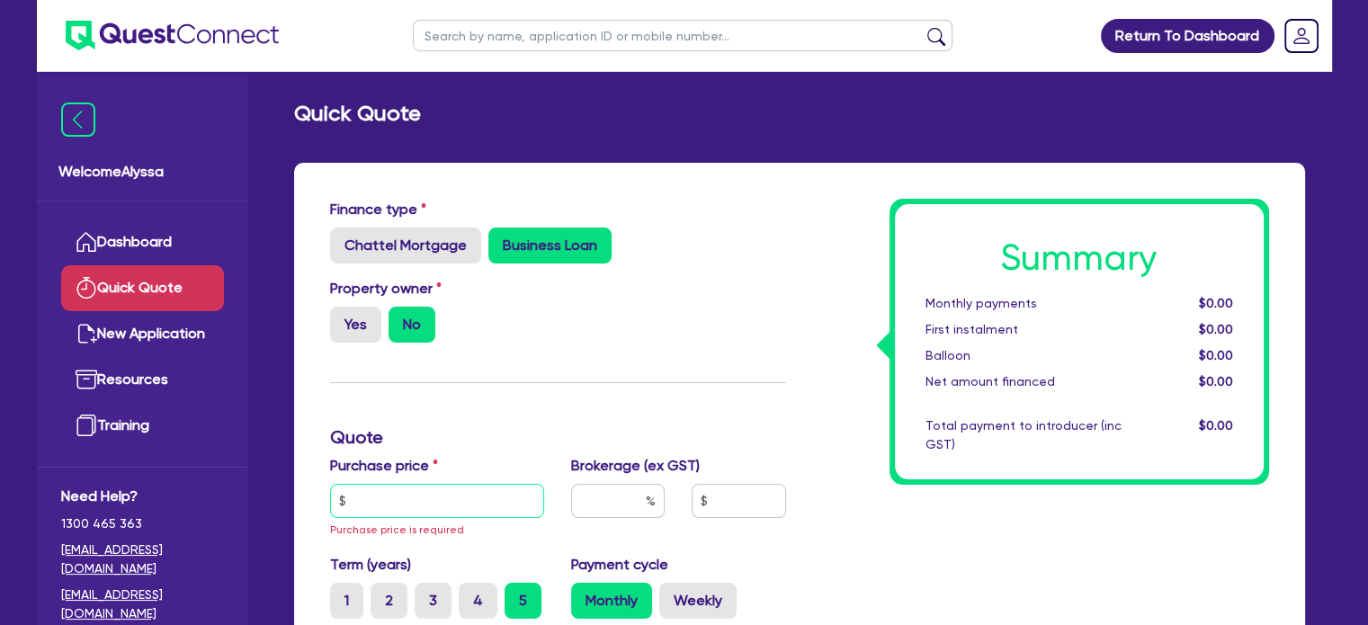
click at [371, 503] on input "text" at bounding box center [437, 501] width 215 height 34
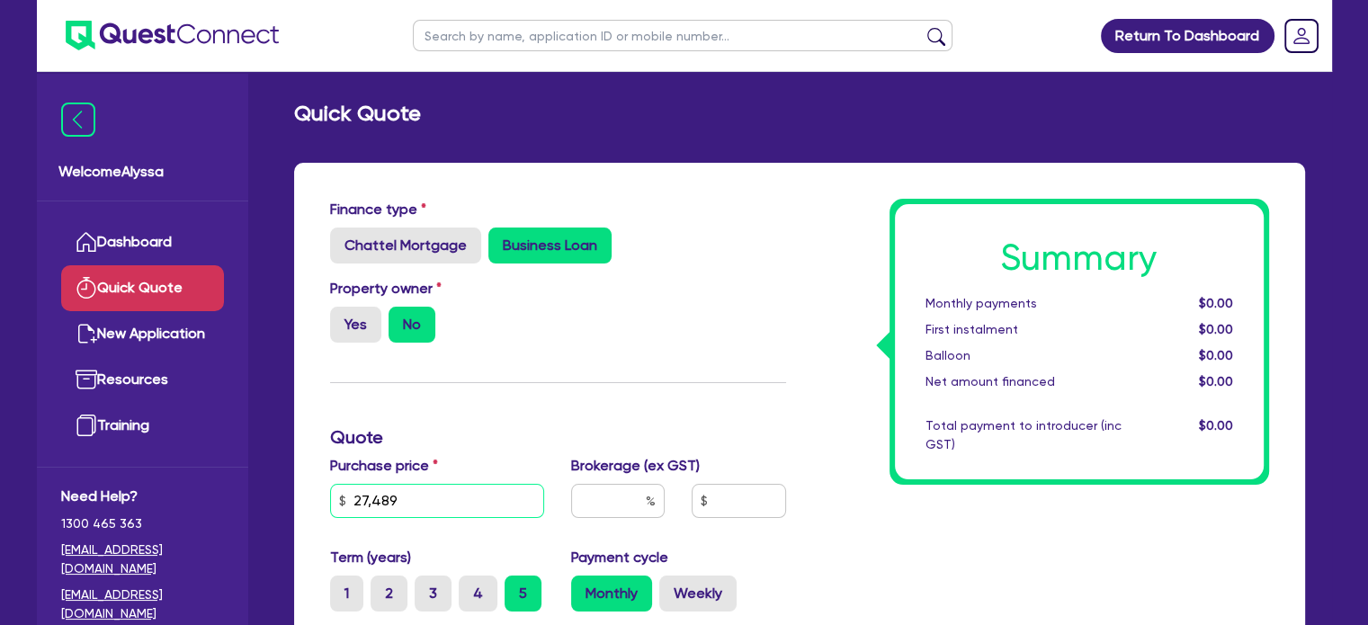
type input "27,489"
click at [635, 492] on input "text" at bounding box center [618, 501] width 94 height 34
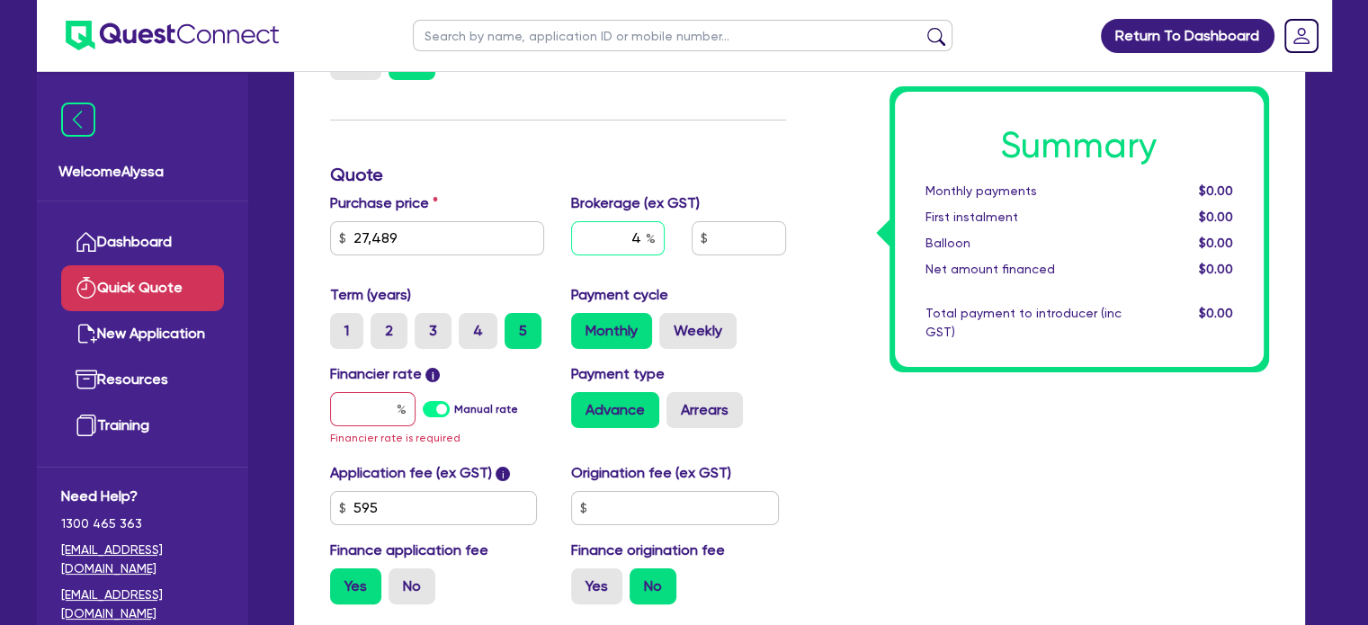
scroll to position [268, 0]
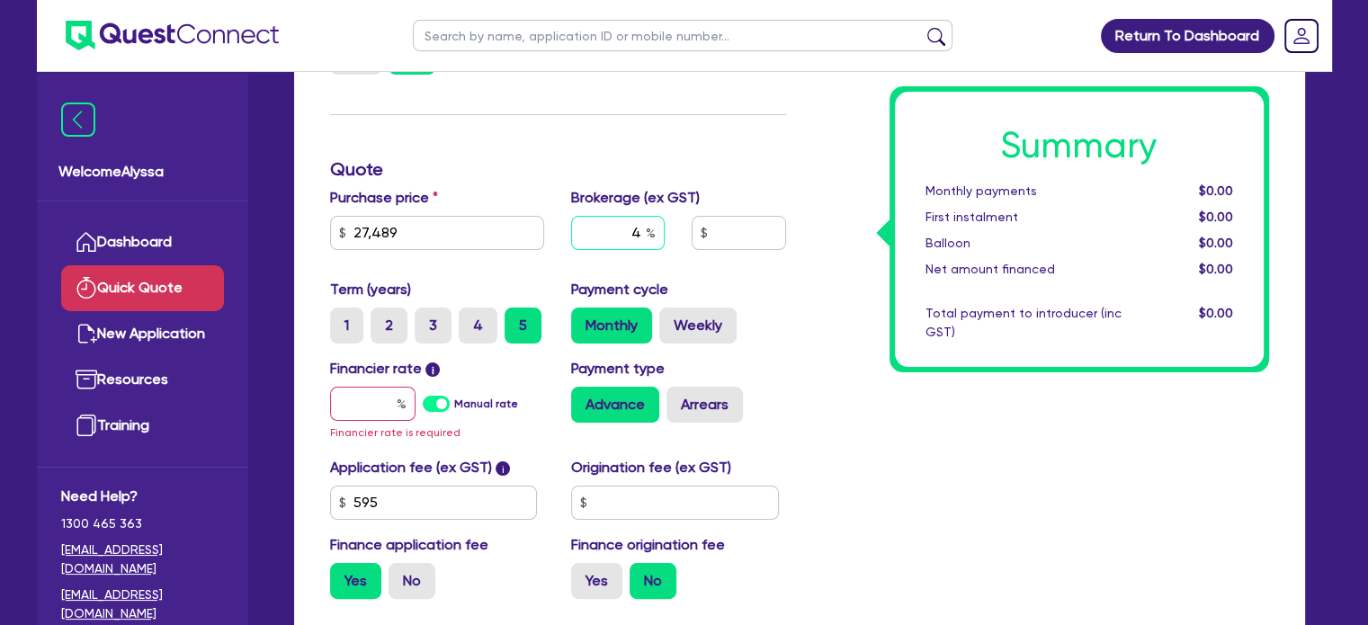
type input "4"
click at [377, 409] on input "text" at bounding box center [372, 404] width 85 height 34
type input "1"
type input "1,125.74"
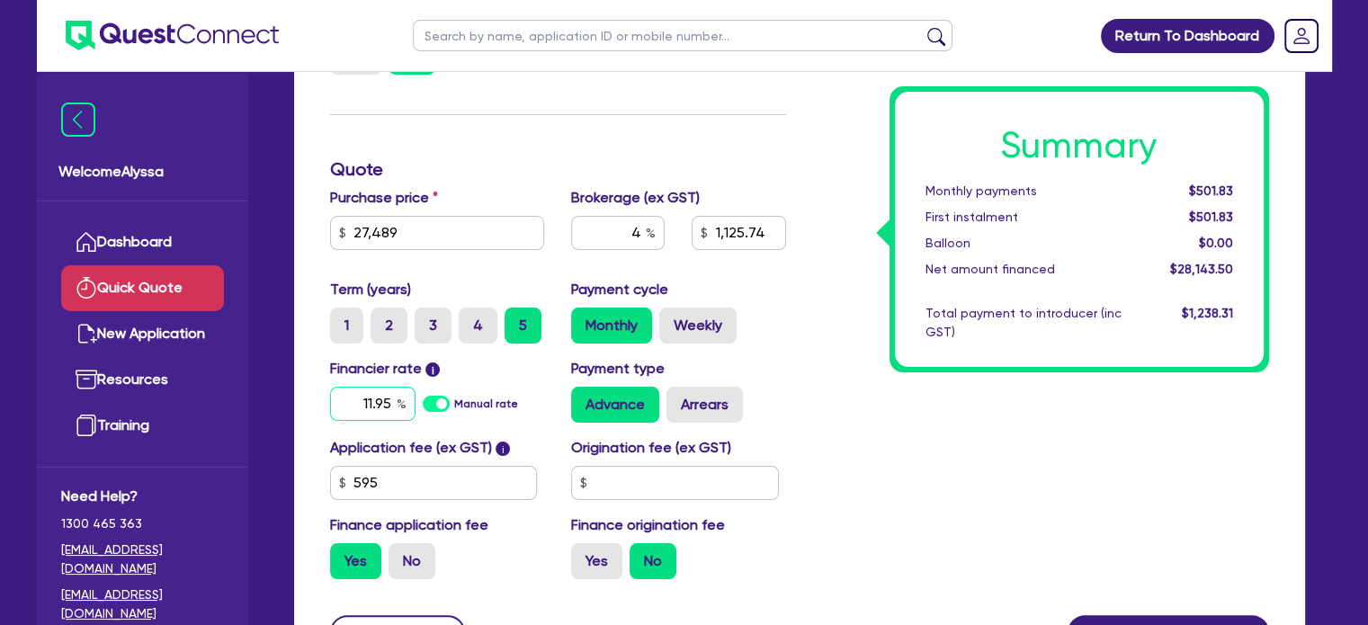
type input "11.95"
click at [611, 486] on input "text" at bounding box center [675, 483] width 208 height 34
type input "1,125.74"
type input "600"
click at [931, 539] on div "Summary Monthly payments $646.41 First instalment $646.41 Balloon $0.00 Net amo…" at bounding box center [1040, 262] width 483 height 663
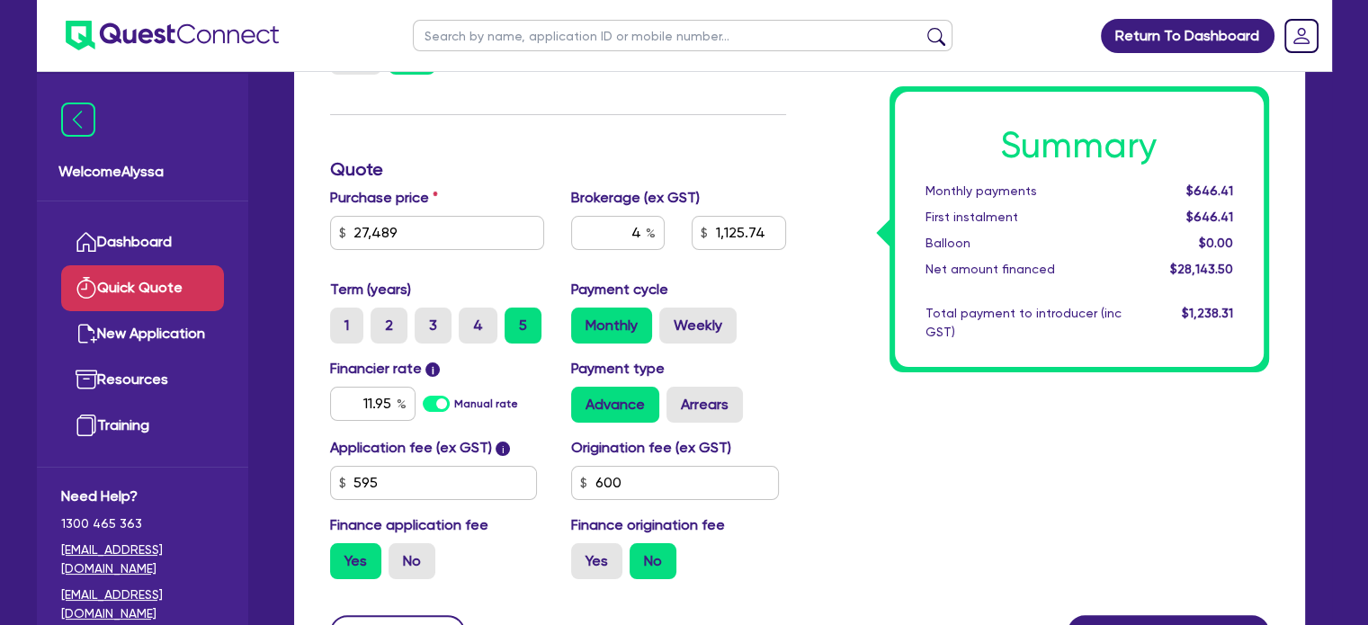
type input "1,125.74"
click at [692, 402] on label "Arrears" at bounding box center [704, 405] width 76 height 36
click at [678, 398] on input "Arrears" at bounding box center [672, 393] width 12 height 12
radio input "true"
type input "1,125.74"
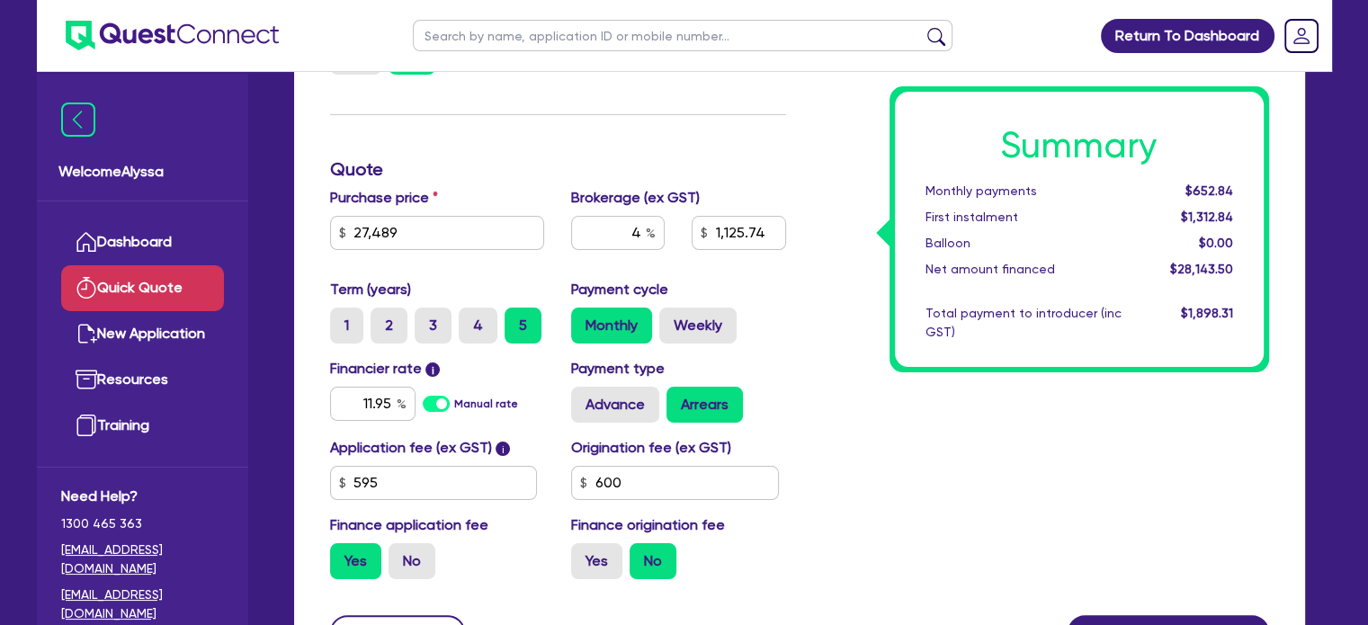
click at [846, 472] on div "Summary Monthly payments $652.84 First instalment $1,312.84 Balloon $0.00 Net a…" at bounding box center [1040, 262] width 483 height 663
click at [965, 474] on div "Summary Monthly payments $652.84 First instalment $1,312.84 Balloon $0.00 Net a…" at bounding box center [1040, 262] width 483 height 663
